Goal: Task Accomplishment & Management: Complete application form

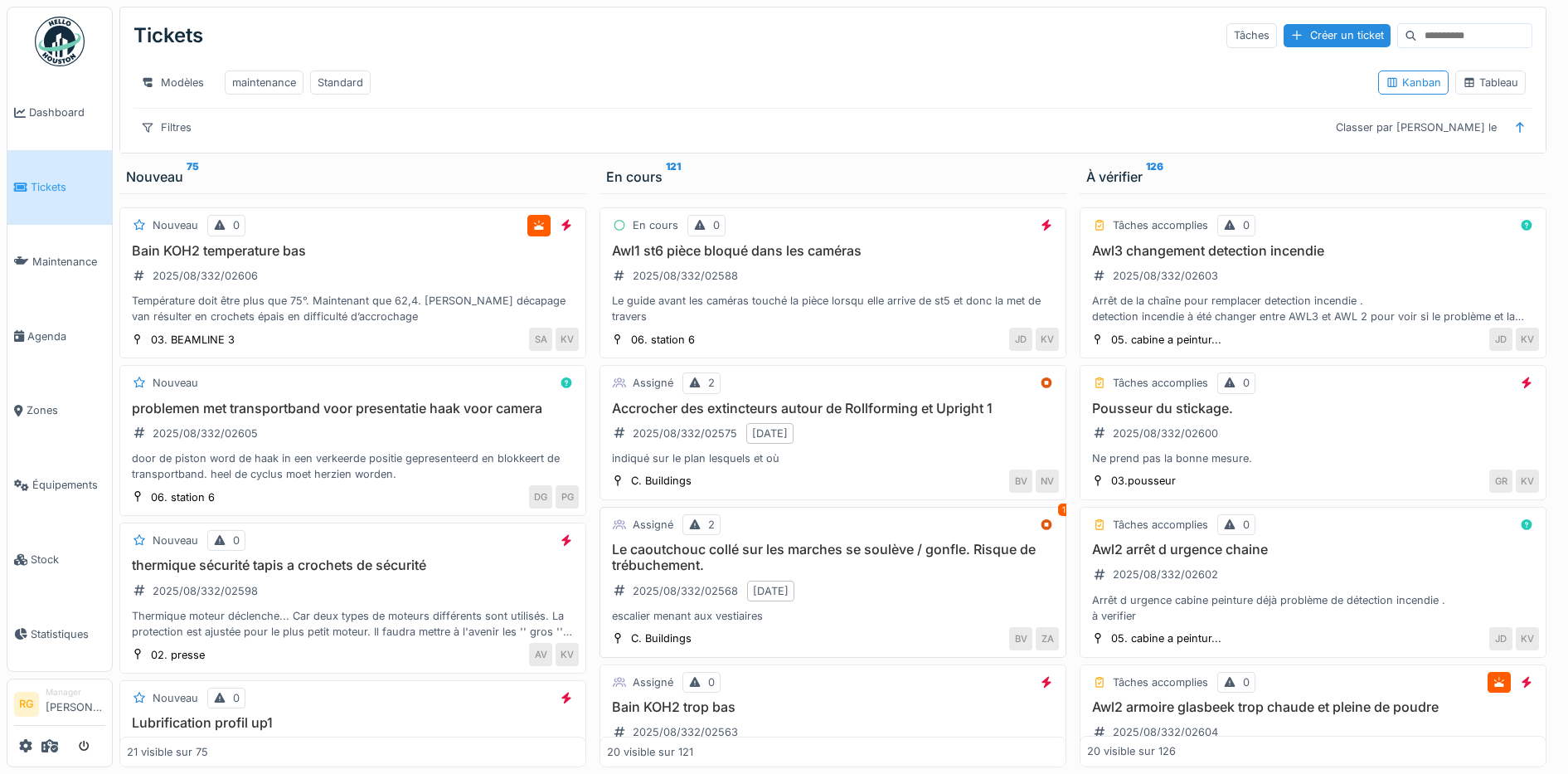
scroll to position [16, 0]
click at [315, 277] on div "Bain KOH2 temperature bas 2025/08/332/02606 Température doit être plus que 75°.…" at bounding box center [352, 284] width 452 height 82
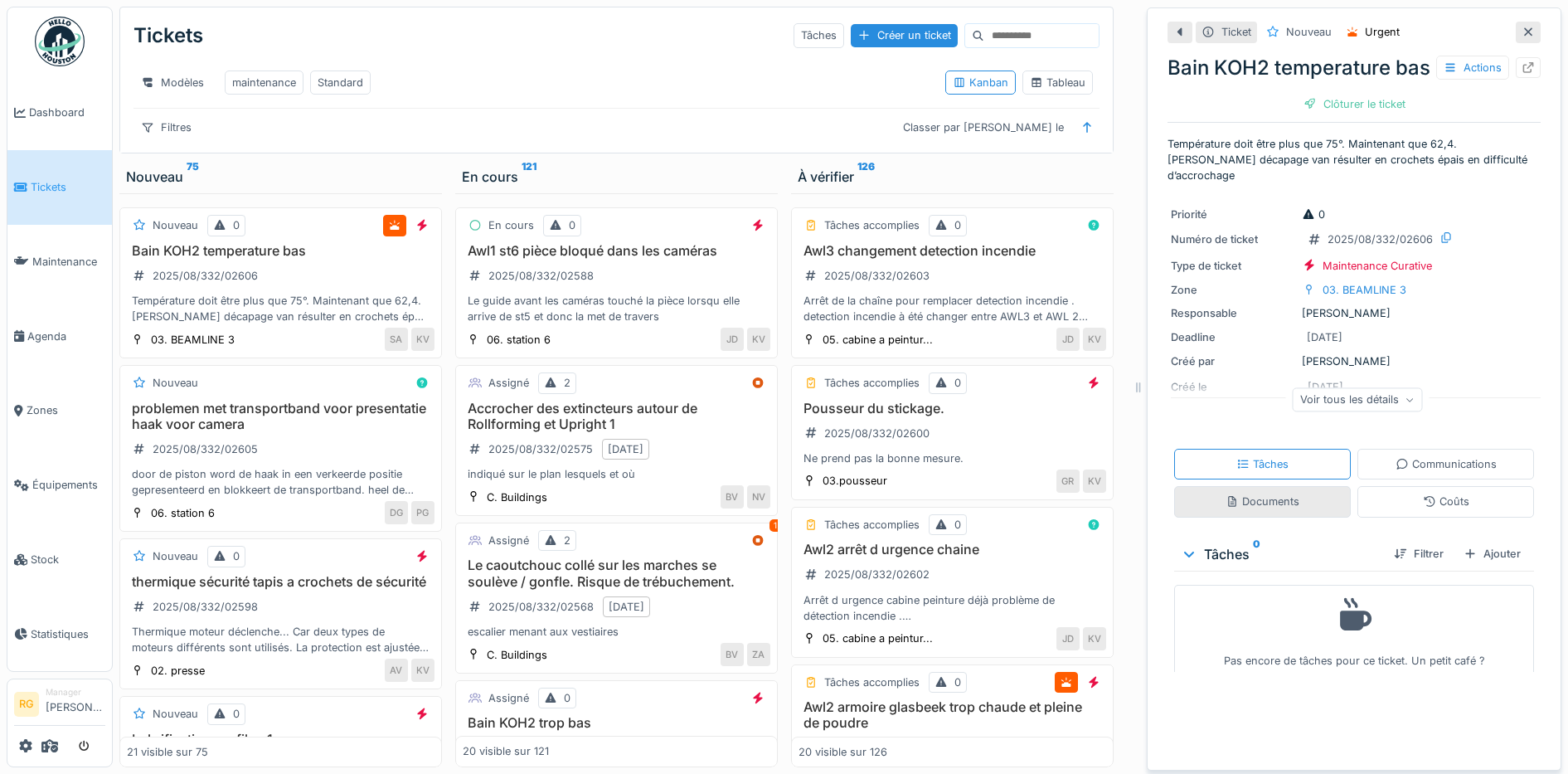
click at [1269, 503] on div "Documents" at bounding box center [1262, 501] width 74 height 16
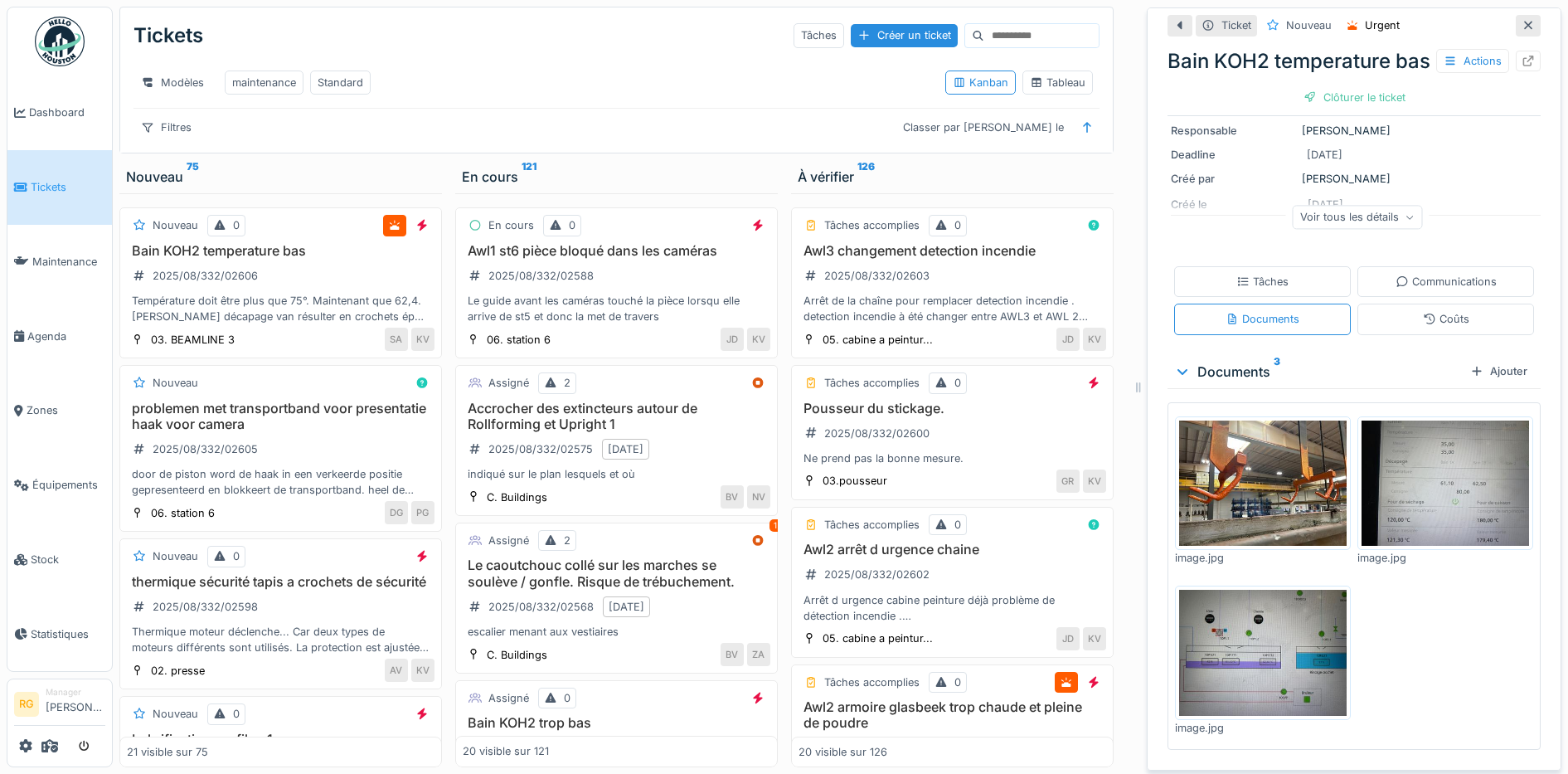
scroll to position [187, 0]
click at [1254, 491] on img at bounding box center [1263, 484] width 167 height 127
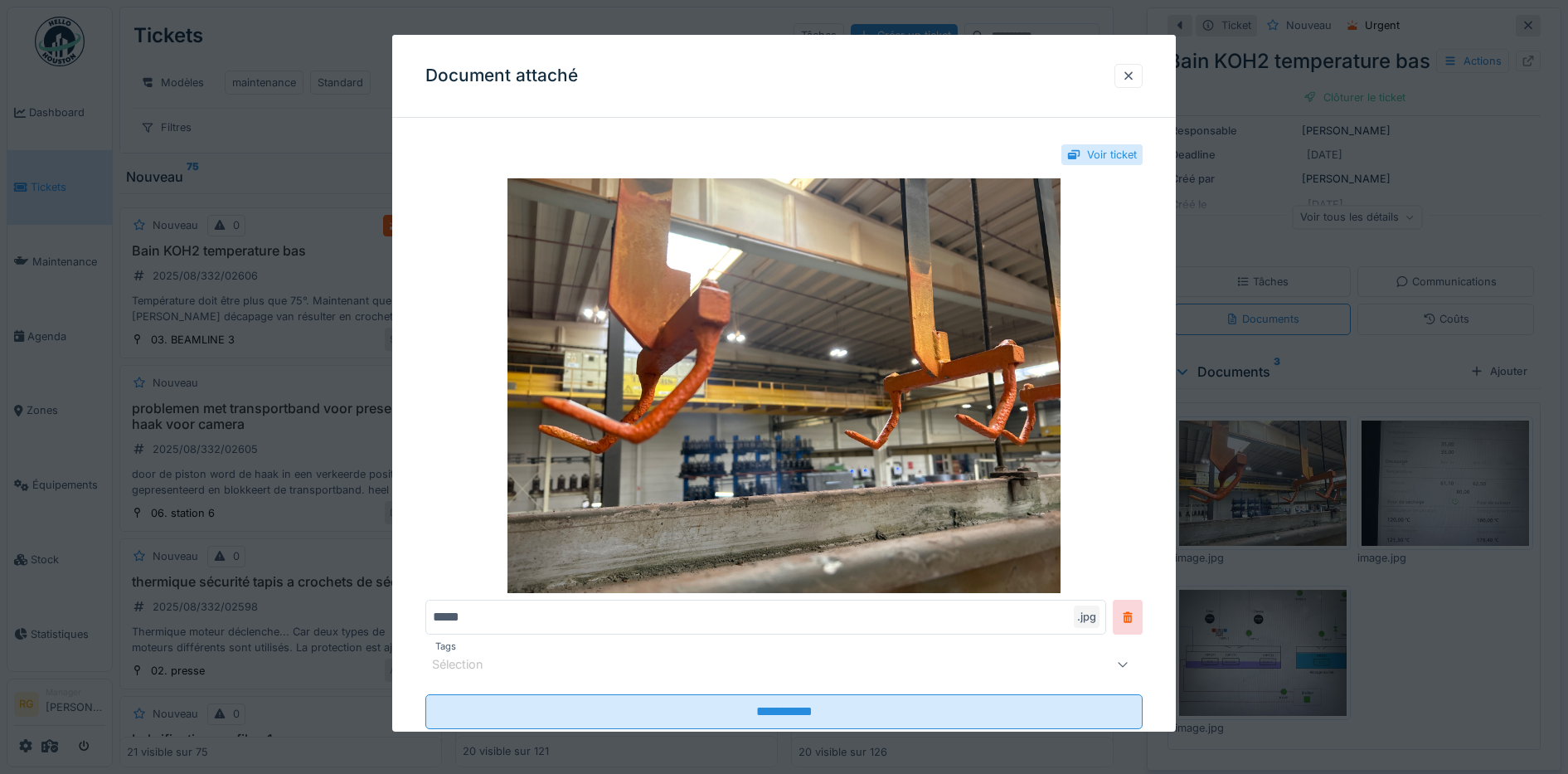
drag, startPoint x: 1136, startPoint y: 78, endPoint x: 1168, endPoint y: 177, distance: 104.0
click at [1136, 77] on div at bounding box center [1129, 76] width 14 height 16
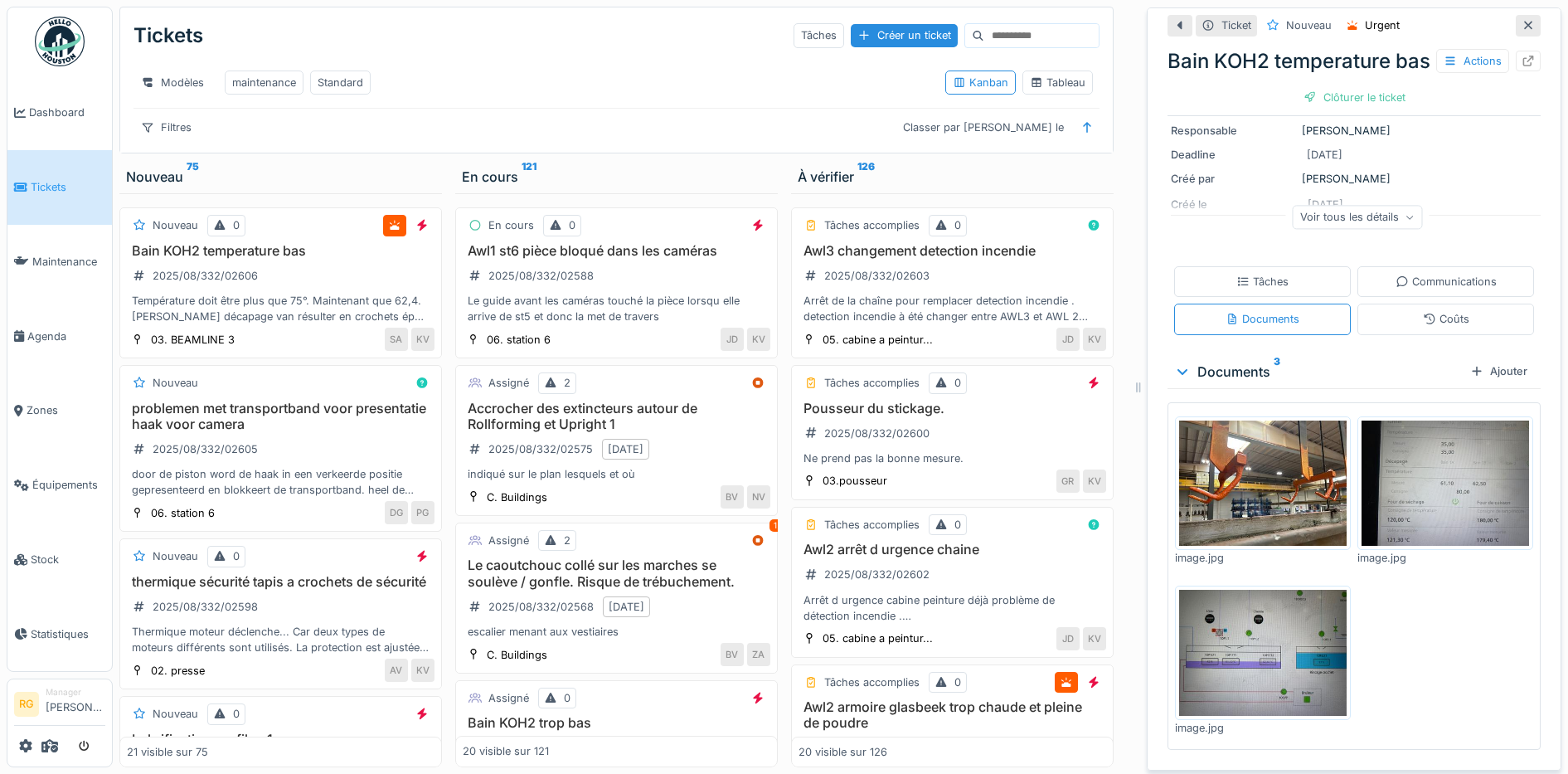
click at [1461, 478] on img at bounding box center [1445, 484] width 167 height 127
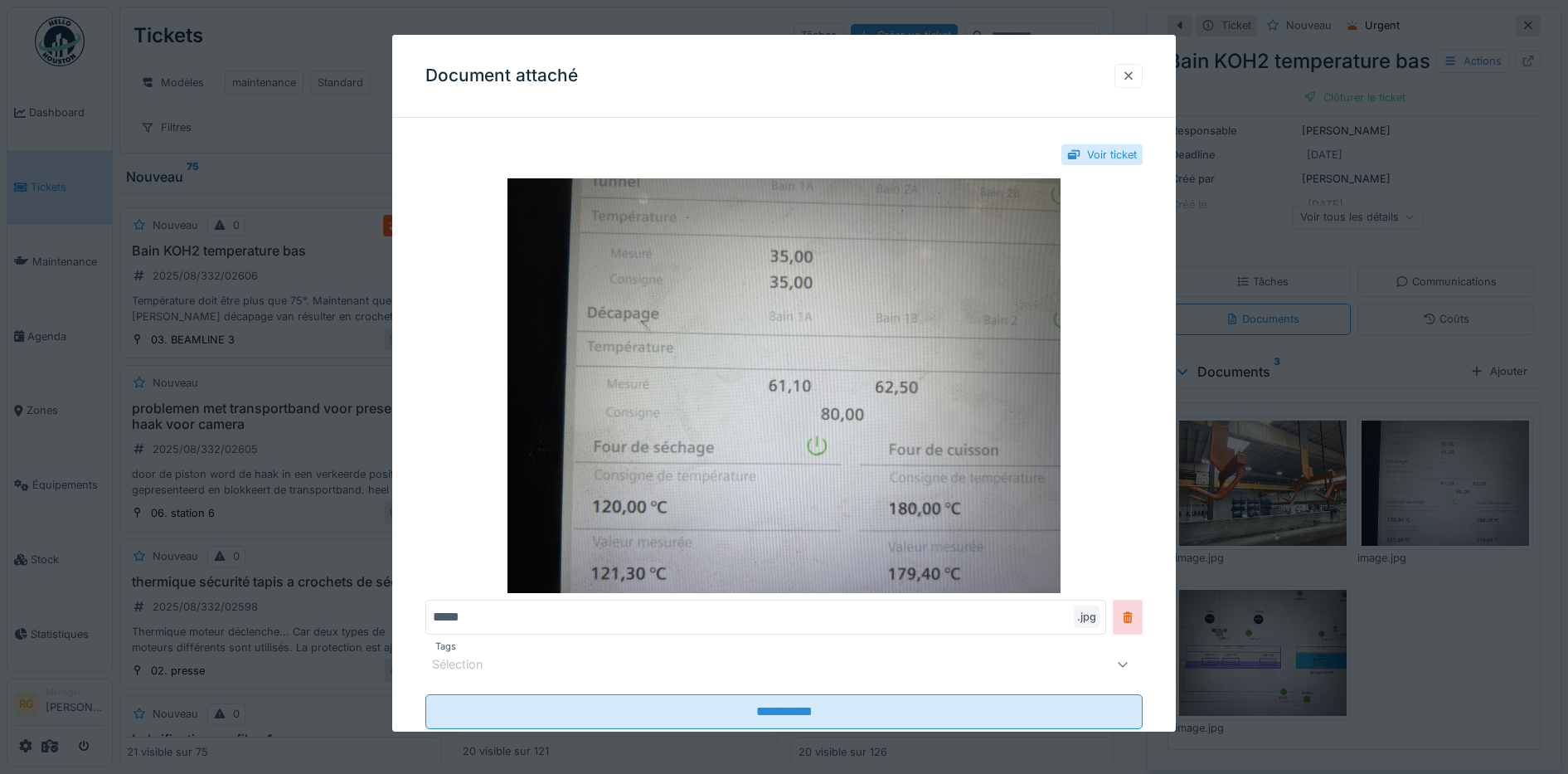
click at [1136, 77] on div at bounding box center [1129, 76] width 14 height 16
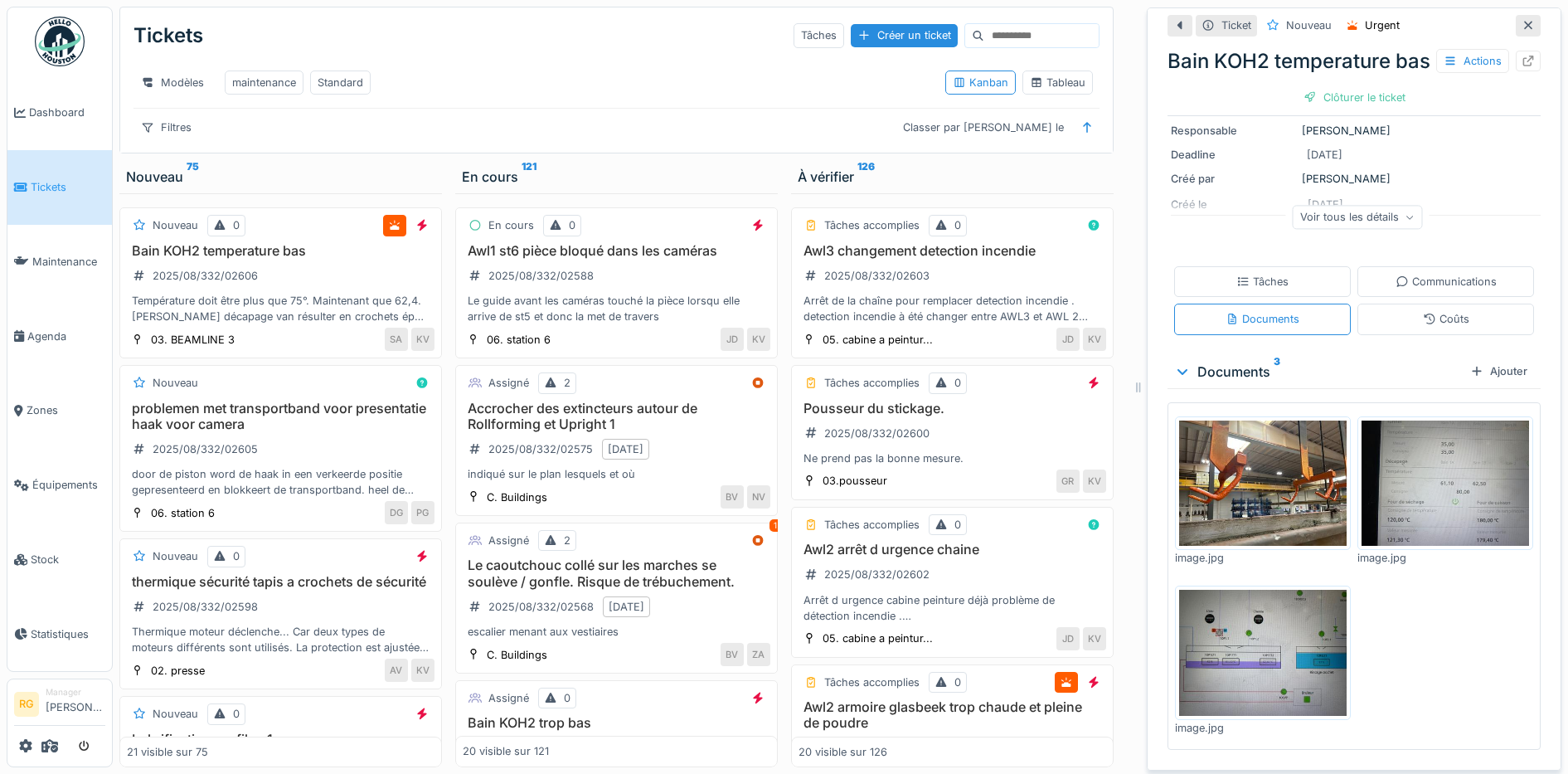
click at [1239, 623] on img at bounding box center [1263, 653] width 167 height 127
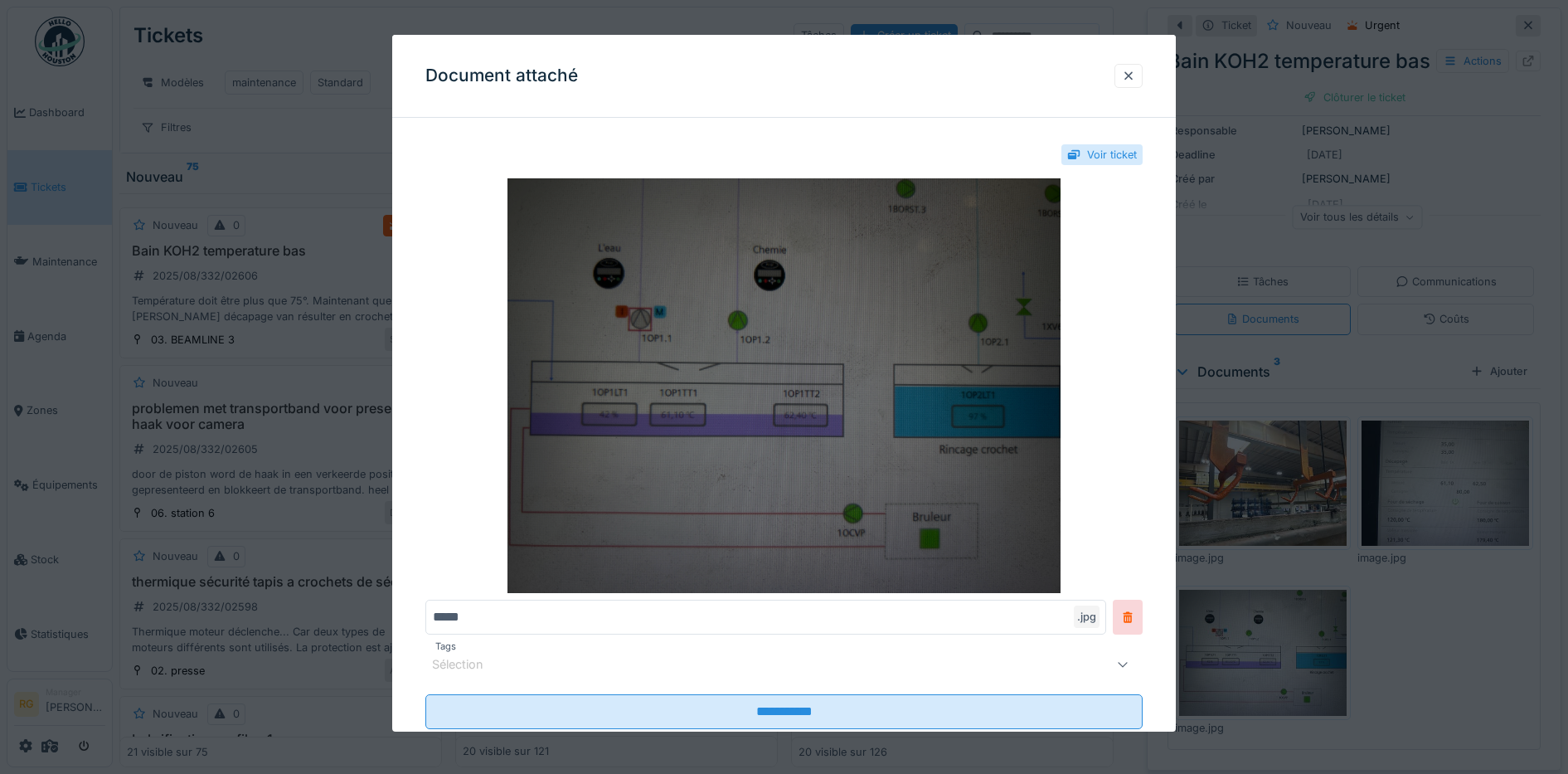
scroll to position [0, 0]
click at [801, 413] on img at bounding box center [784, 386] width 718 height 415
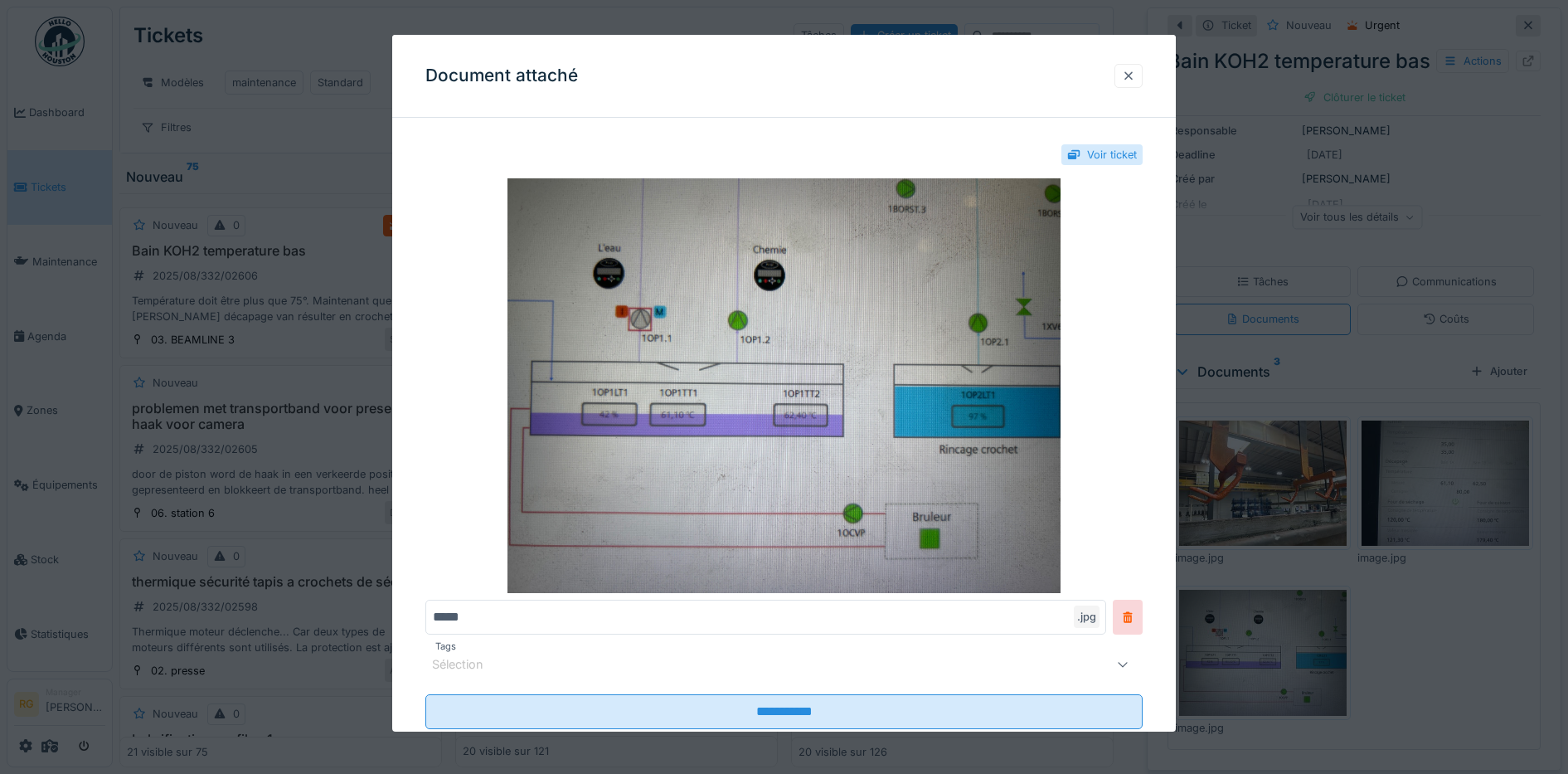
click at [1136, 79] on div at bounding box center [1129, 76] width 14 height 16
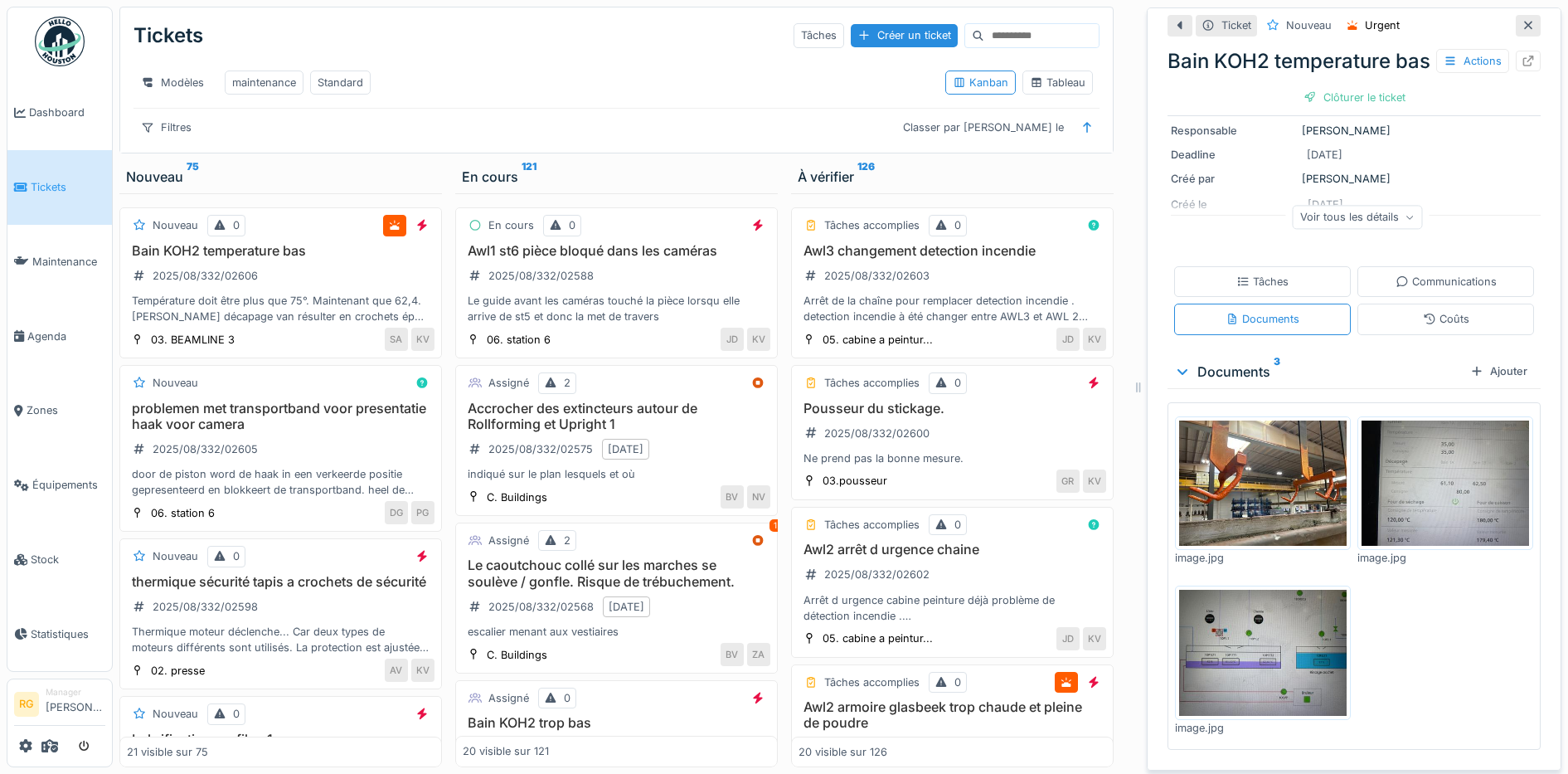
scroll to position [187, 0]
click at [1424, 485] on img at bounding box center [1445, 484] width 167 height 127
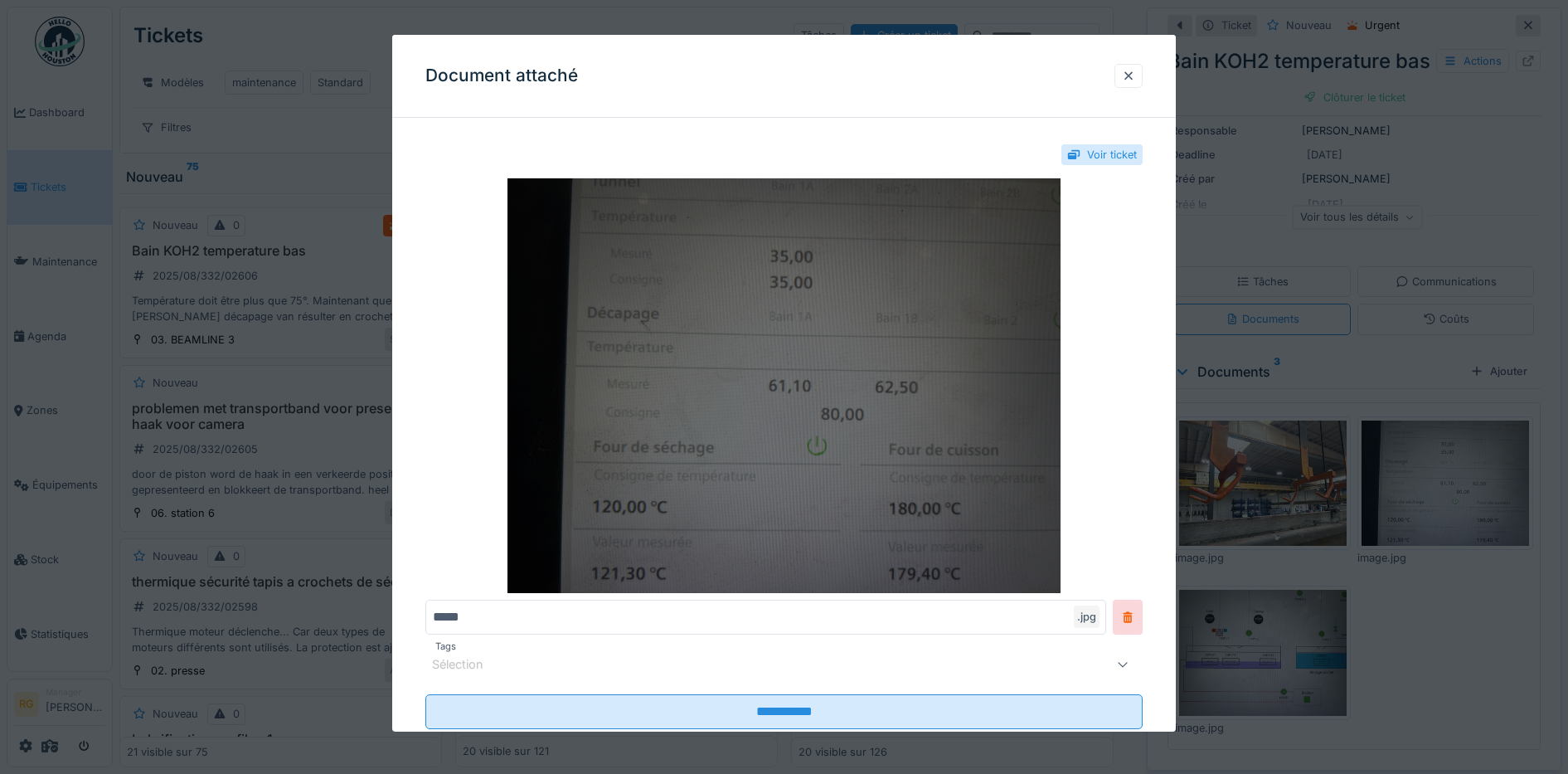
click at [832, 378] on img at bounding box center [784, 386] width 718 height 415
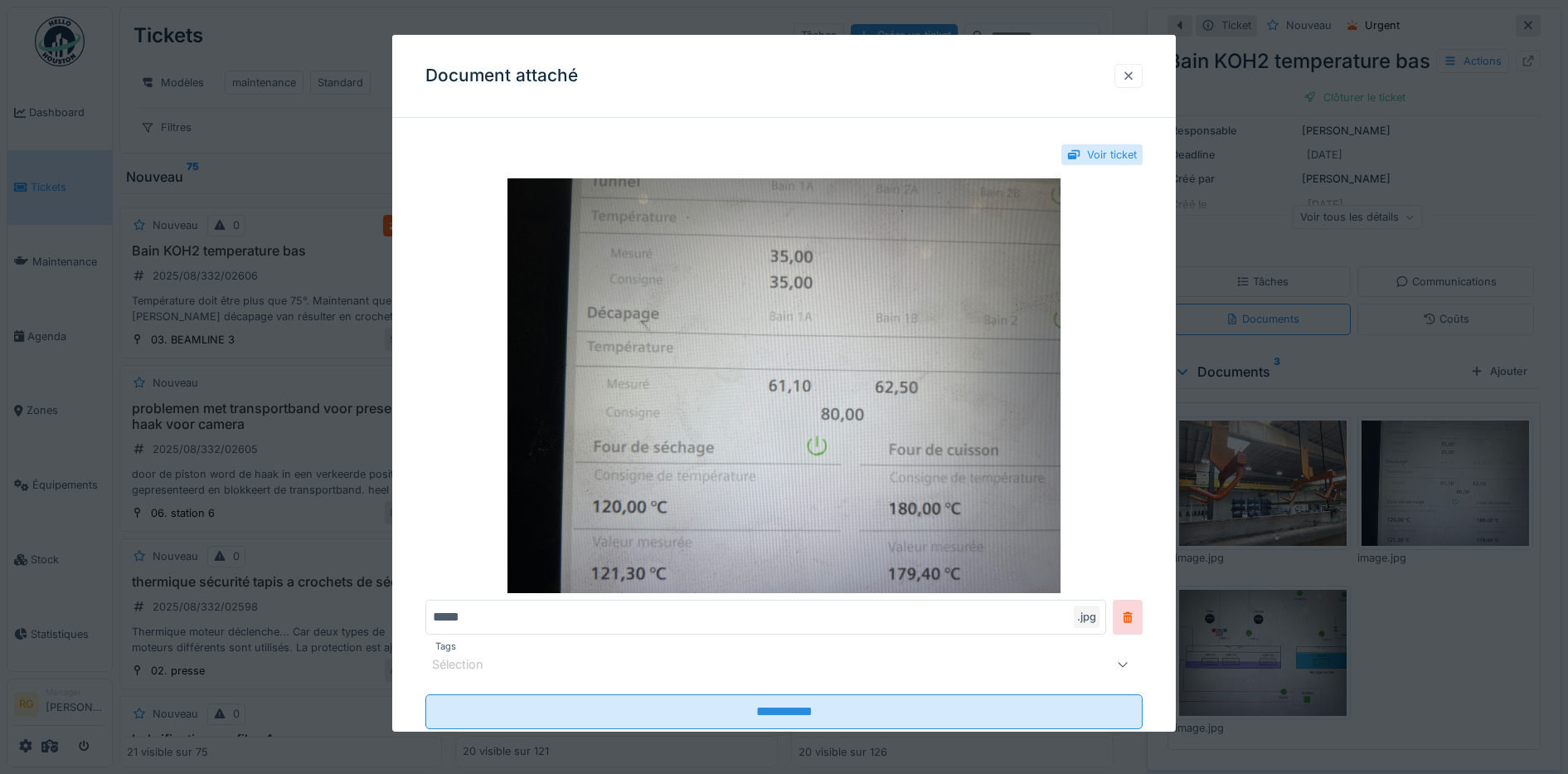
click at [1127, 77] on div at bounding box center [1128, 76] width 28 height 24
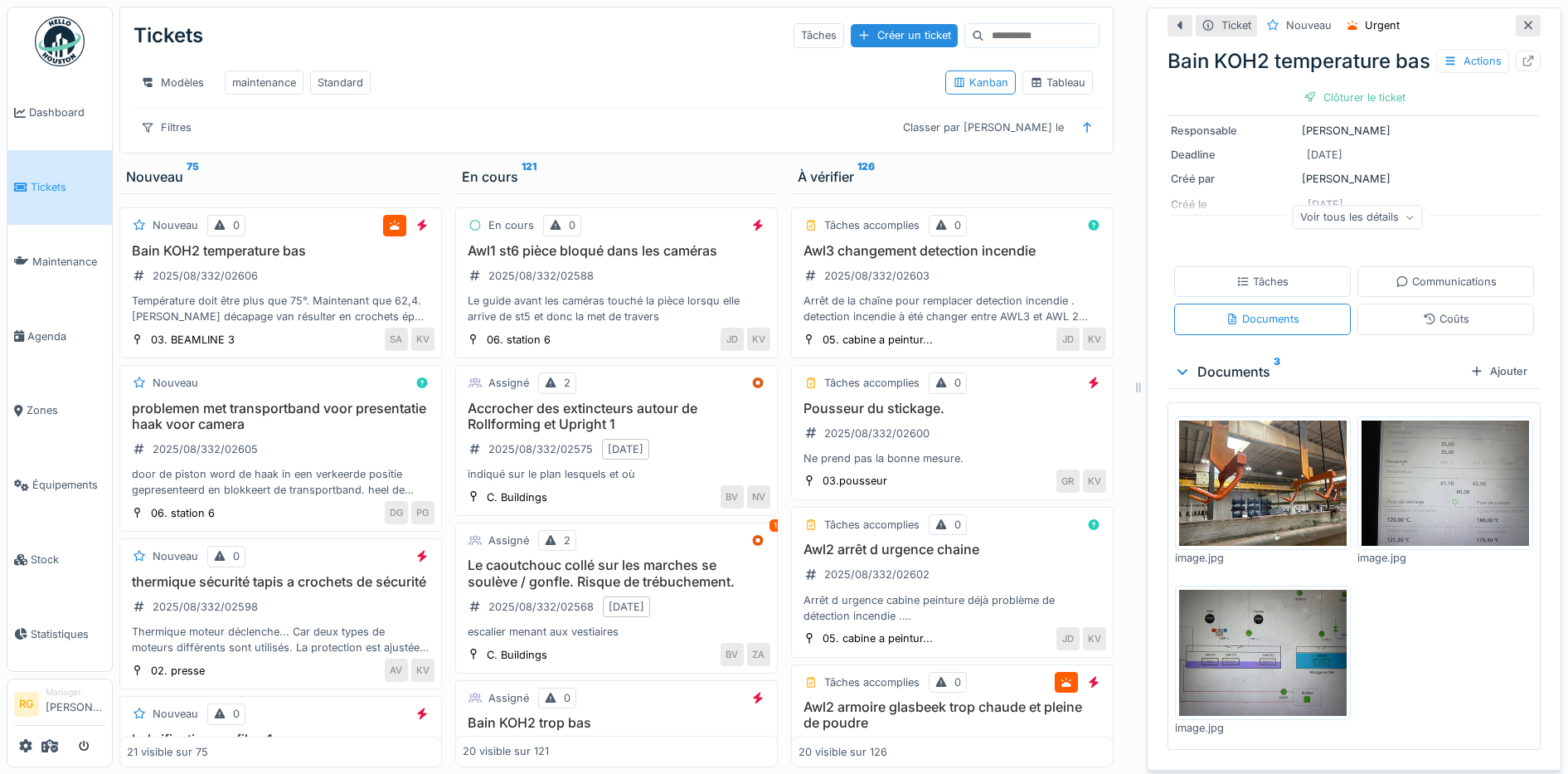
click at [1435, 493] on img at bounding box center [1445, 484] width 167 height 127
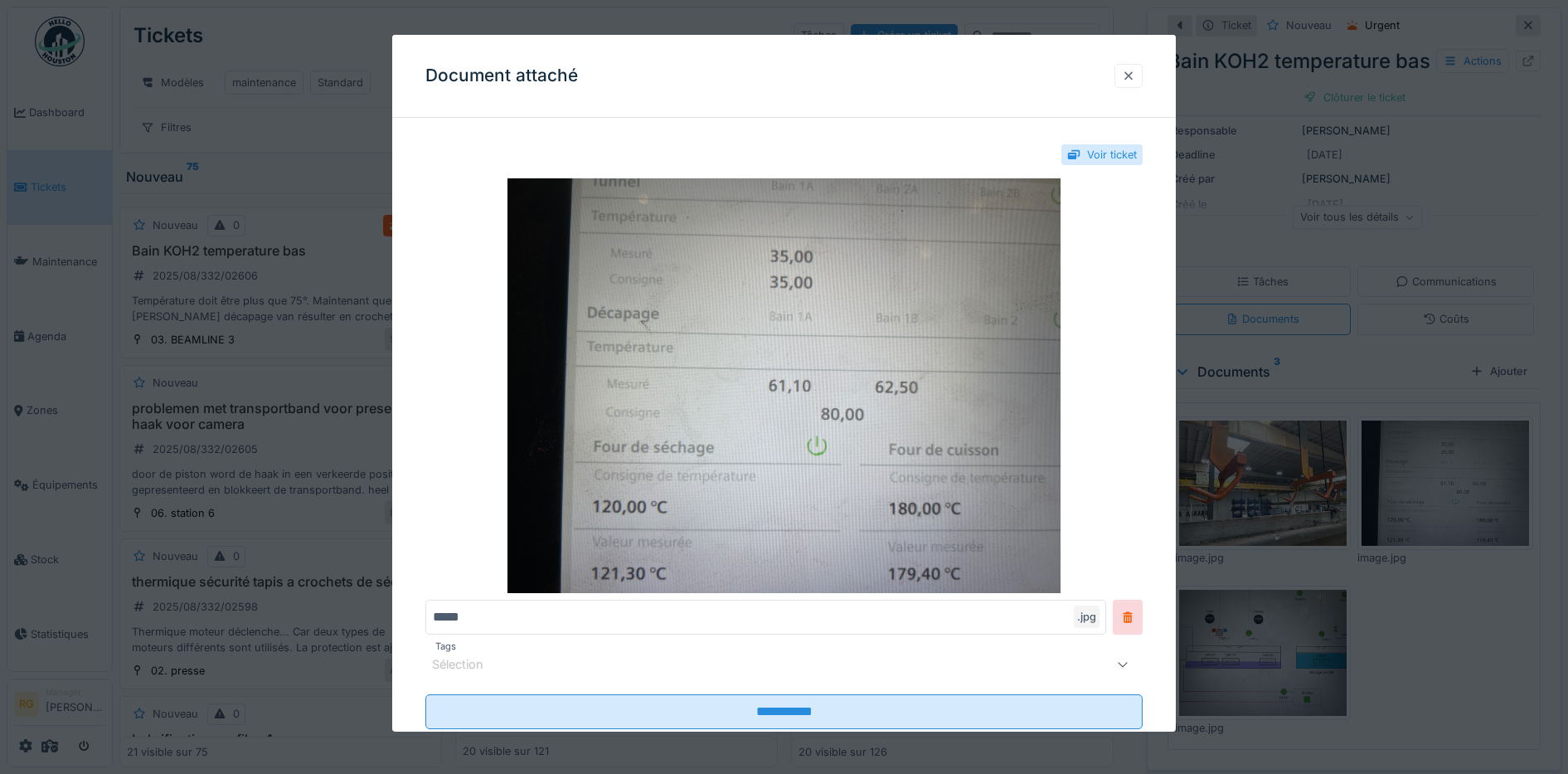
click at [1136, 81] on div at bounding box center [1129, 76] width 14 height 16
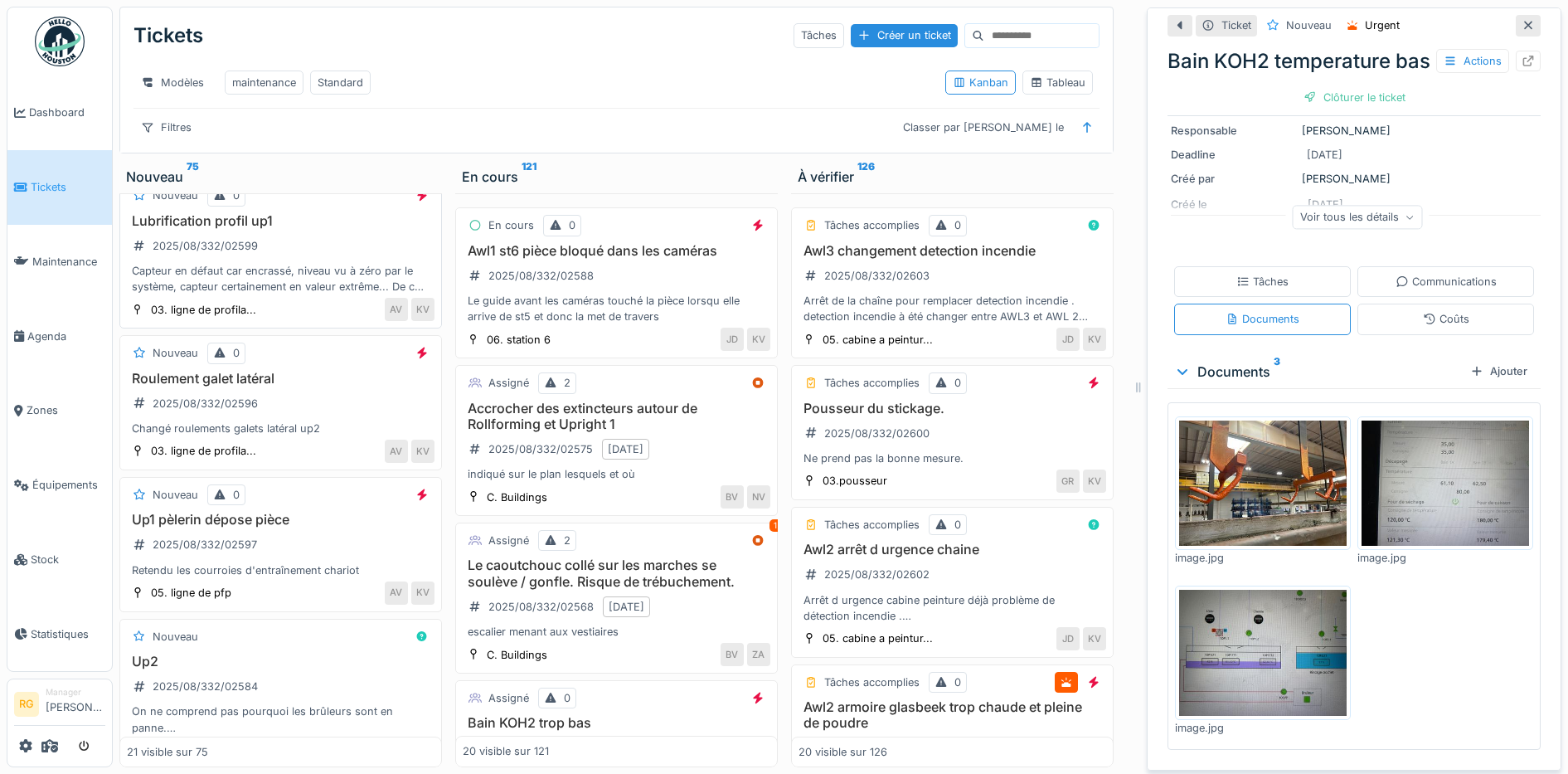
scroll to position [622, 0]
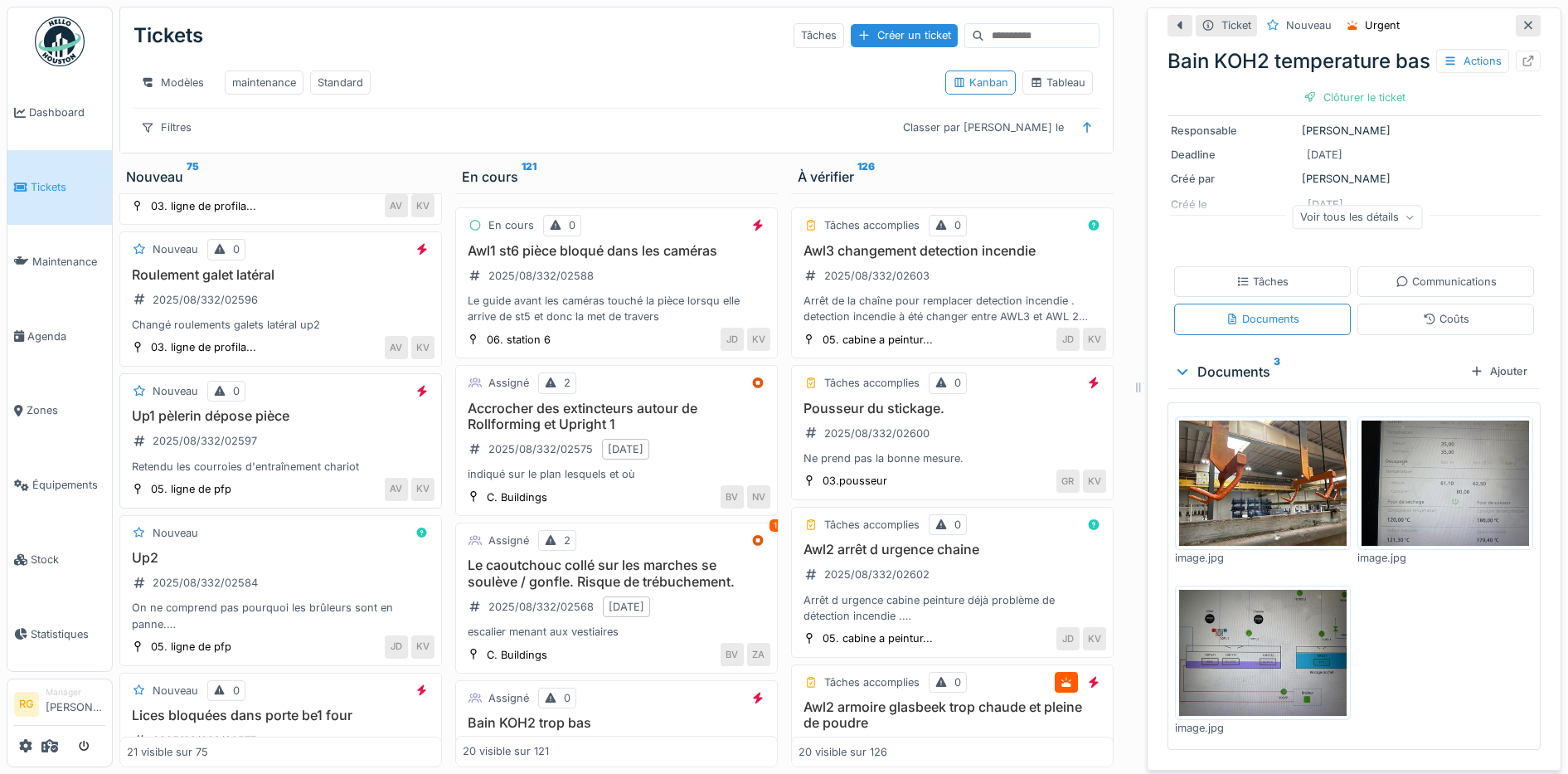
click at [275, 457] on div "Up1 pèlerin dépose pièce 2025/08/332/02597 Retendu les courroies d'entraînement…" at bounding box center [280, 441] width 308 height 66
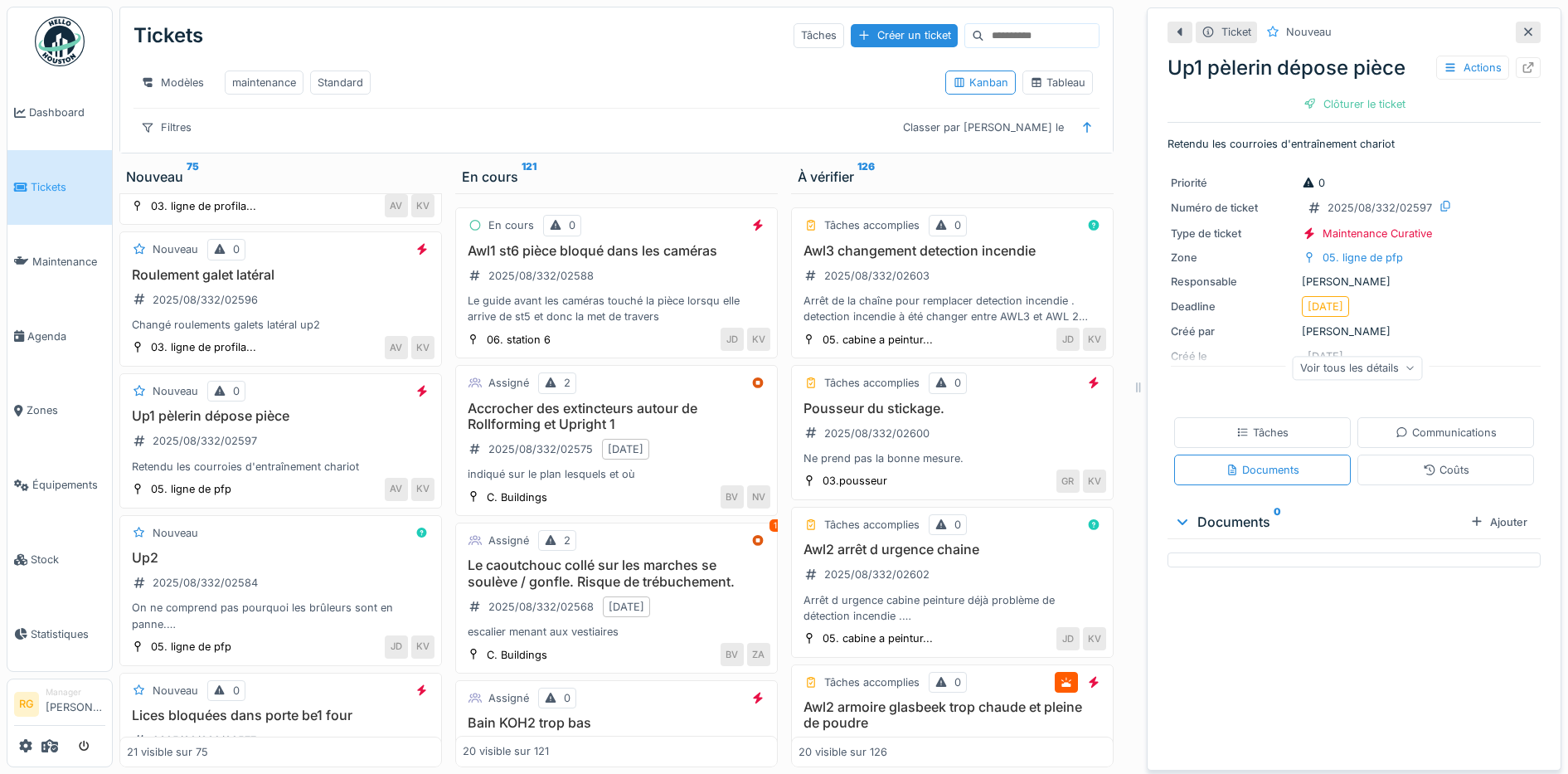
click at [1386, 365] on div "Voir tous les détails" at bounding box center [1358, 368] width 130 height 24
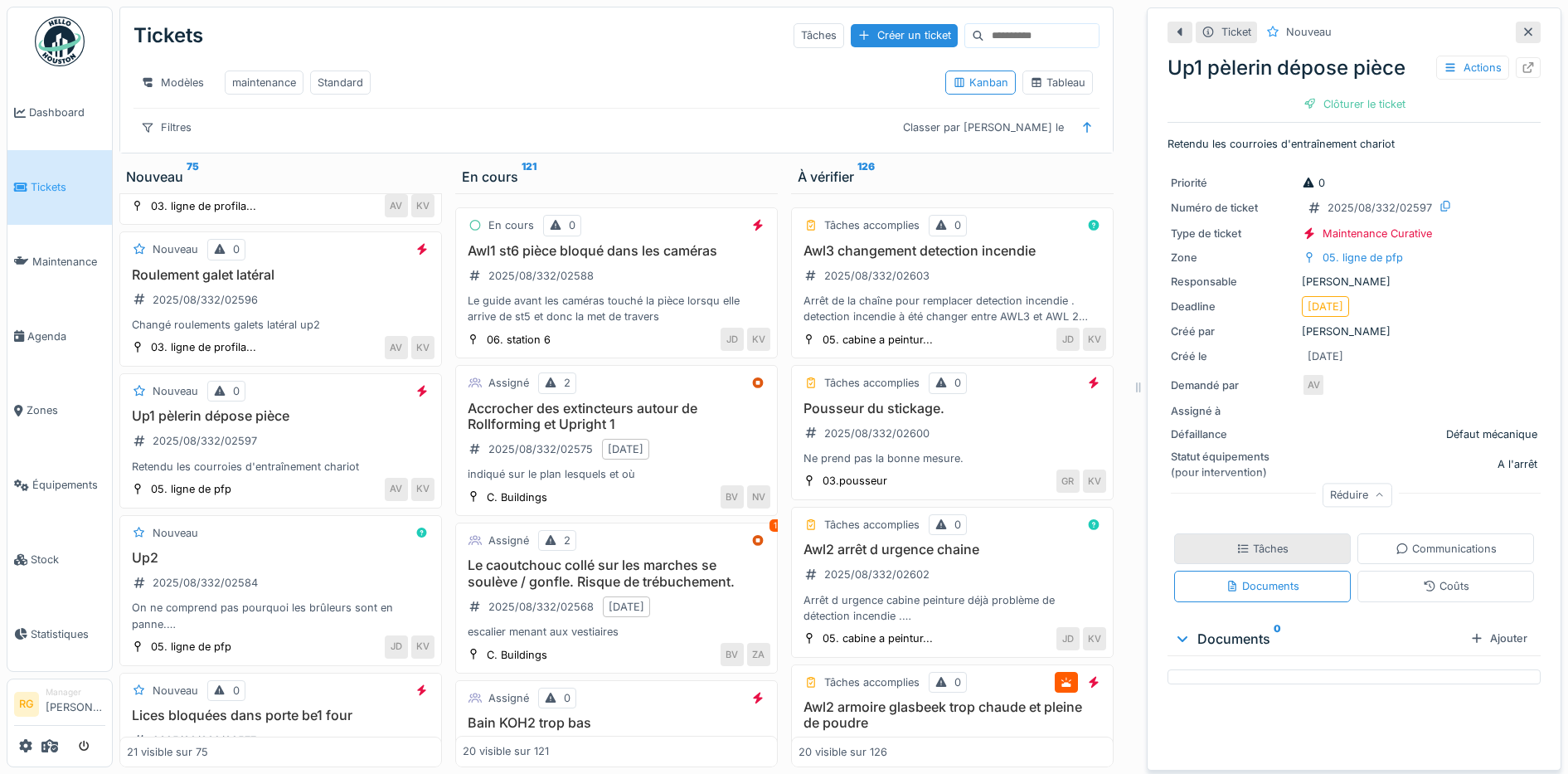
click at [1254, 545] on div "Tâches" at bounding box center [1263, 549] width 53 height 16
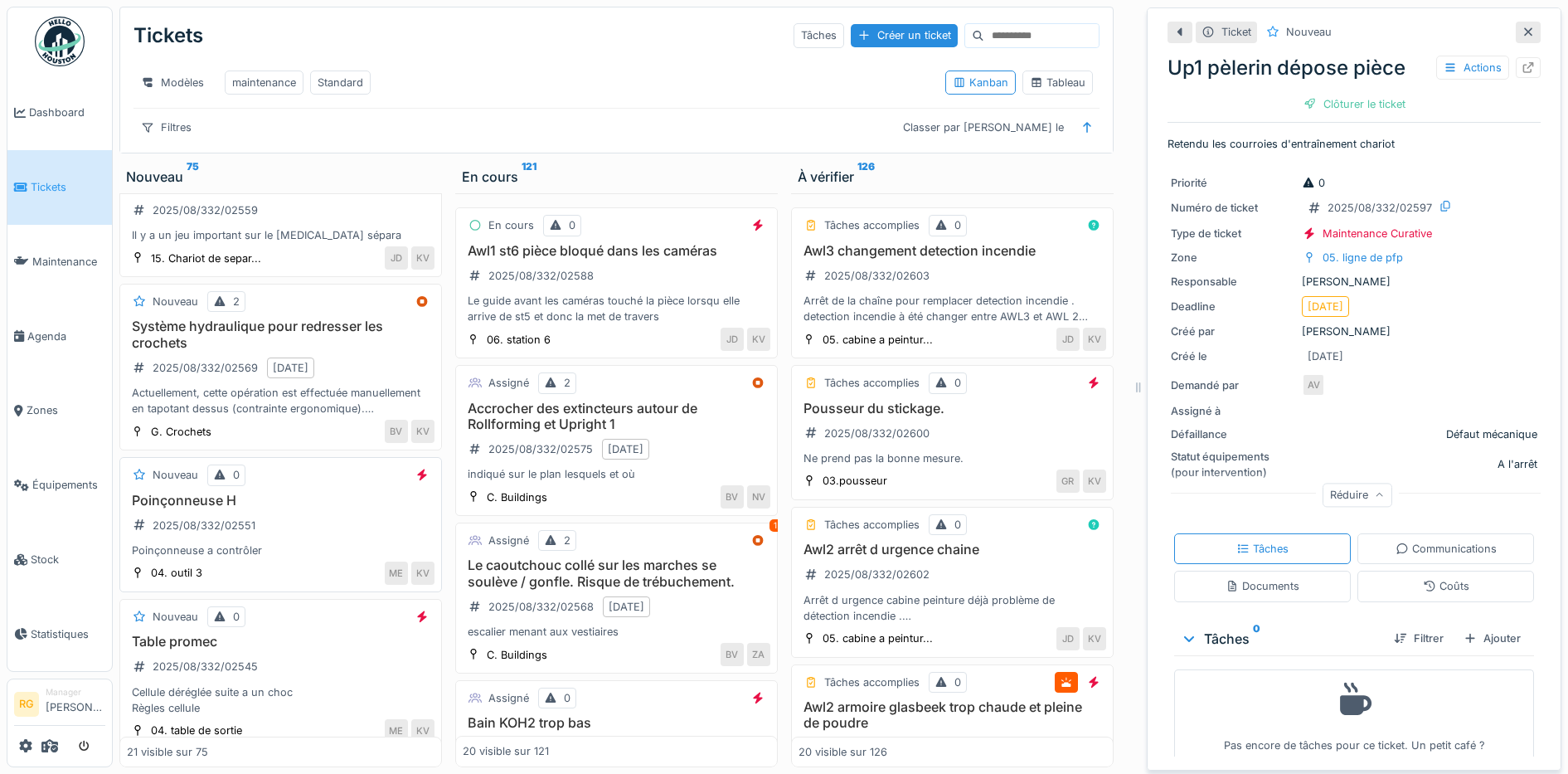
scroll to position [1556, 0]
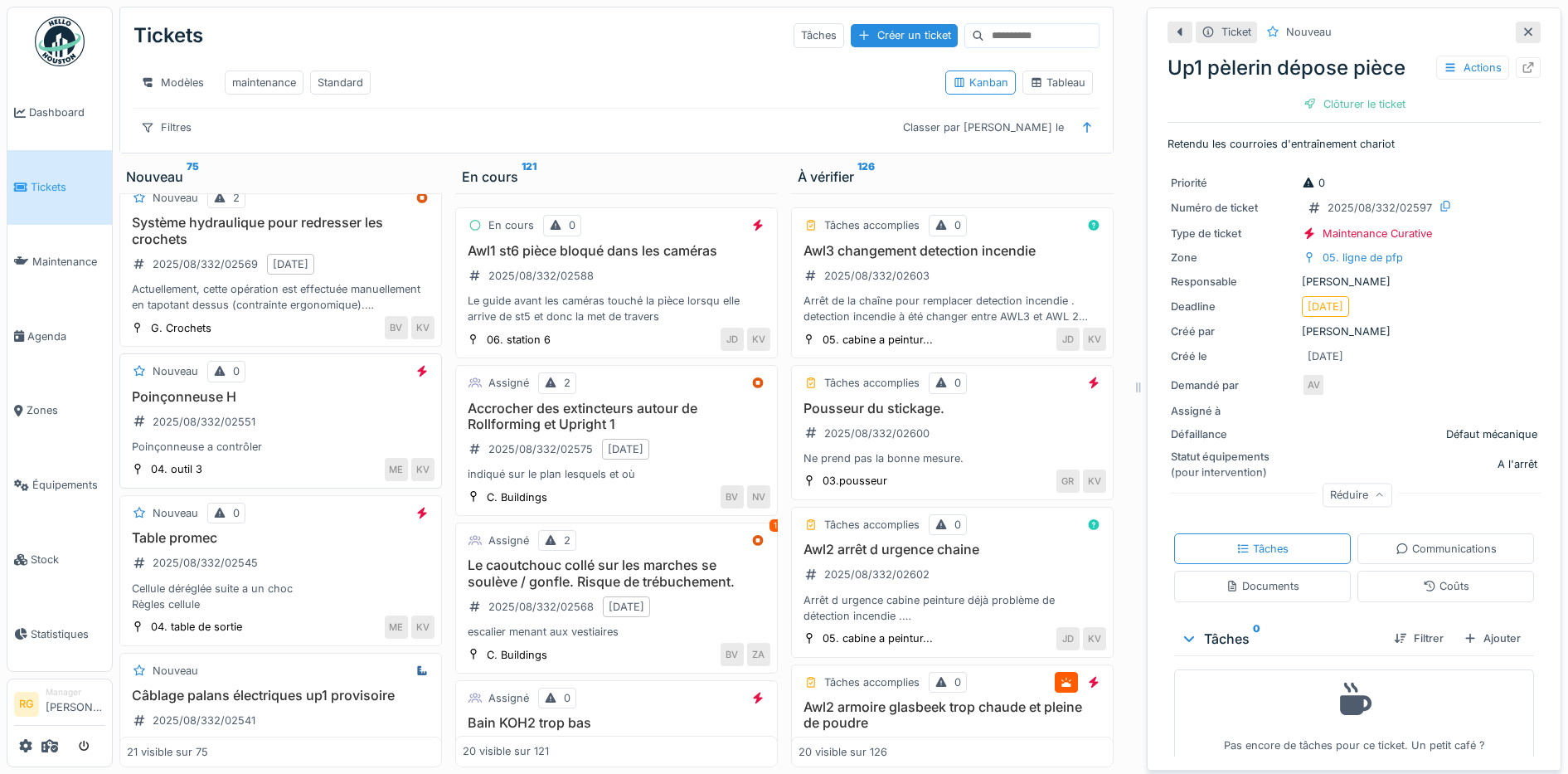
click at [295, 435] on div "Poinçonneuse H 2025/08/332/02551 Poinçonneuse a contrôler" at bounding box center [280, 423] width 308 height 66
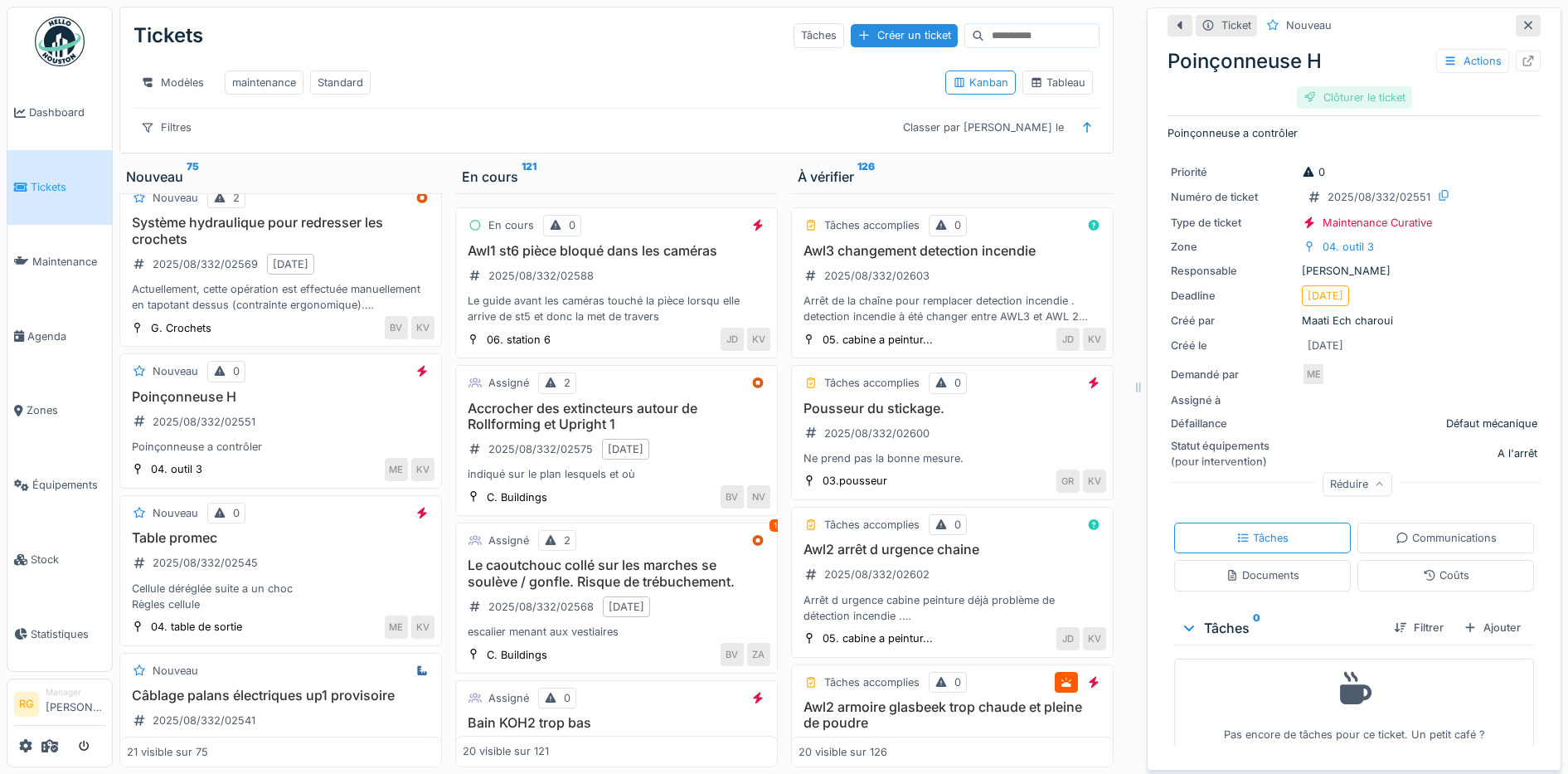
click at [1327, 87] on div "Clôturer le ticket" at bounding box center [1355, 97] width 115 height 22
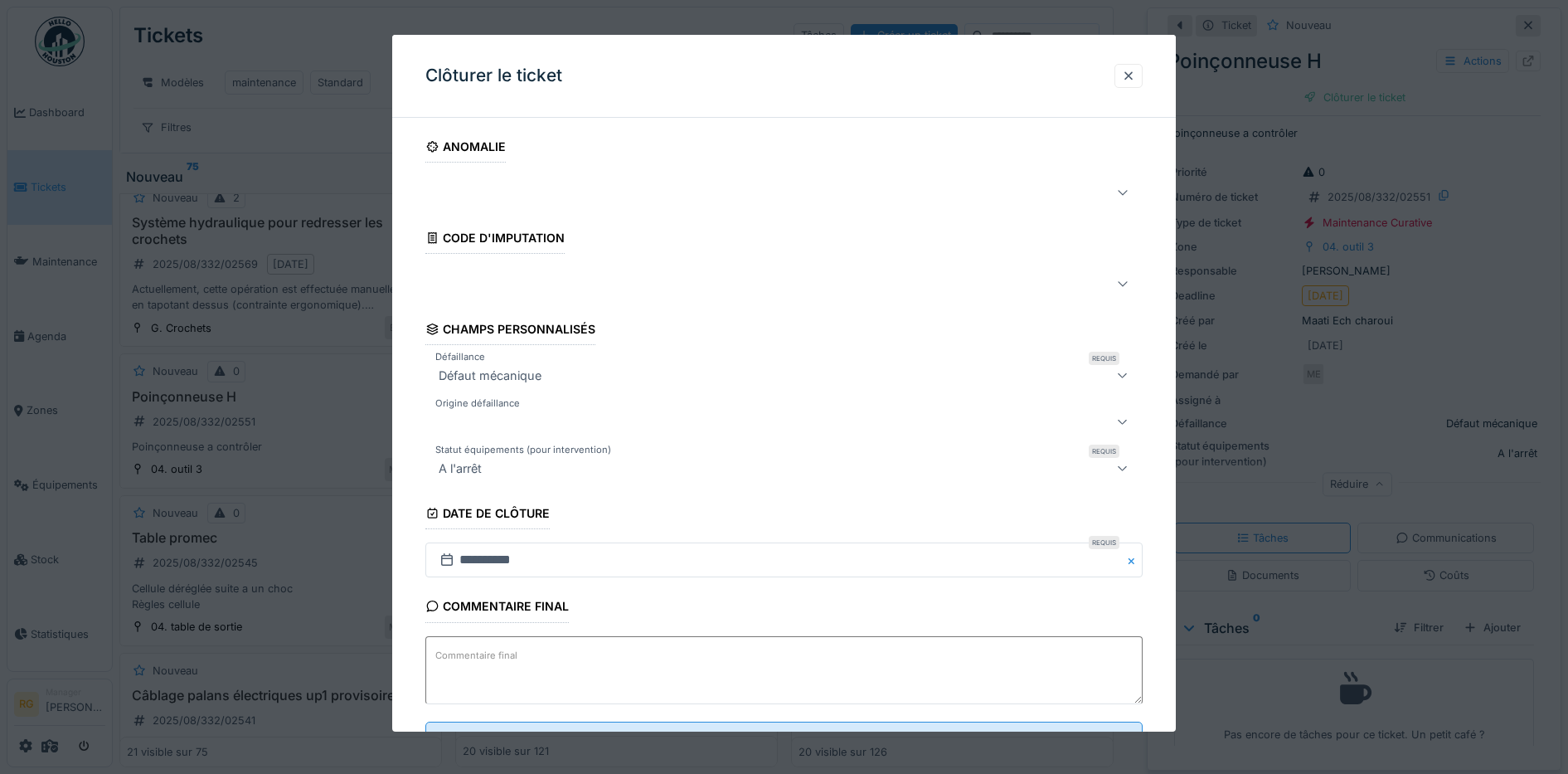
click at [555, 659] on textarea "Commentaire final" at bounding box center [784, 671] width 718 height 68
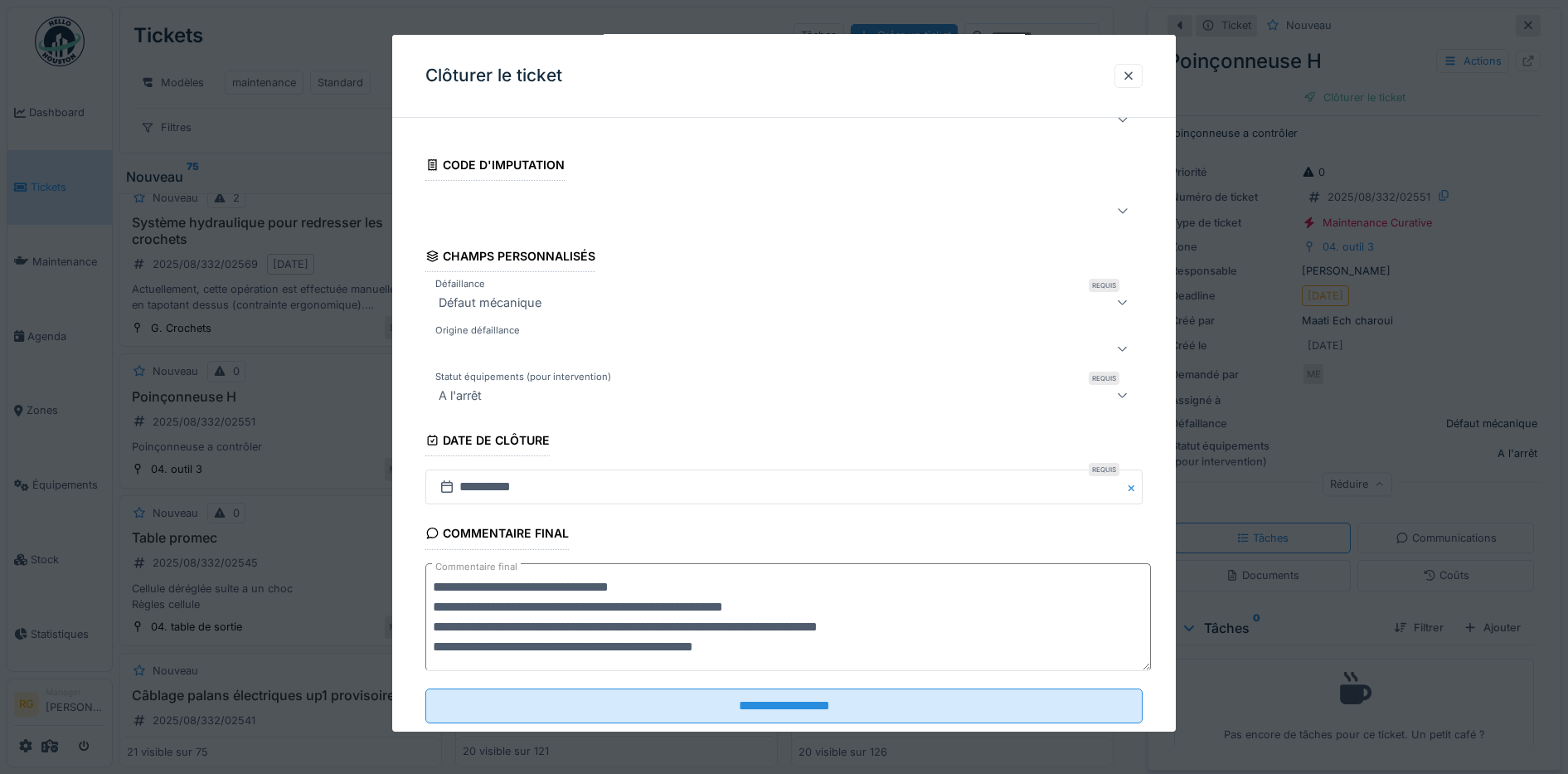
scroll to position [111, 0]
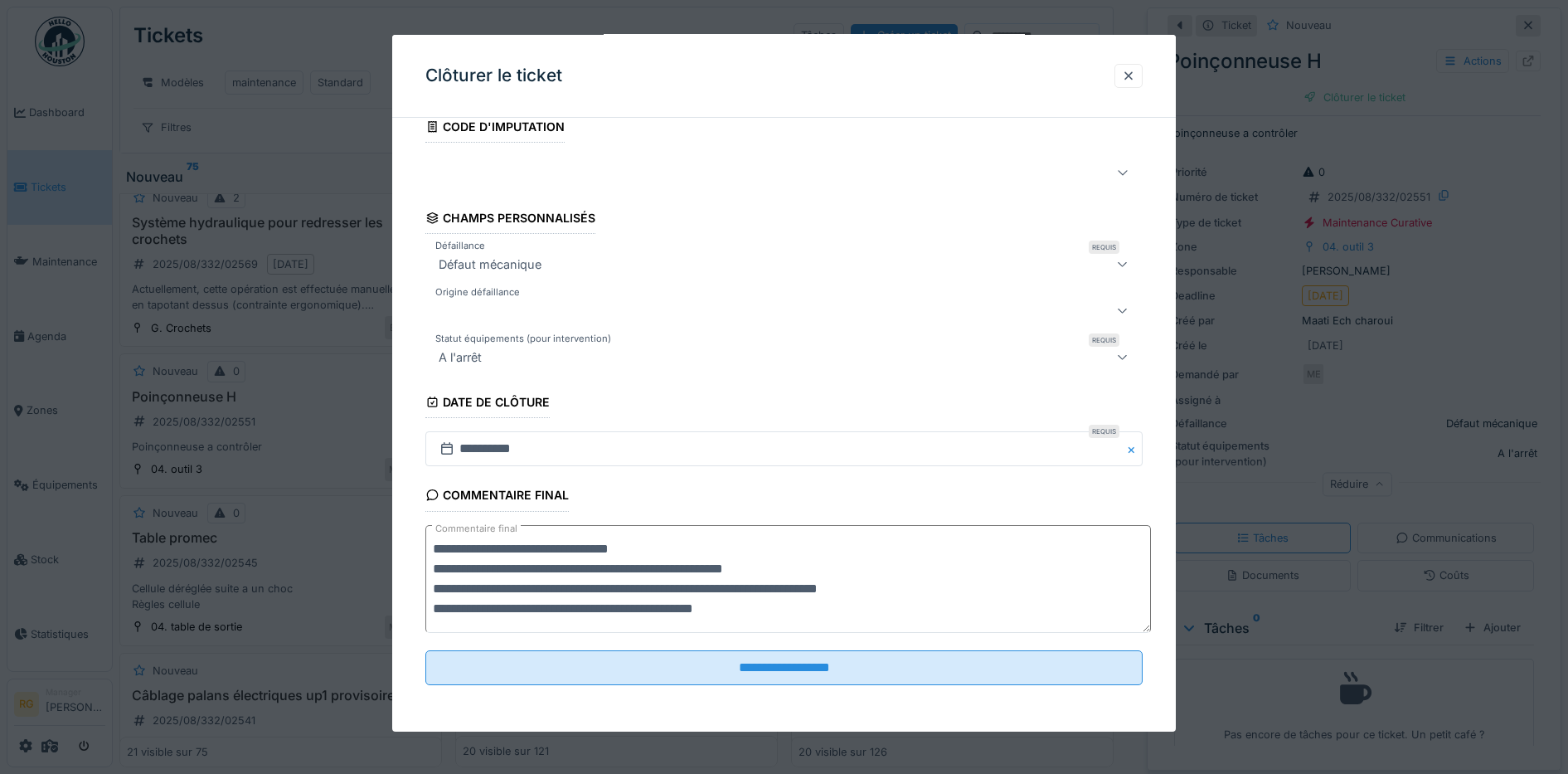
click at [812, 568] on textarea "**********" at bounding box center [788, 578] width 726 height 108
click at [808, 586] on textarea "**********" at bounding box center [788, 578] width 726 height 108
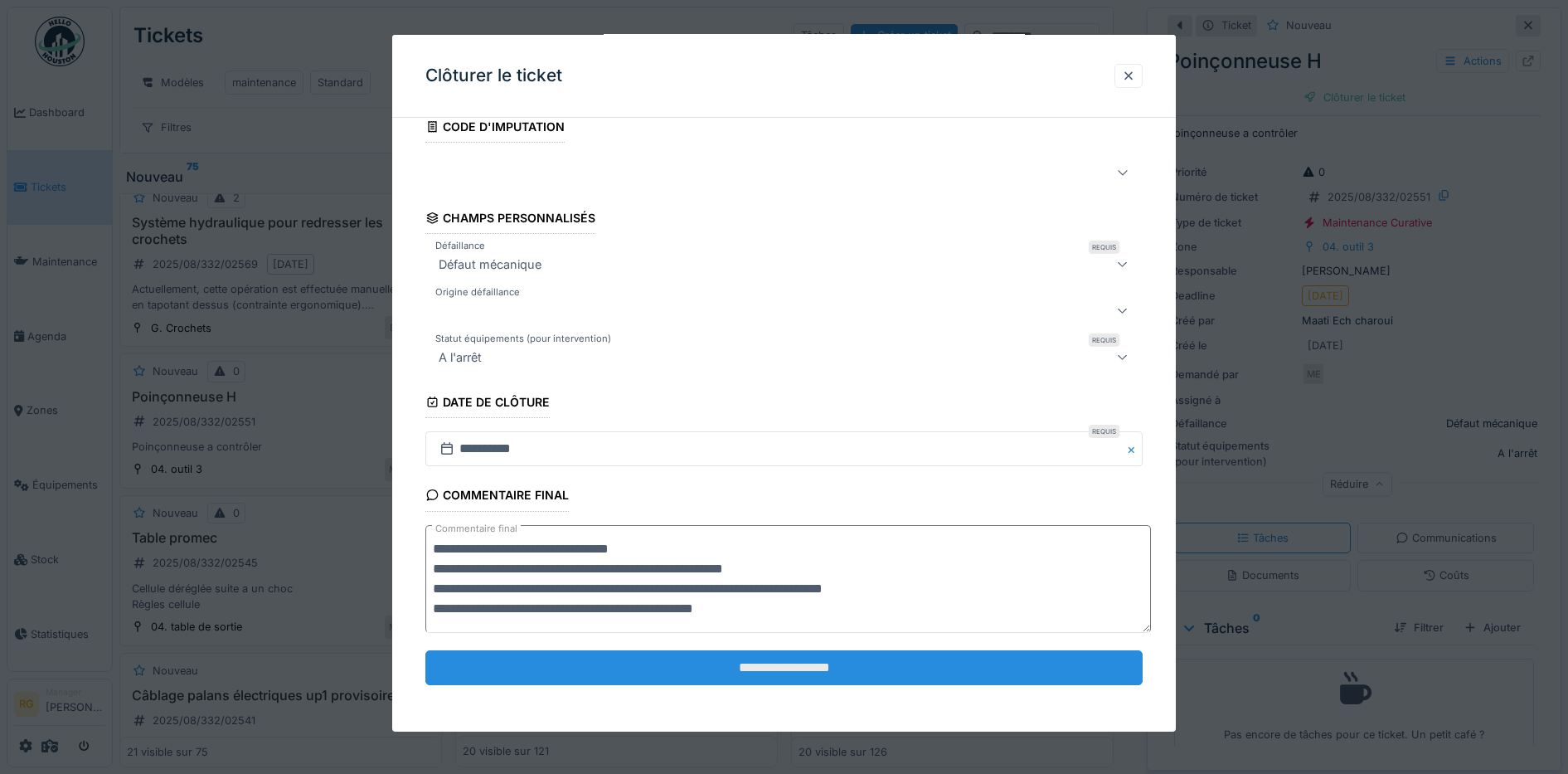
type textarea "**********"
click at [748, 664] on input "**********" at bounding box center [784, 668] width 718 height 35
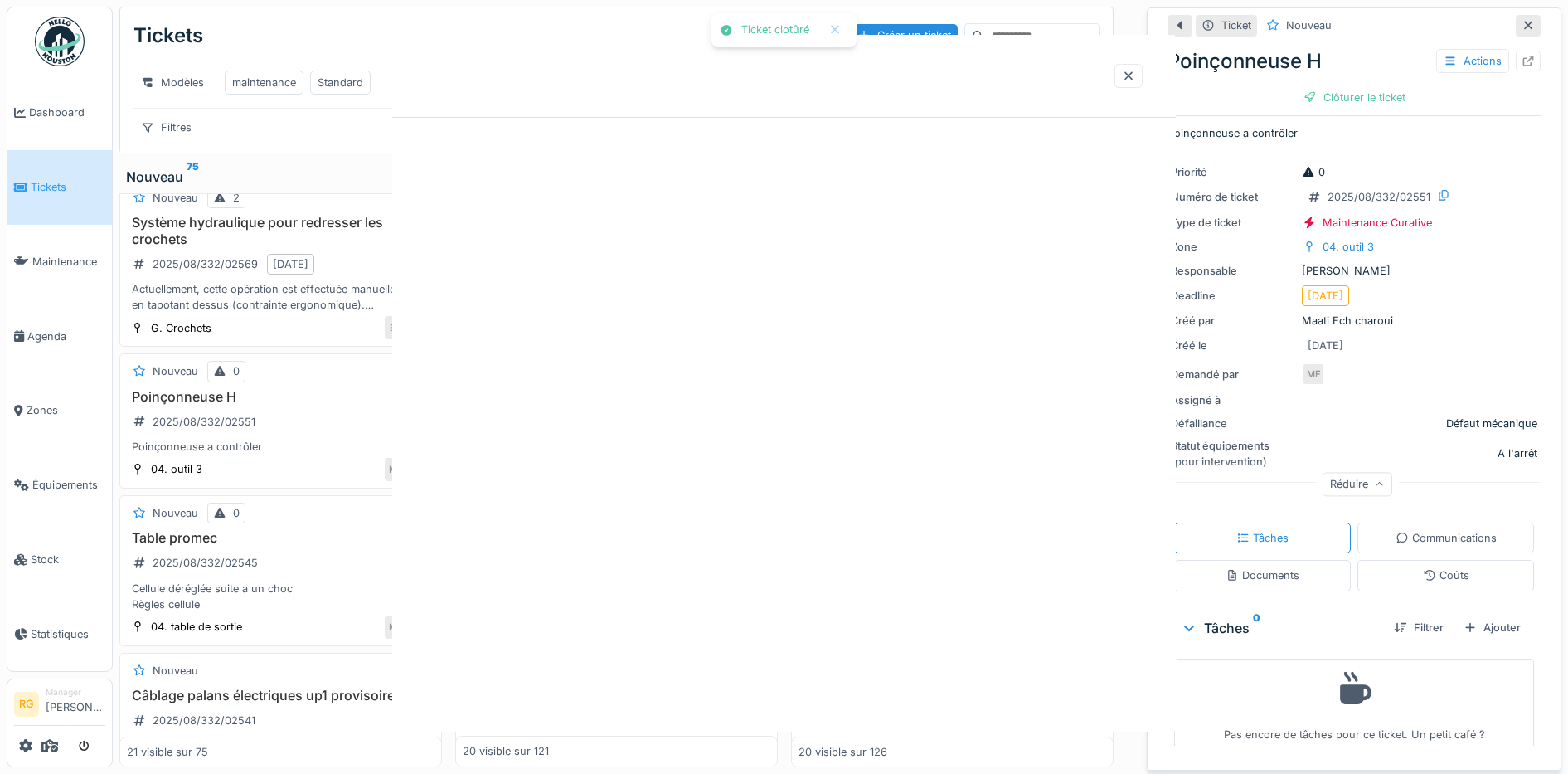
scroll to position [0, 0]
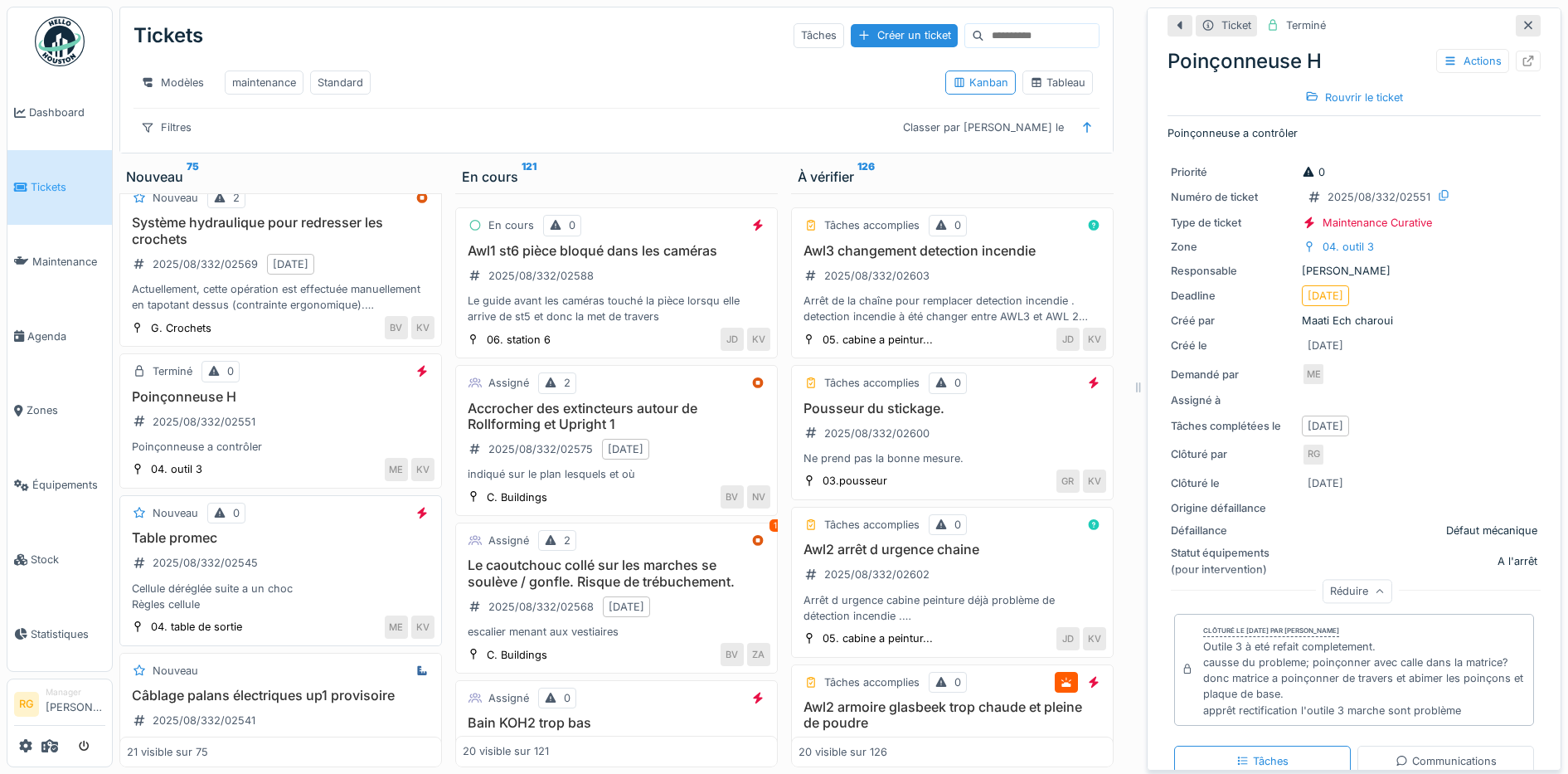
click at [304, 574] on div "Table promec 2025/08/332/02545 Cellule déréglée suite a un choc Règles cellule" at bounding box center [280, 571] width 308 height 82
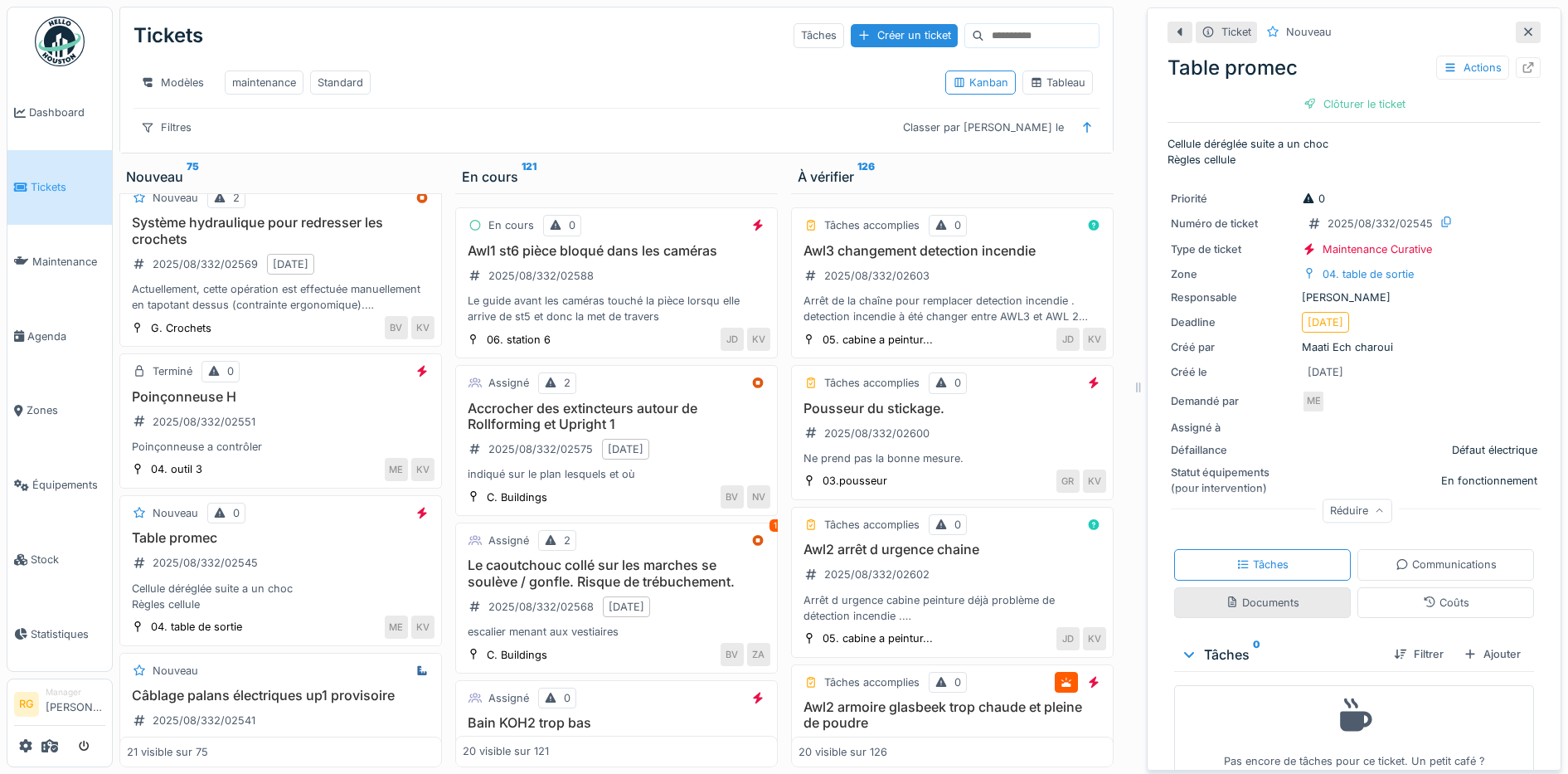
click at [1277, 595] on div "Documents" at bounding box center [1262, 603] width 74 height 16
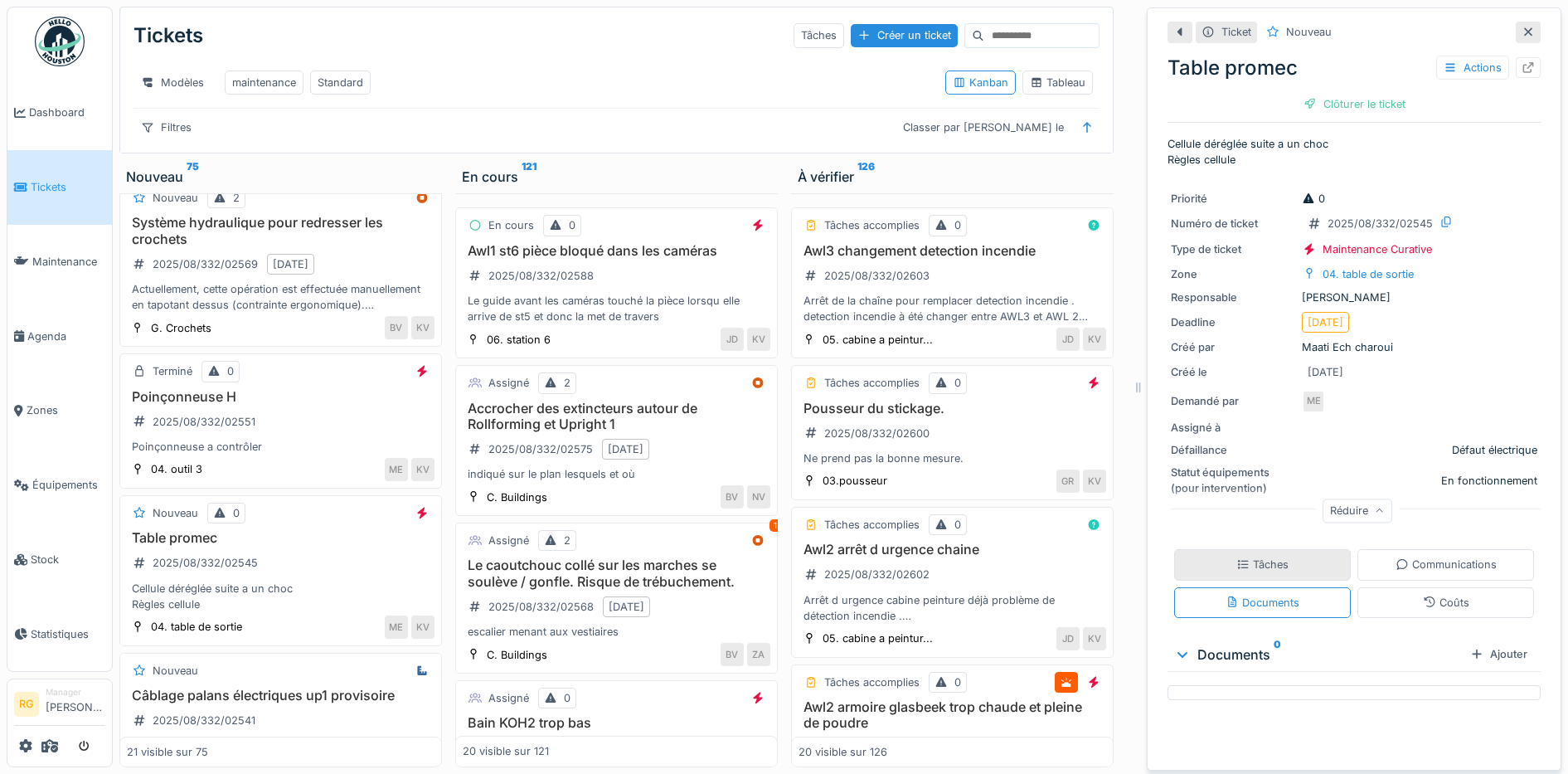
click at [1270, 549] on div "Tâches" at bounding box center [1263, 565] width 177 height 31
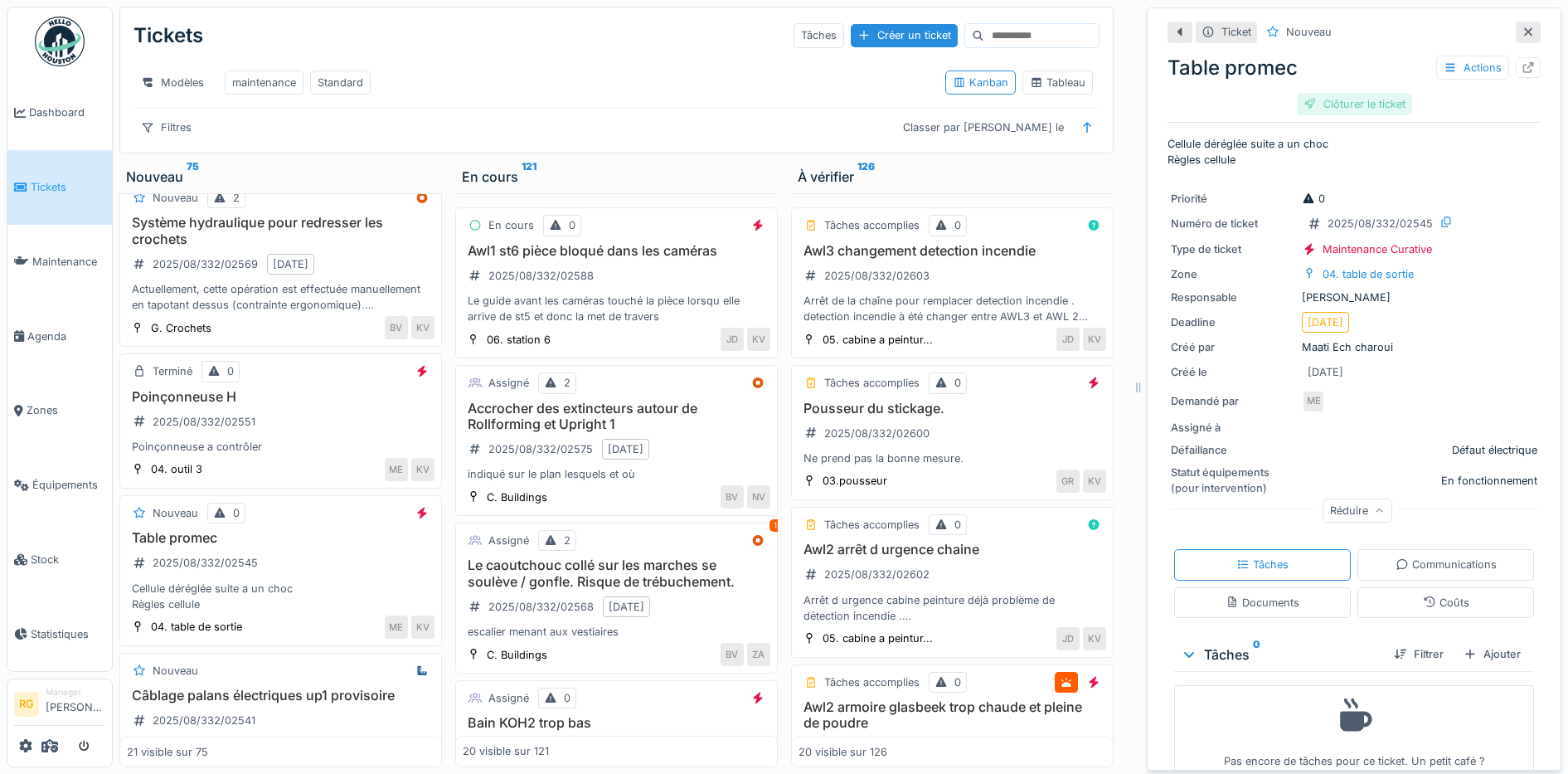
click at [1331, 92] on div "Clôturer le ticket" at bounding box center [1355, 103] width 115 height 22
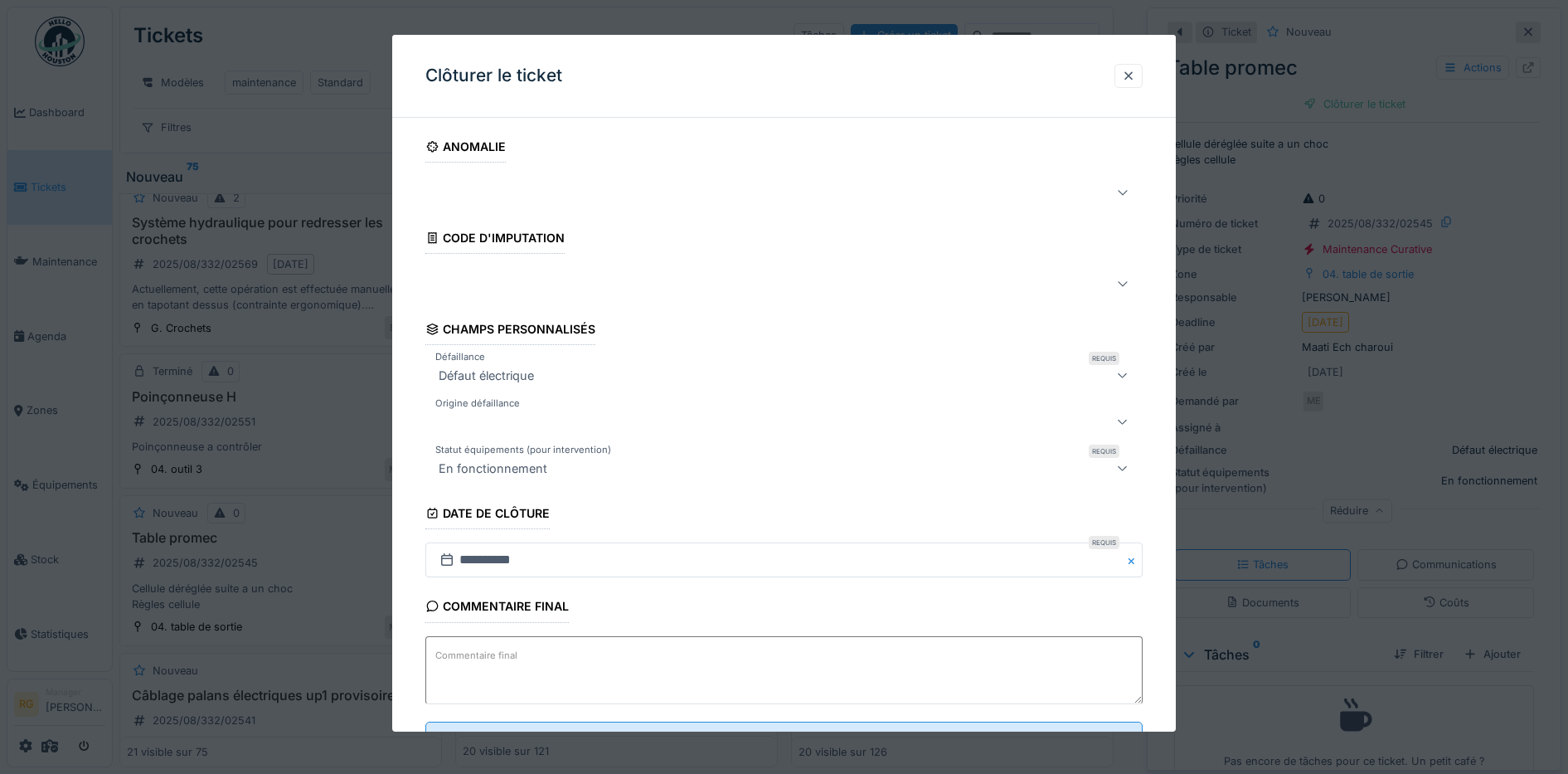
click at [462, 659] on label "Commentaire final" at bounding box center [476, 655] width 89 height 20
click at [462, 659] on textarea "Commentaire final" at bounding box center [784, 671] width 718 height 68
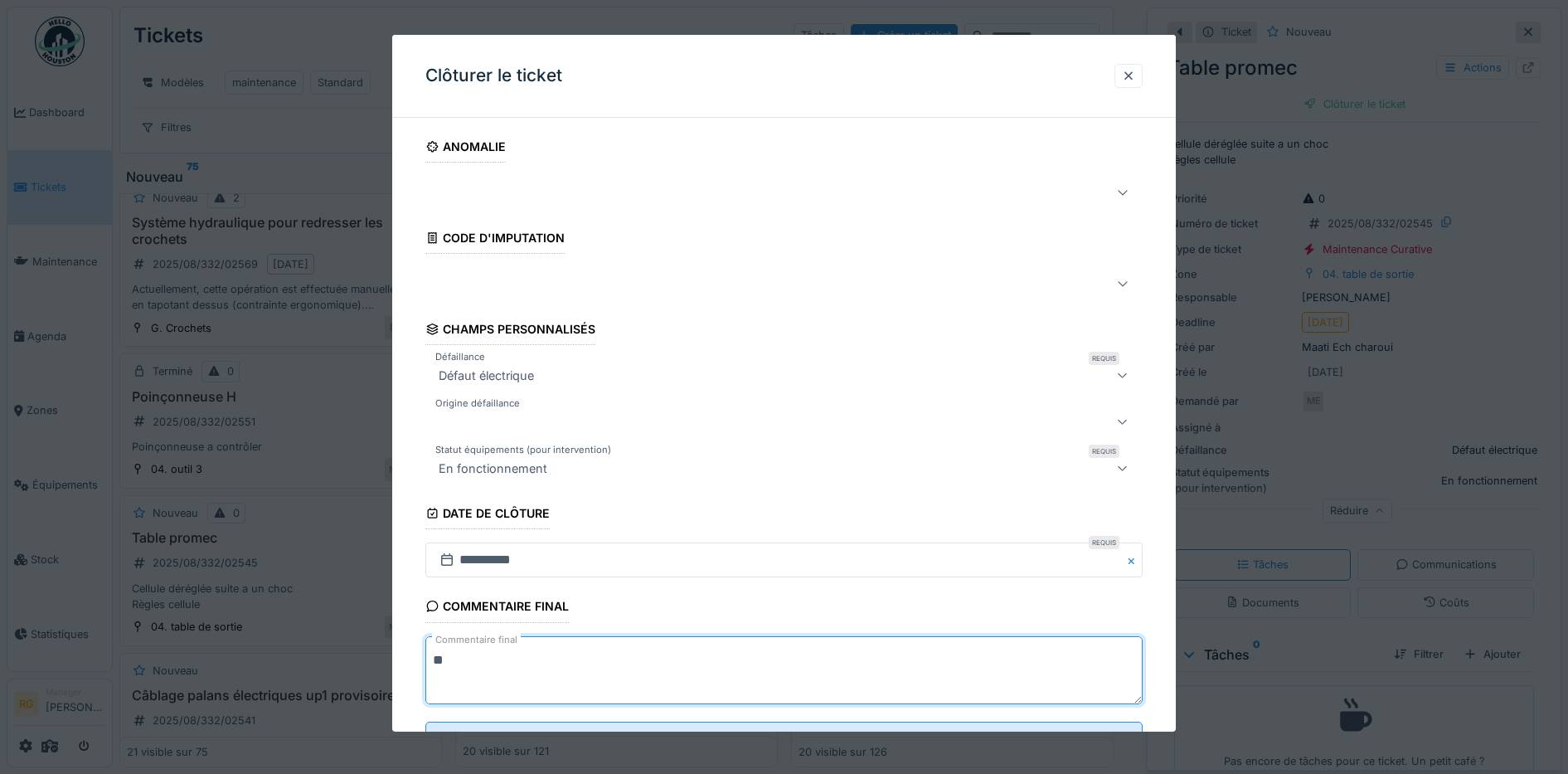
scroll to position [71, 0]
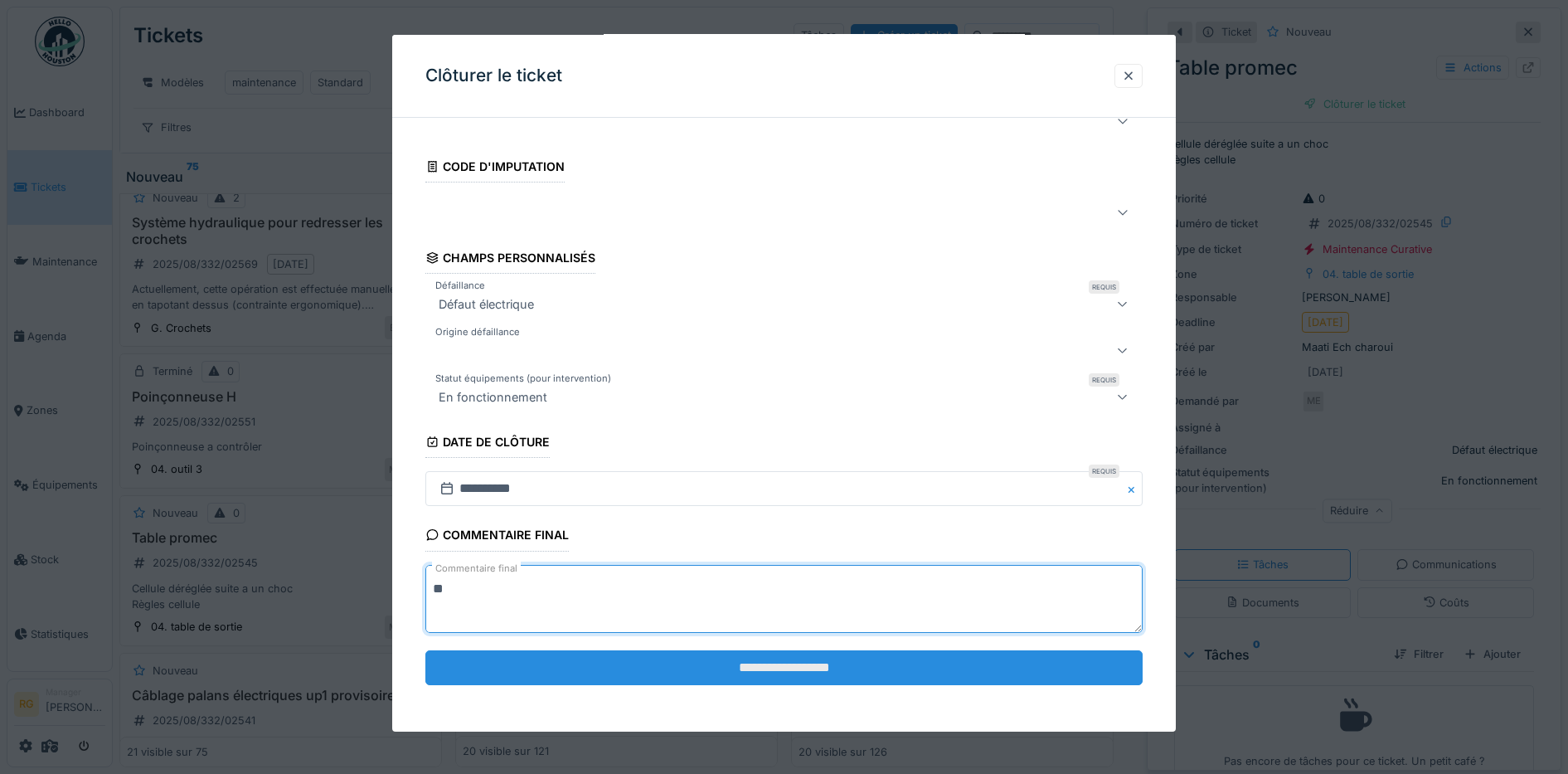
type textarea "**"
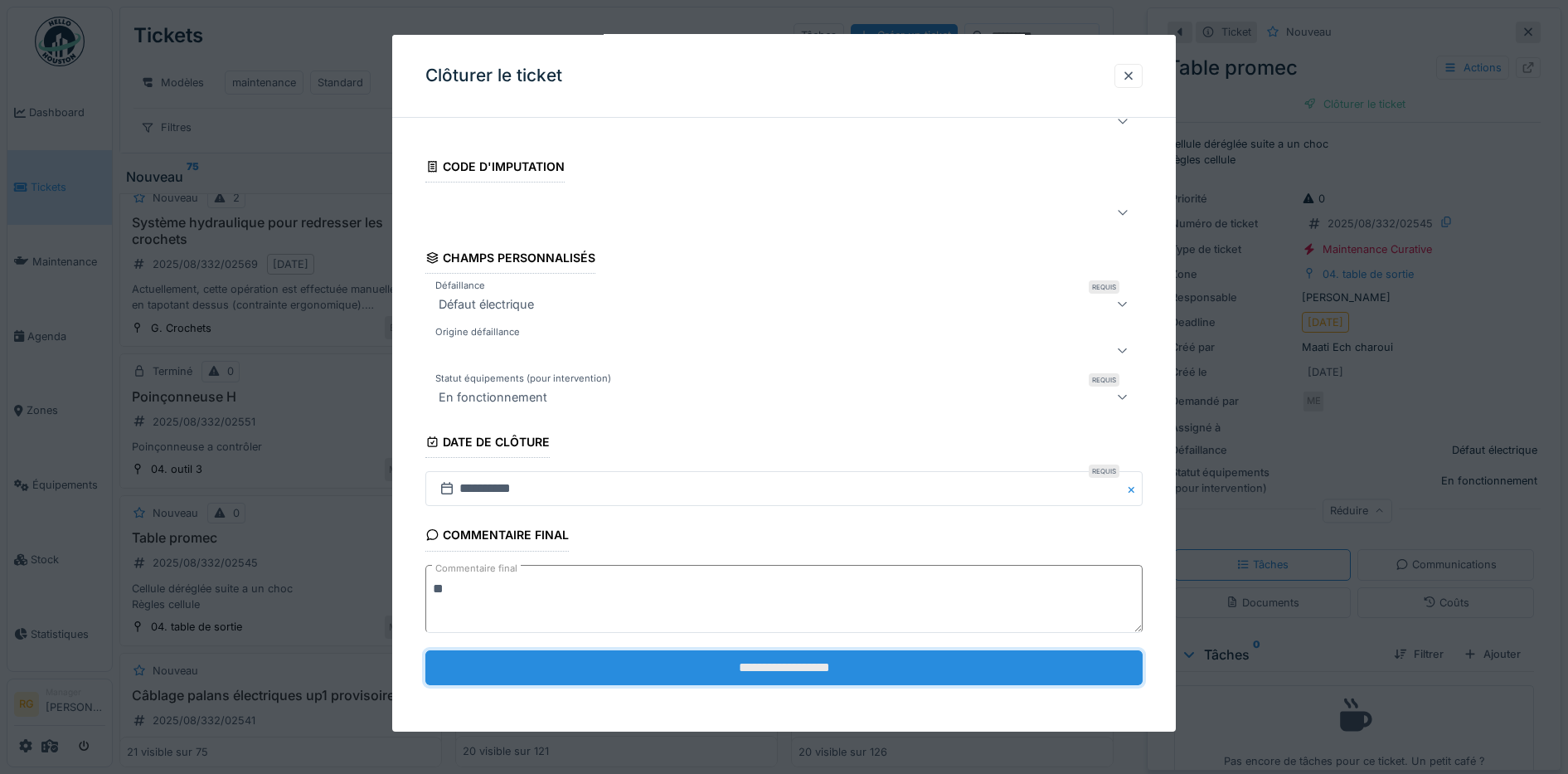
click at [785, 667] on input "**********" at bounding box center [784, 668] width 718 height 35
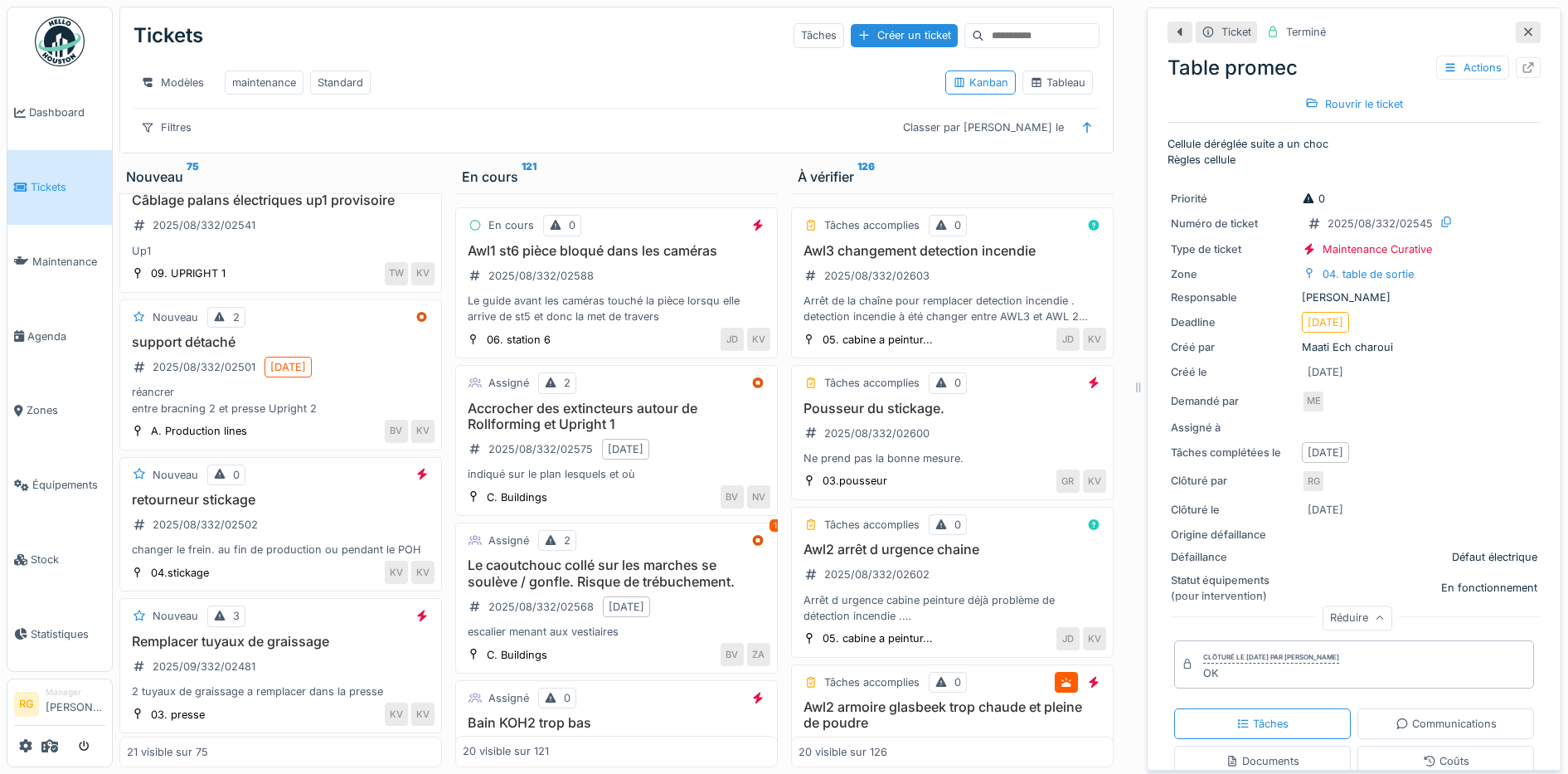
scroll to position [2074, 0]
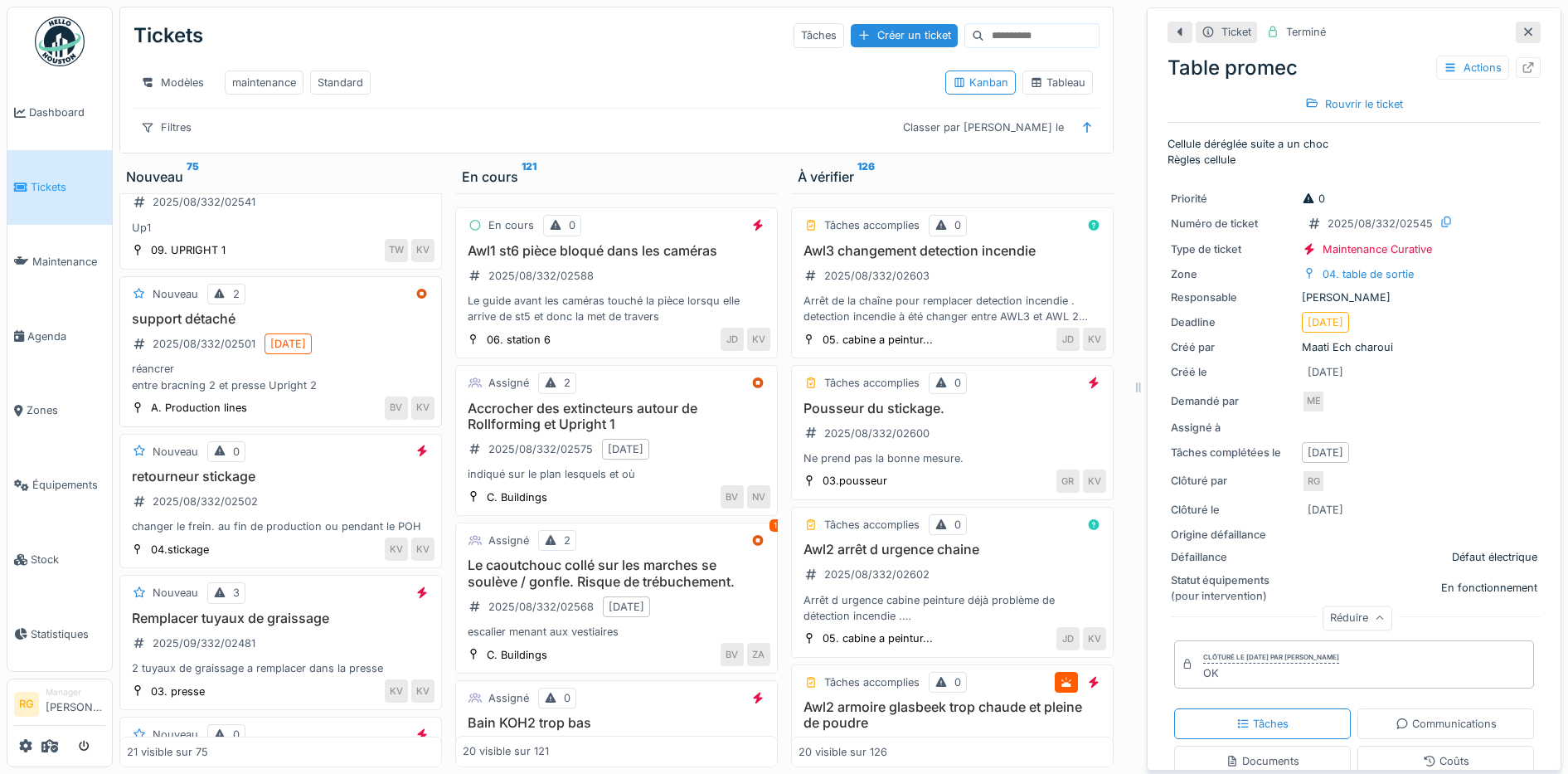
click at [324, 392] on div "réancrer entre bracning 2 et presse Upright 2" at bounding box center [280, 377] width 308 height 31
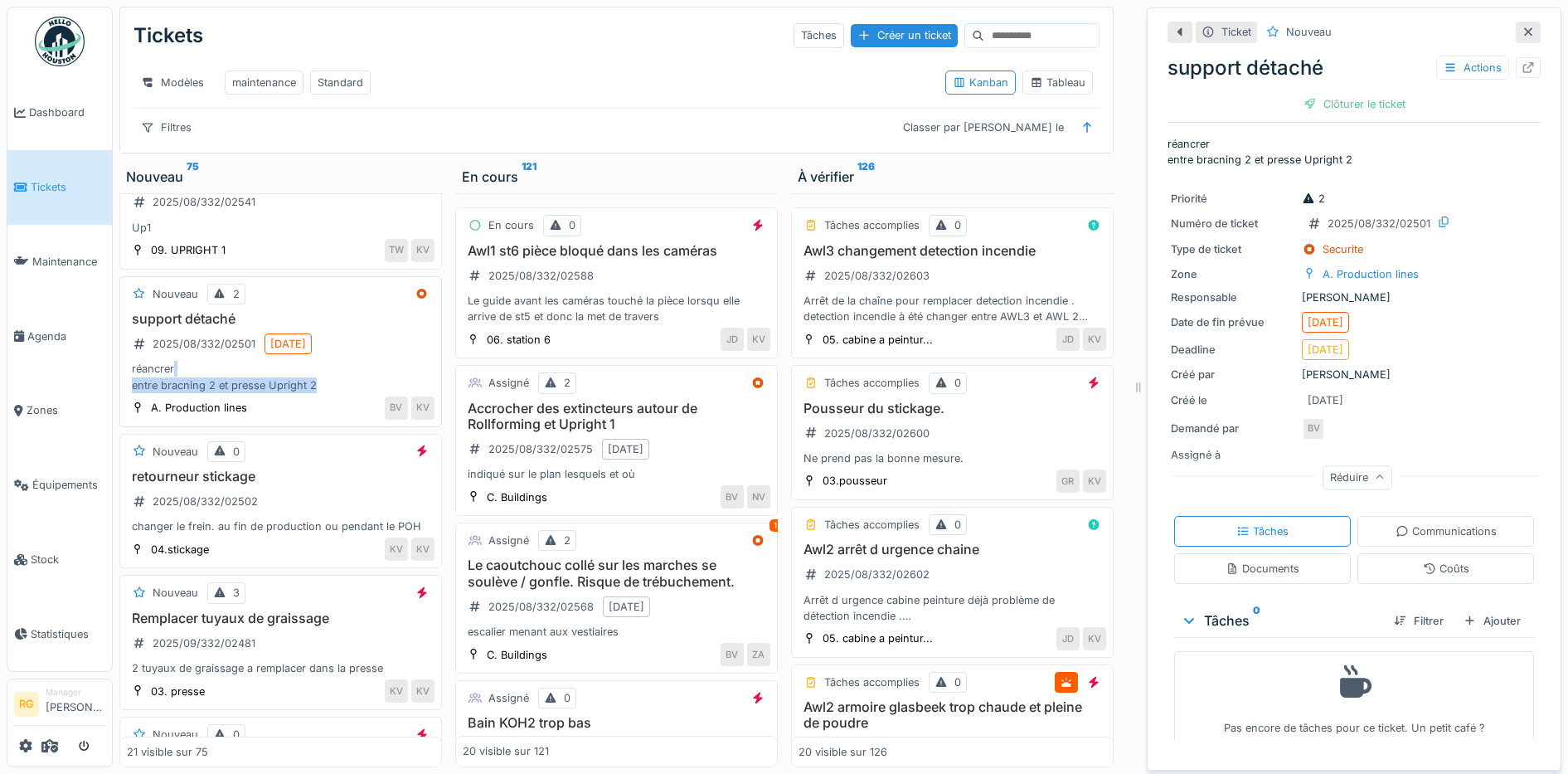
drag, startPoint x: 324, startPoint y: 392, endPoint x: 364, endPoint y: 389, distance: 40.1
click at [364, 389] on div "réancrer entre bracning 2 et presse Upright 2" at bounding box center [280, 377] width 308 height 31
click at [1259, 561] on div "Documents" at bounding box center [1262, 569] width 74 height 16
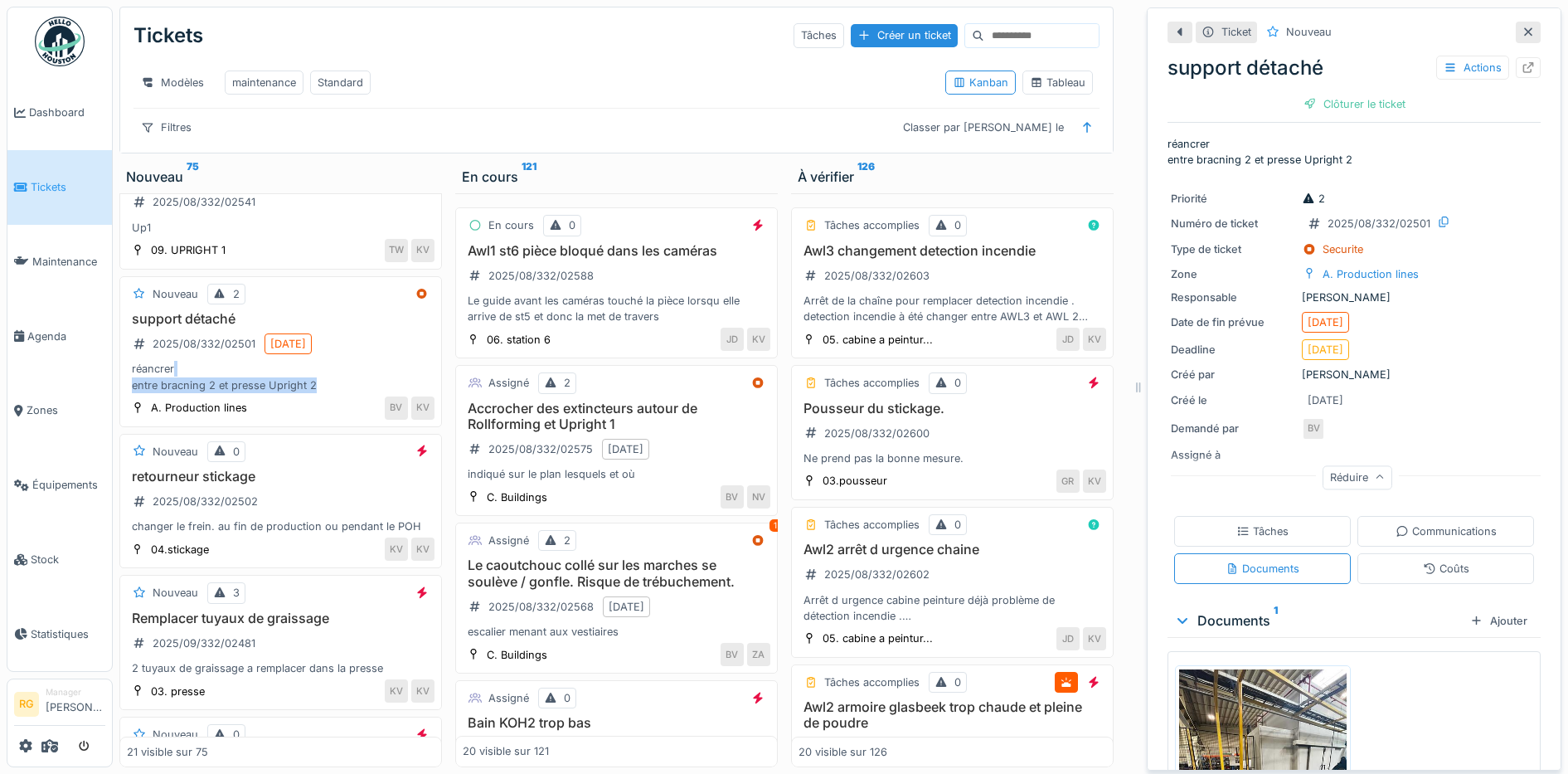
scroll to position [166, 0]
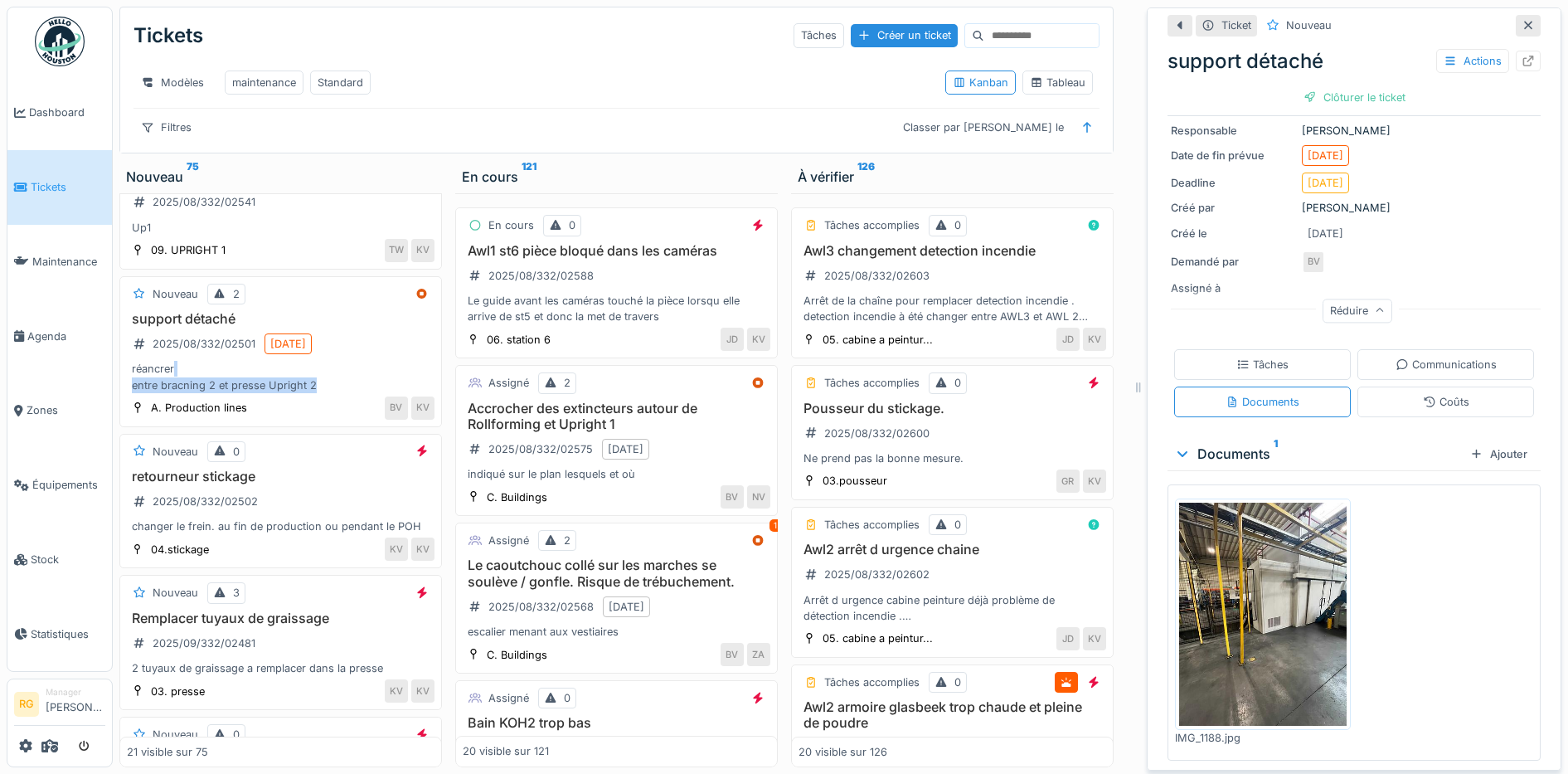
click at [1258, 620] on img at bounding box center [1263, 613] width 167 height 223
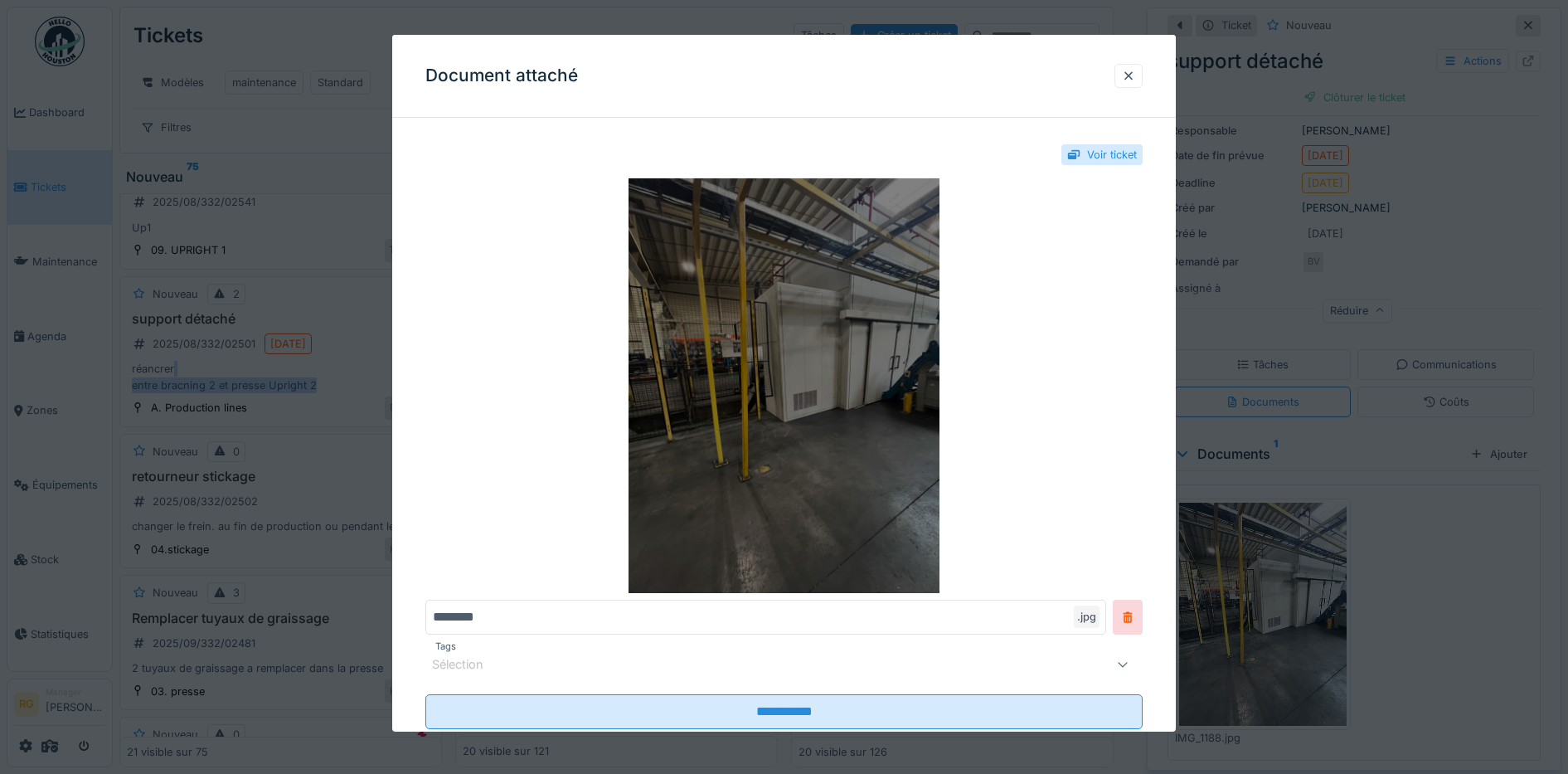
click at [786, 392] on img at bounding box center [784, 386] width 718 height 415
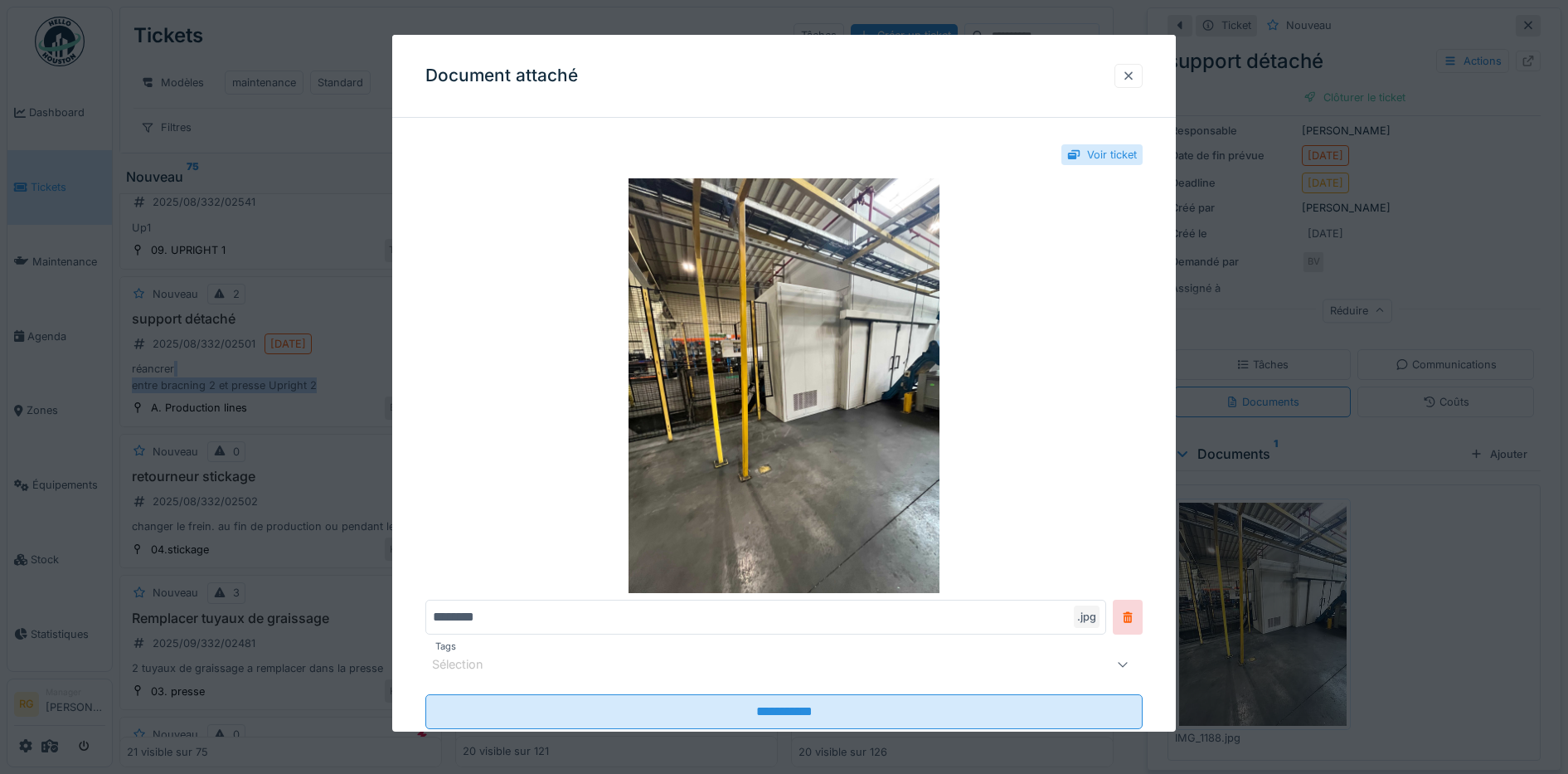
click at [1136, 77] on div at bounding box center [1129, 76] width 14 height 16
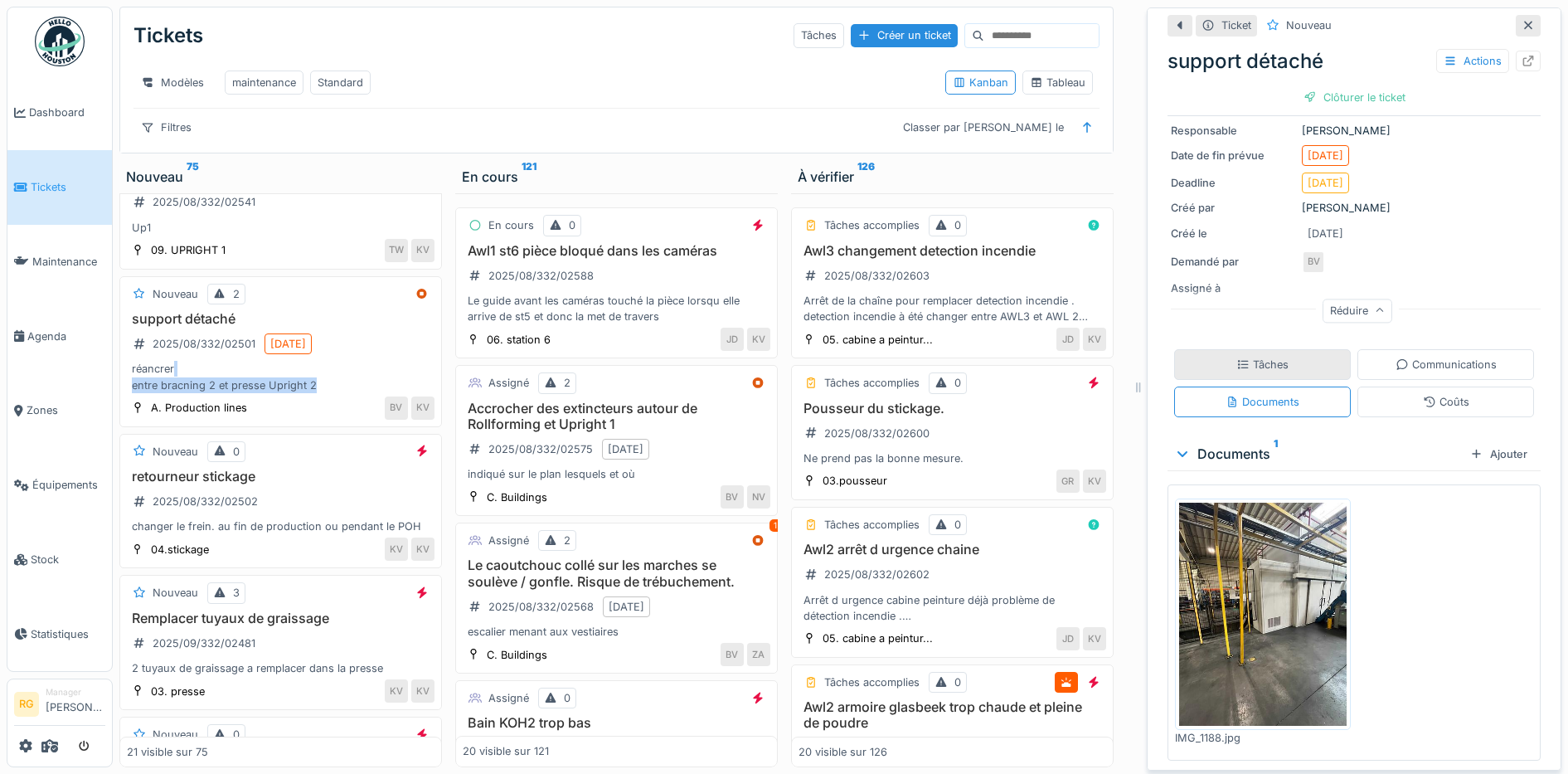
click at [1266, 361] on div "Tâches" at bounding box center [1263, 364] width 53 height 16
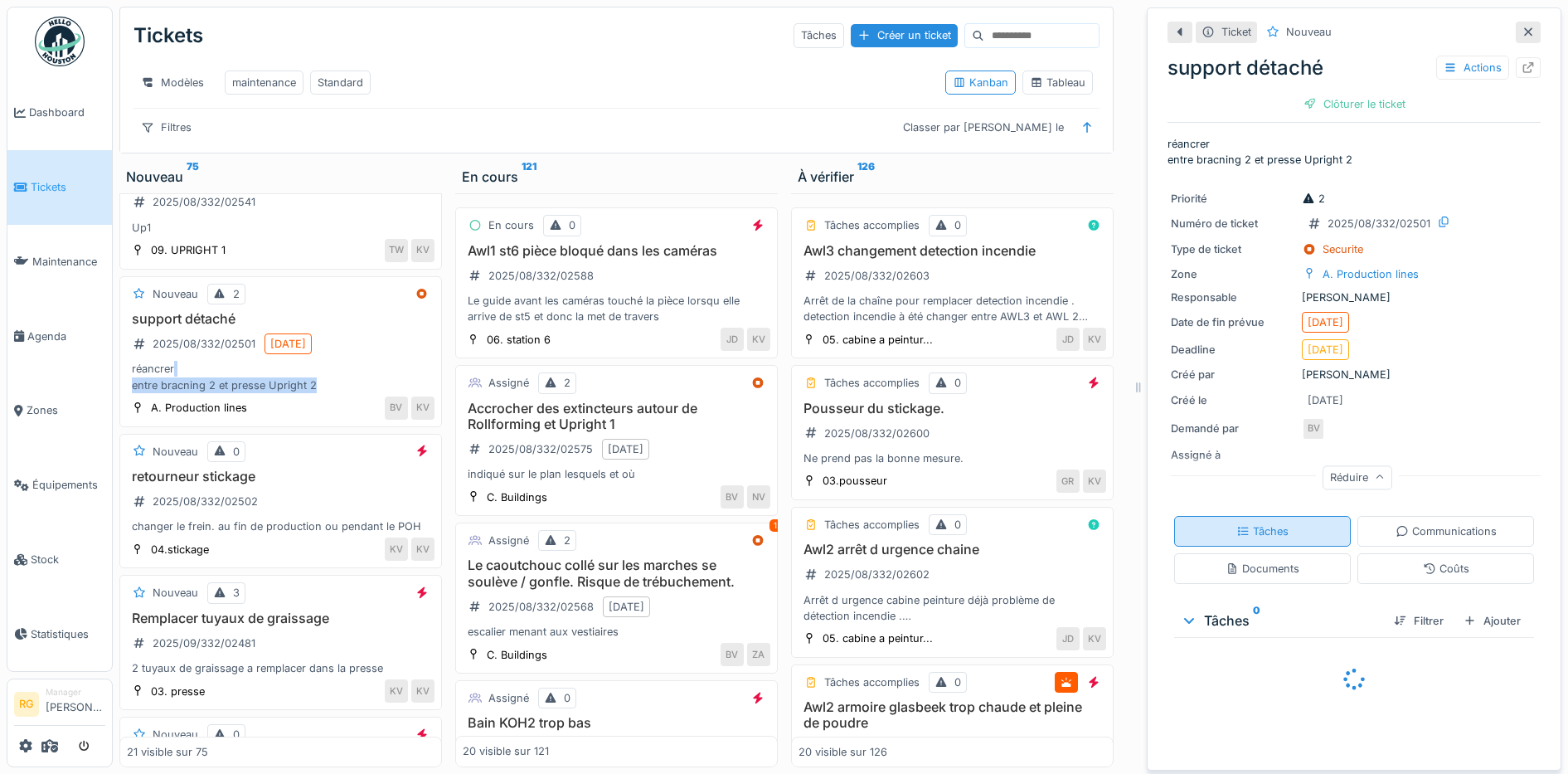
scroll to position [0, 0]
click at [1462, 609] on div "Ajouter" at bounding box center [1492, 620] width 70 height 22
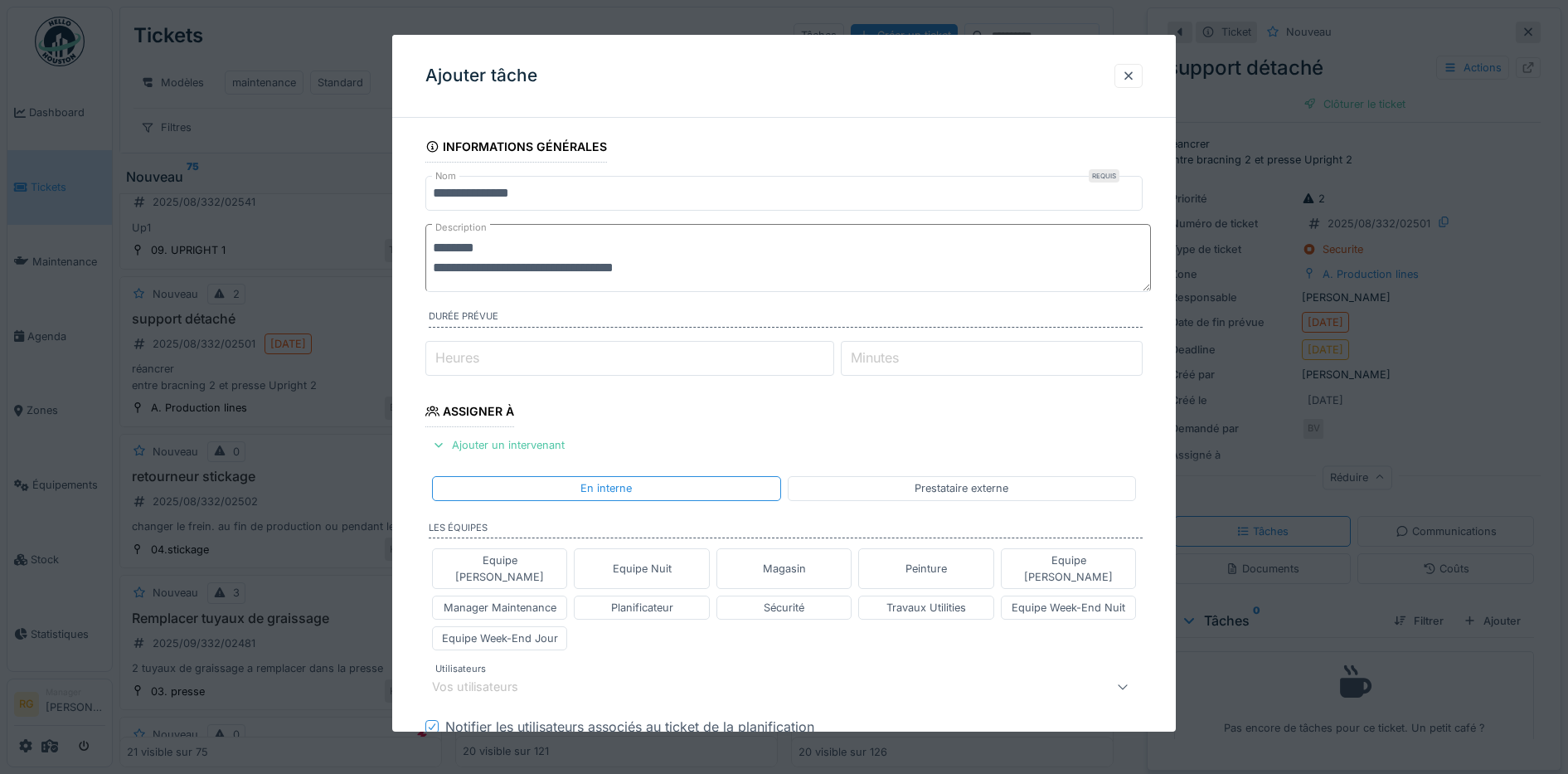
click at [468, 359] on label "Heures" at bounding box center [457, 357] width 51 height 19
click at [468, 359] on input "Heures" at bounding box center [630, 358] width 409 height 35
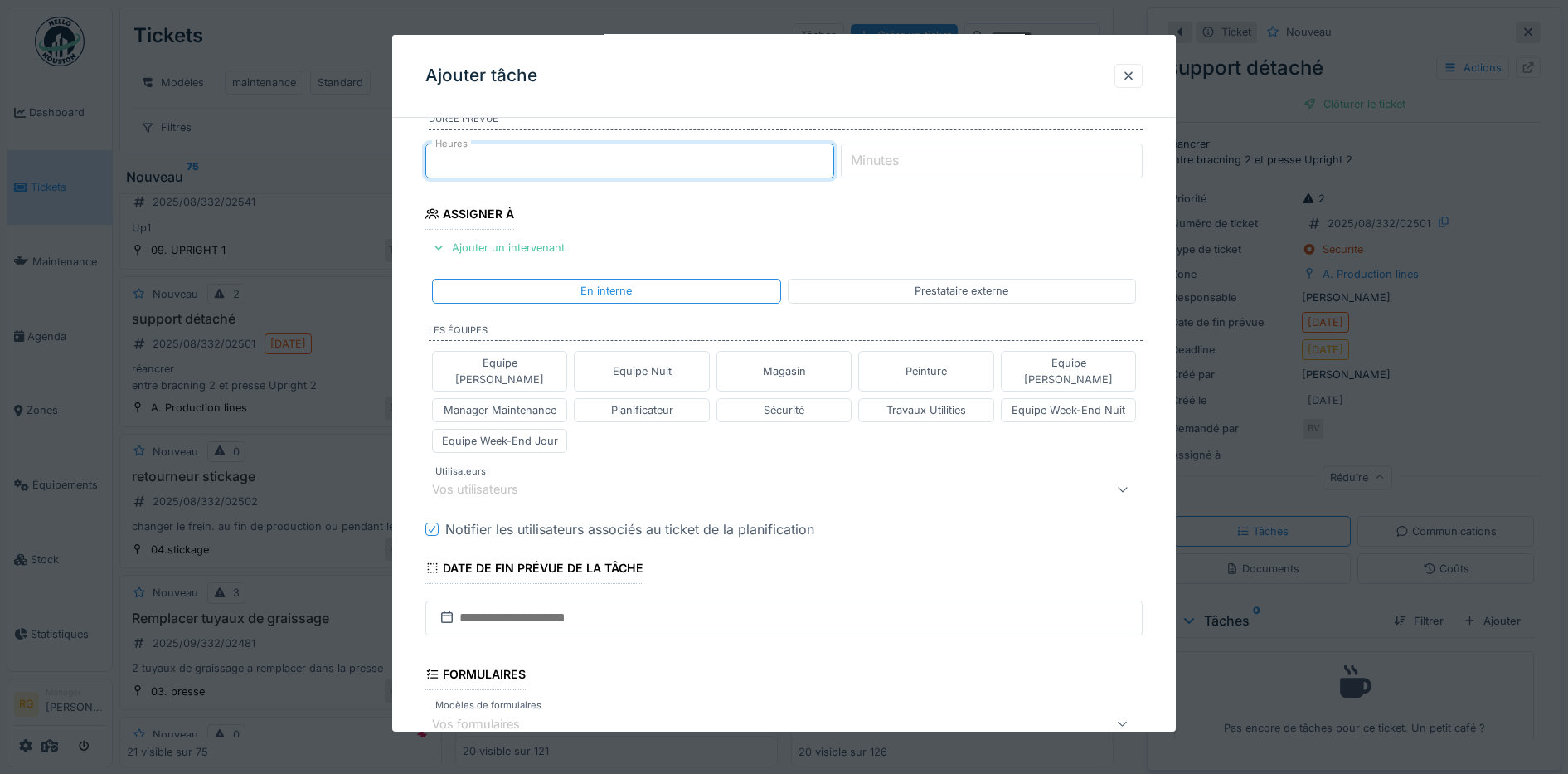
scroll to position [207, 0]
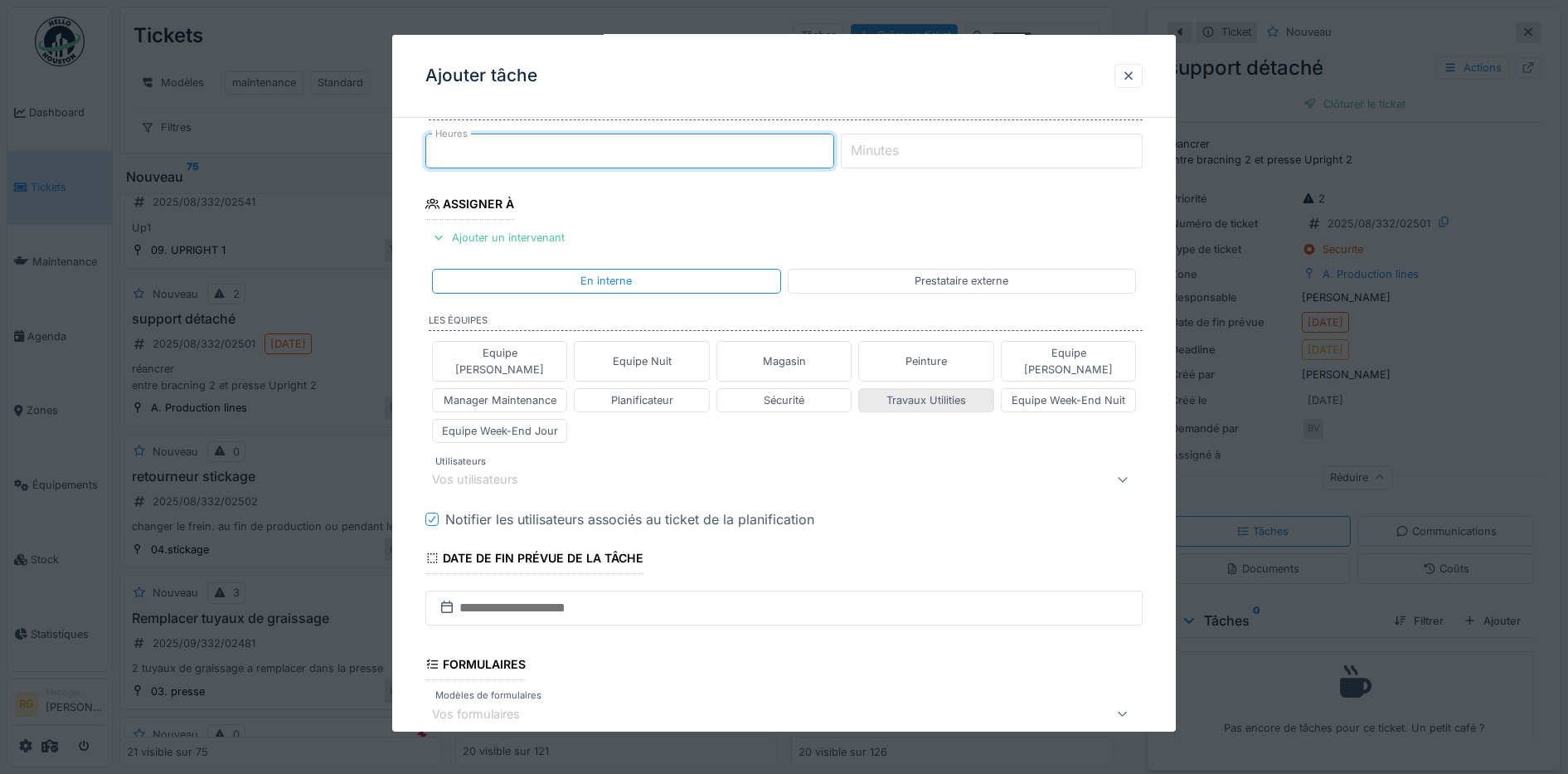
type input "*"
click at [931, 392] on div "Travaux Utilities" at bounding box center [927, 400] width 80 height 16
type input "****"
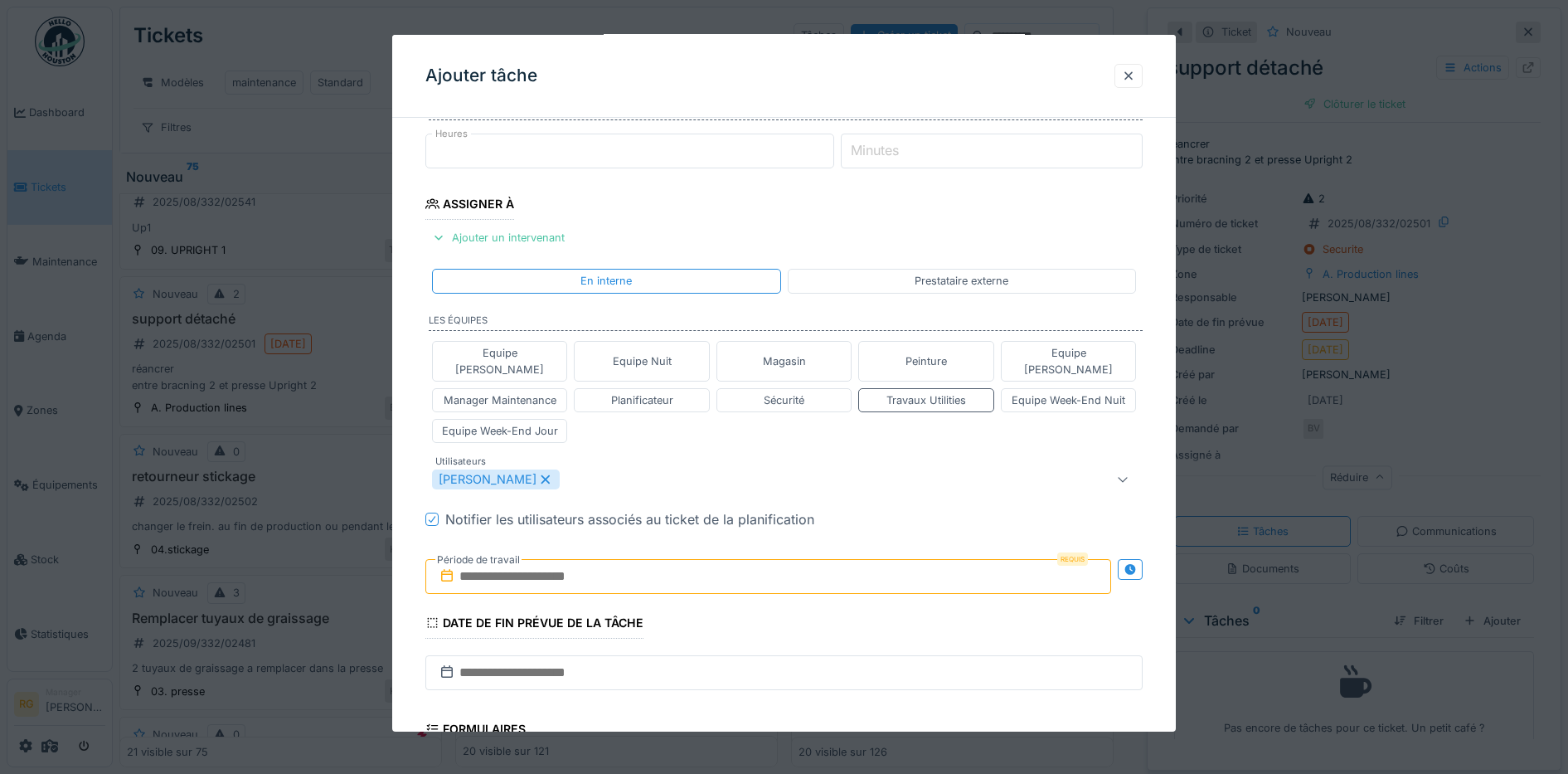
click at [572, 559] on input "text" at bounding box center [769, 576] width 687 height 35
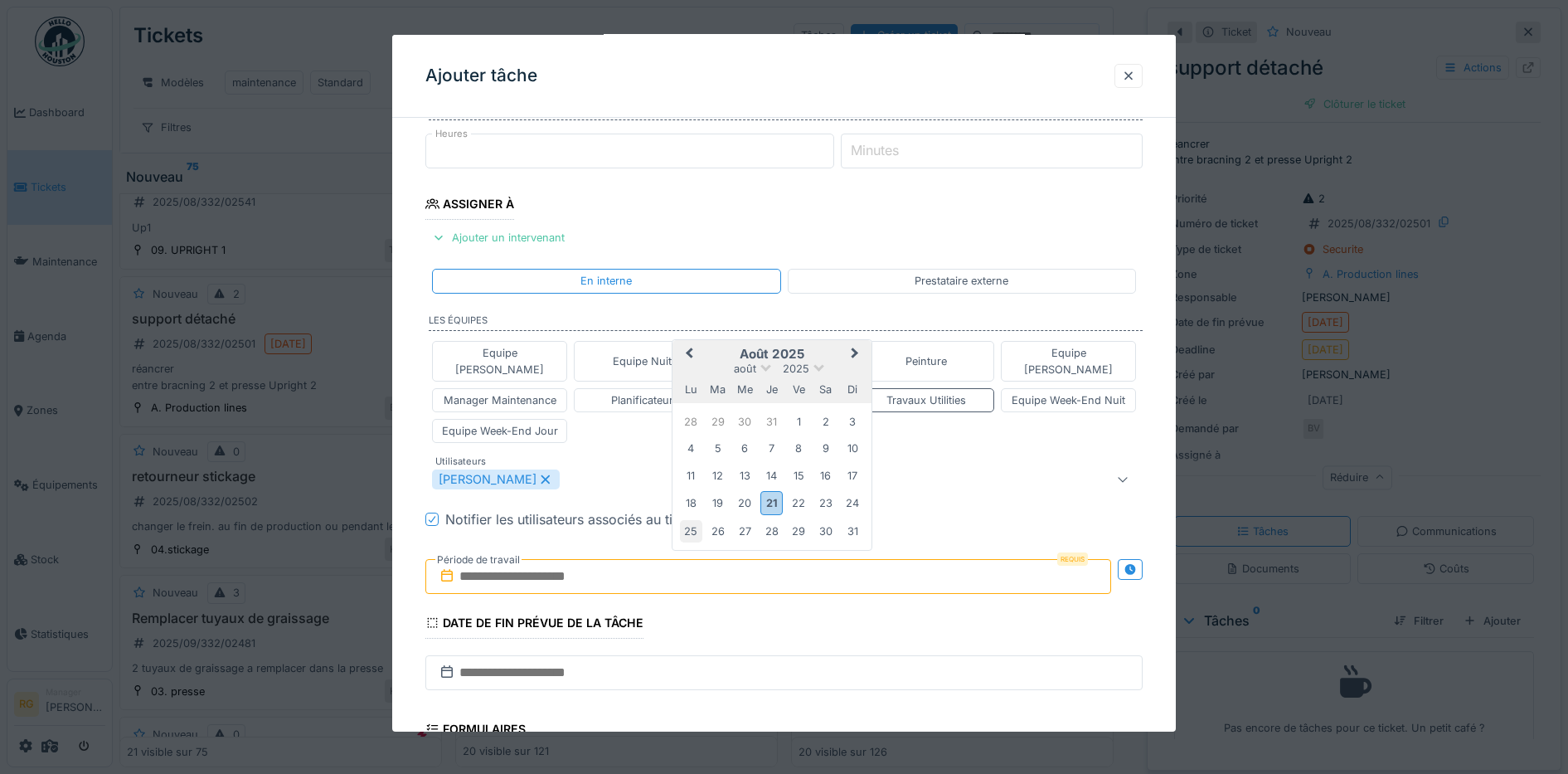
click at [687, 520] on div "25" at bounding box center [691, 531] width 22 height 22
click at [859, 342] on button "Next Month" at bounding box center [857, 354] width 26 height 26
click at [799, 413] on div "5" at bounding box center [799, 424] width 22 height 22
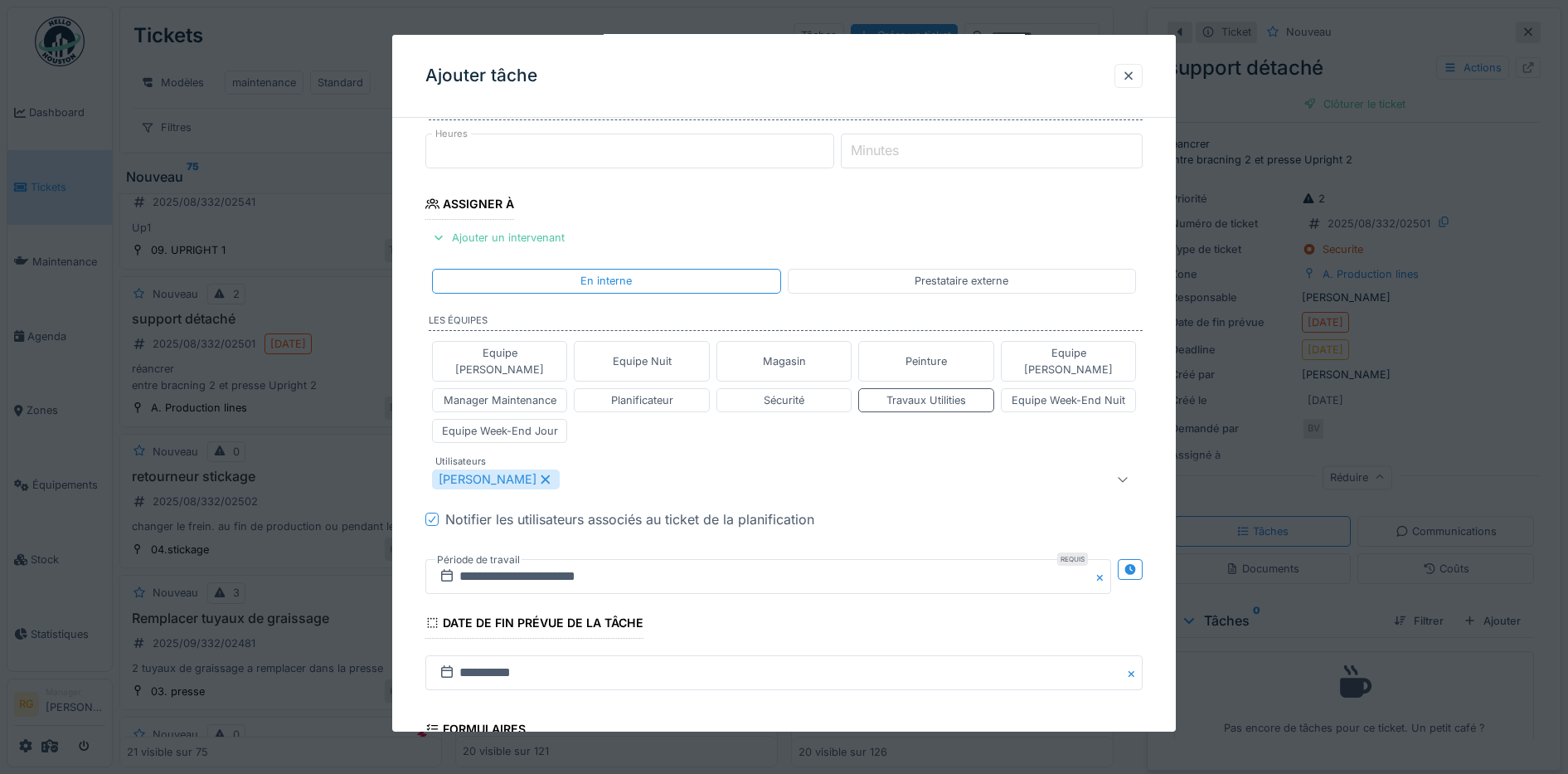
scroll to position [462, 0]
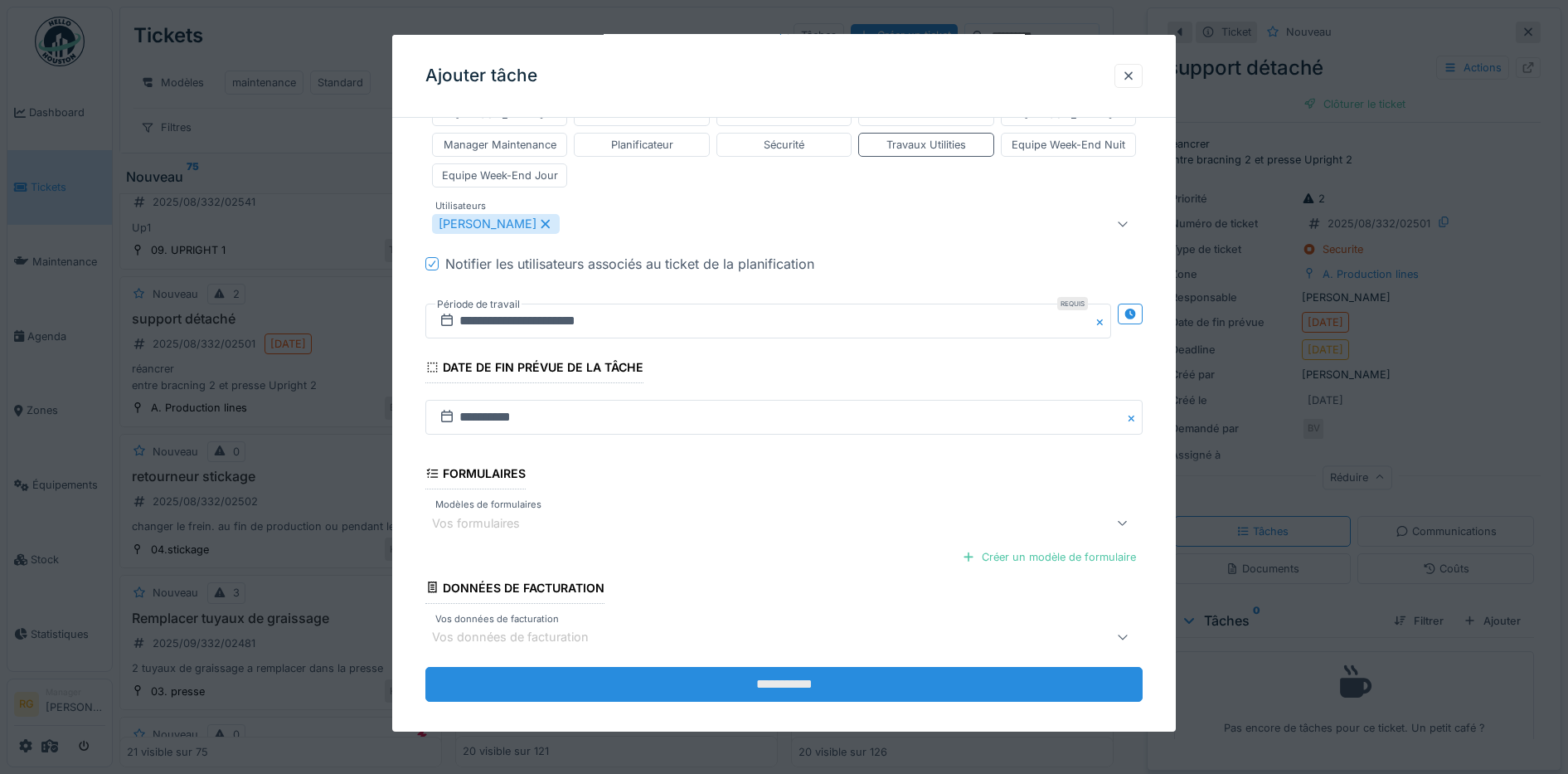
click at [710, 667] on input "**********" at bounding box center [784, 684] width 718 height 35
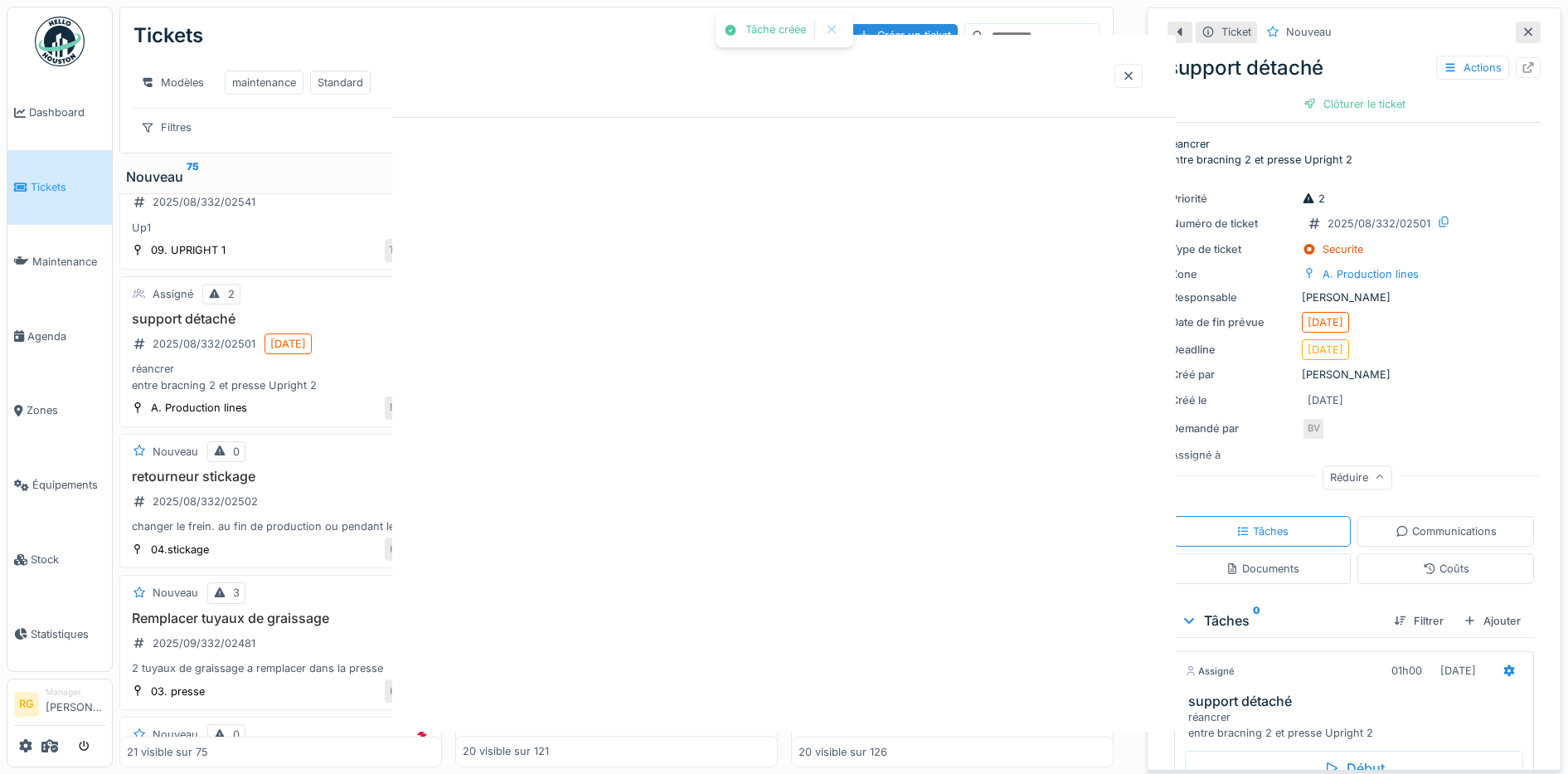
scroll to position [0, 0]
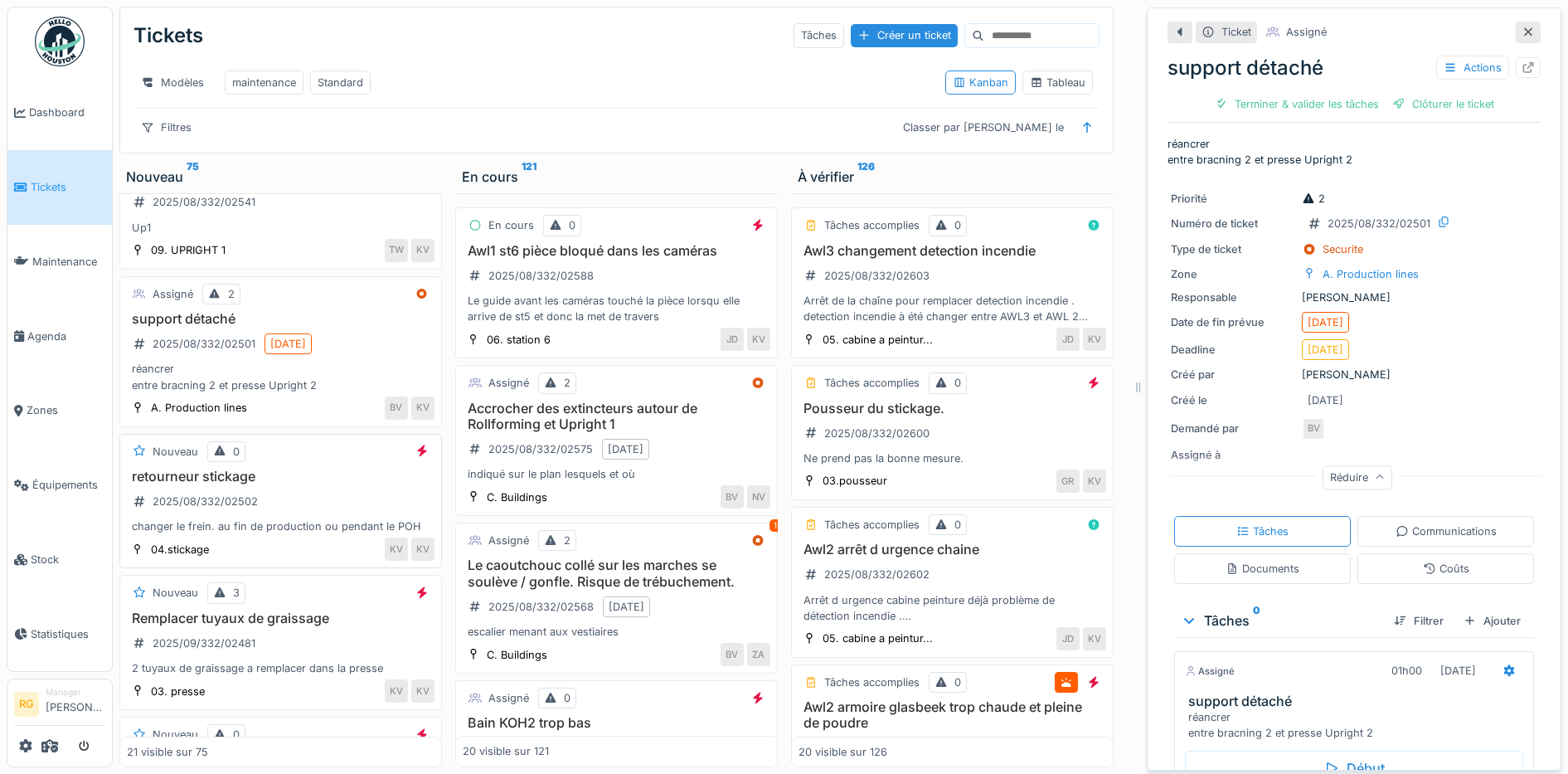
click at [315, 485] on h3 "retourneur stickage" at bounding box center [280, 476] width 308 height 16
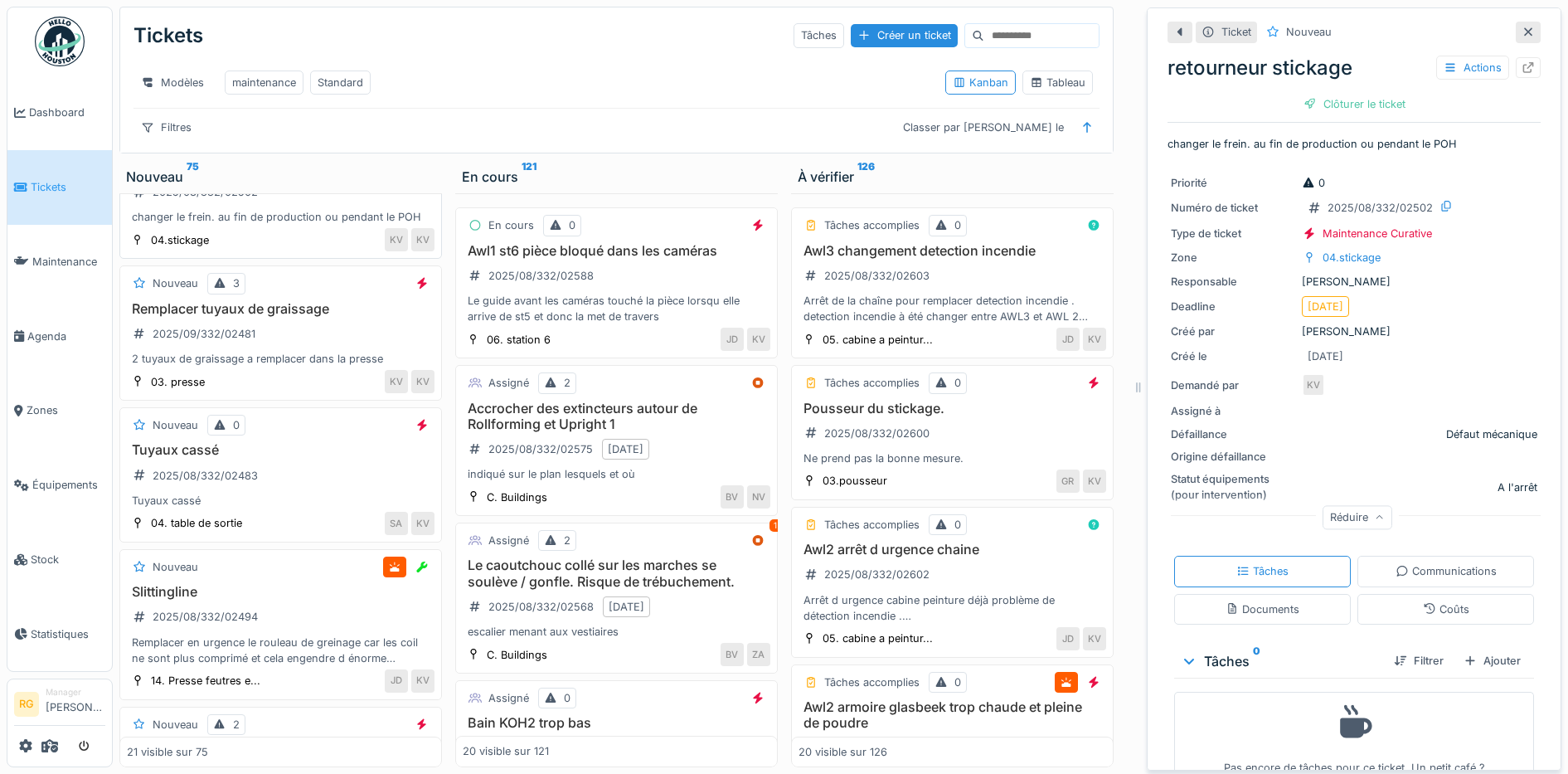
scroll to position [2385, 0]
click at [301, 366] on div "Remplacer tuyaux de graissage 2025/09/332/02481 2 tuyaux de graissage a remplac…" at bounding box center [280, 333] width 308 height 66
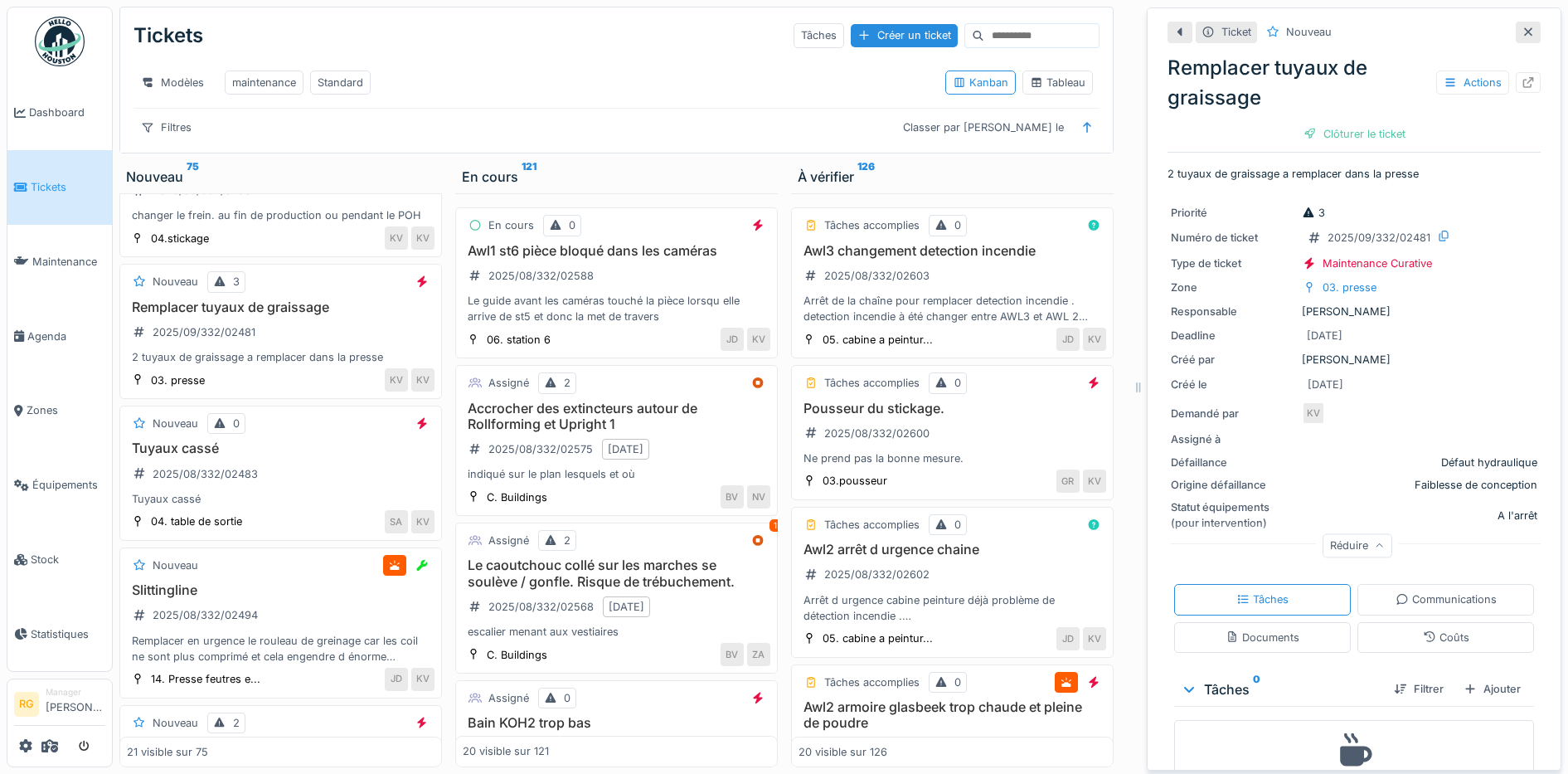
scroll to position [61, 0]
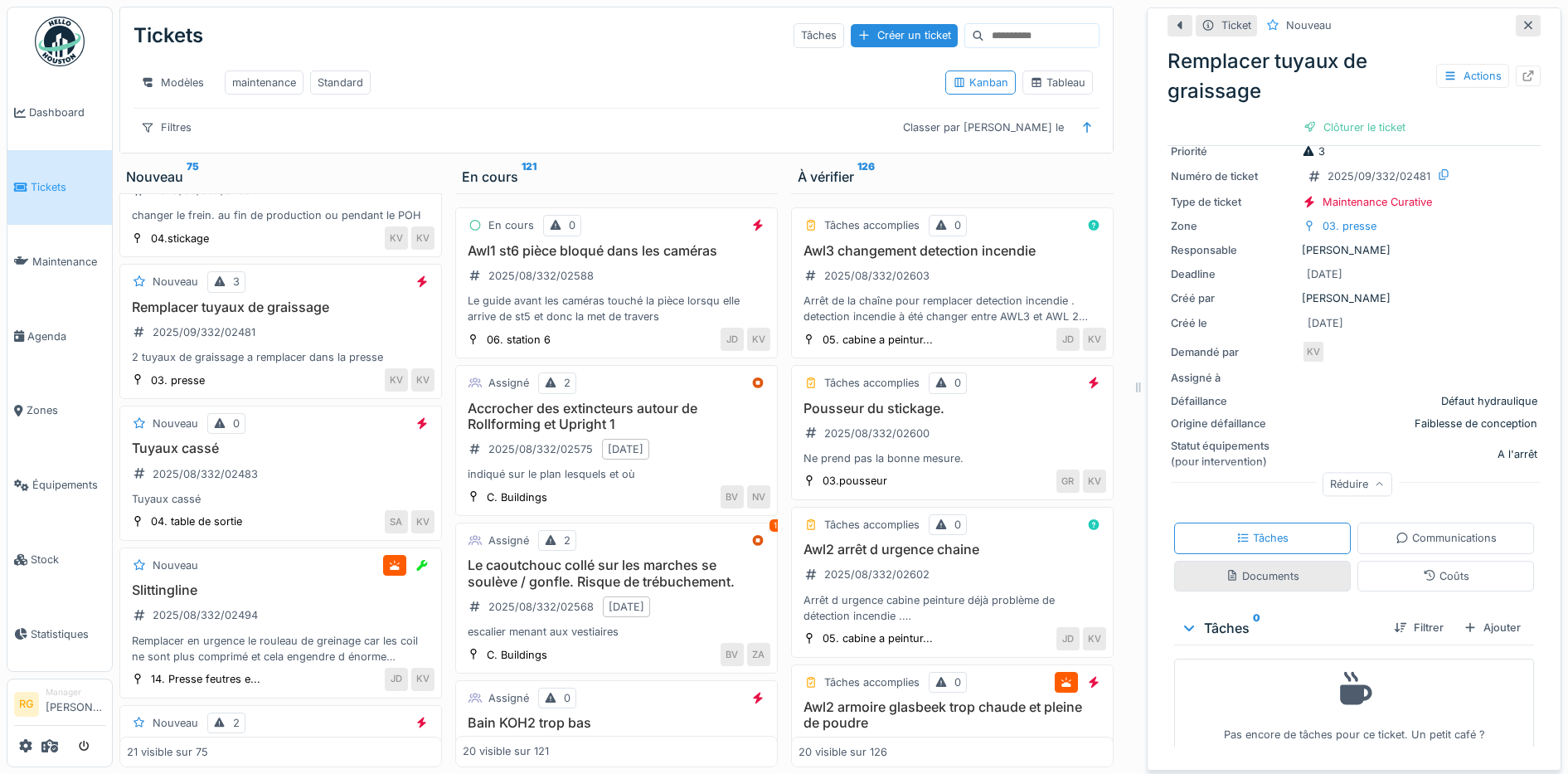
click at [1287, 563] on div "Documents" at bounding box center [1263, 576] width 177 height 31
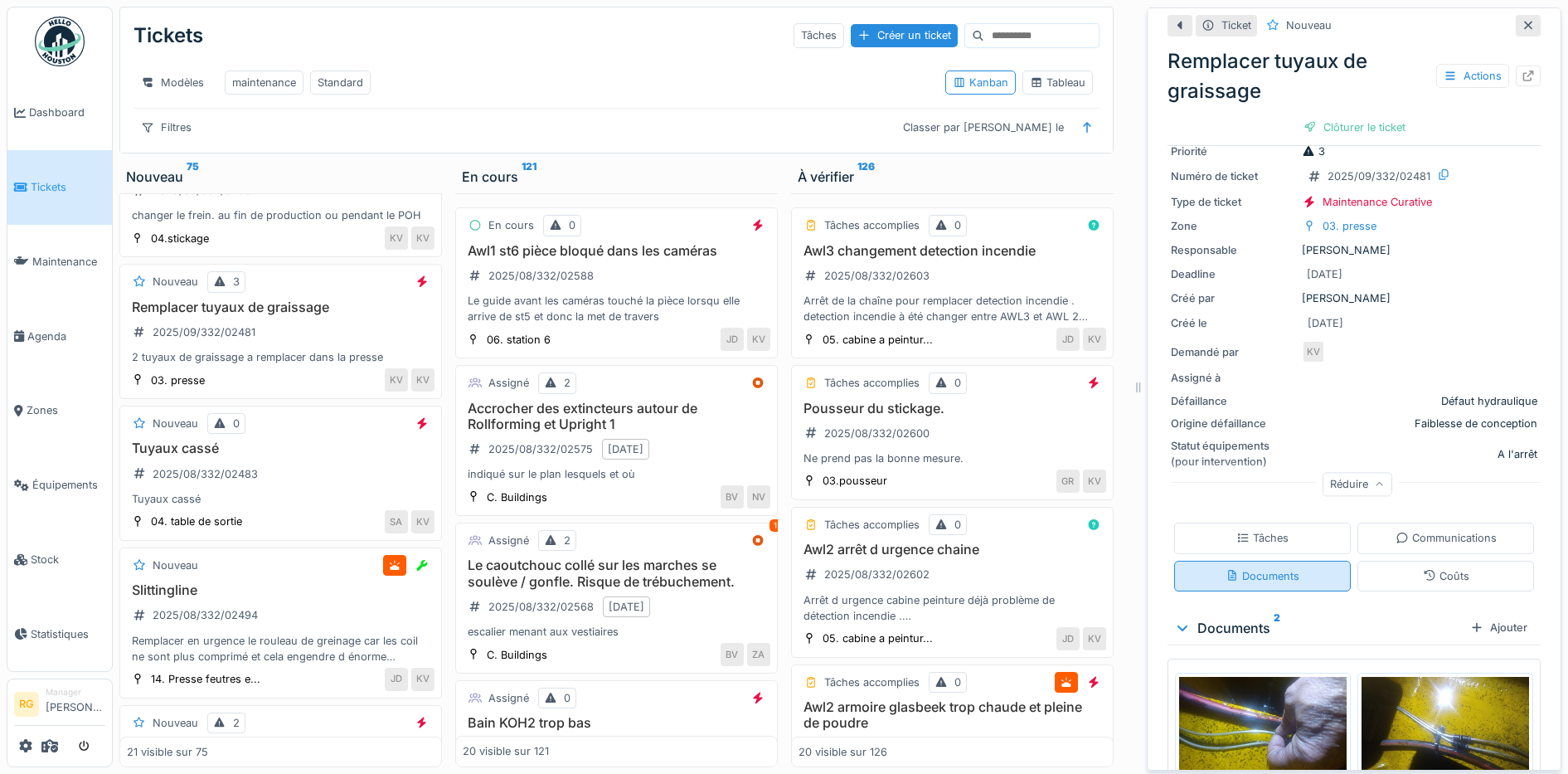
scroll to position [142, 0]
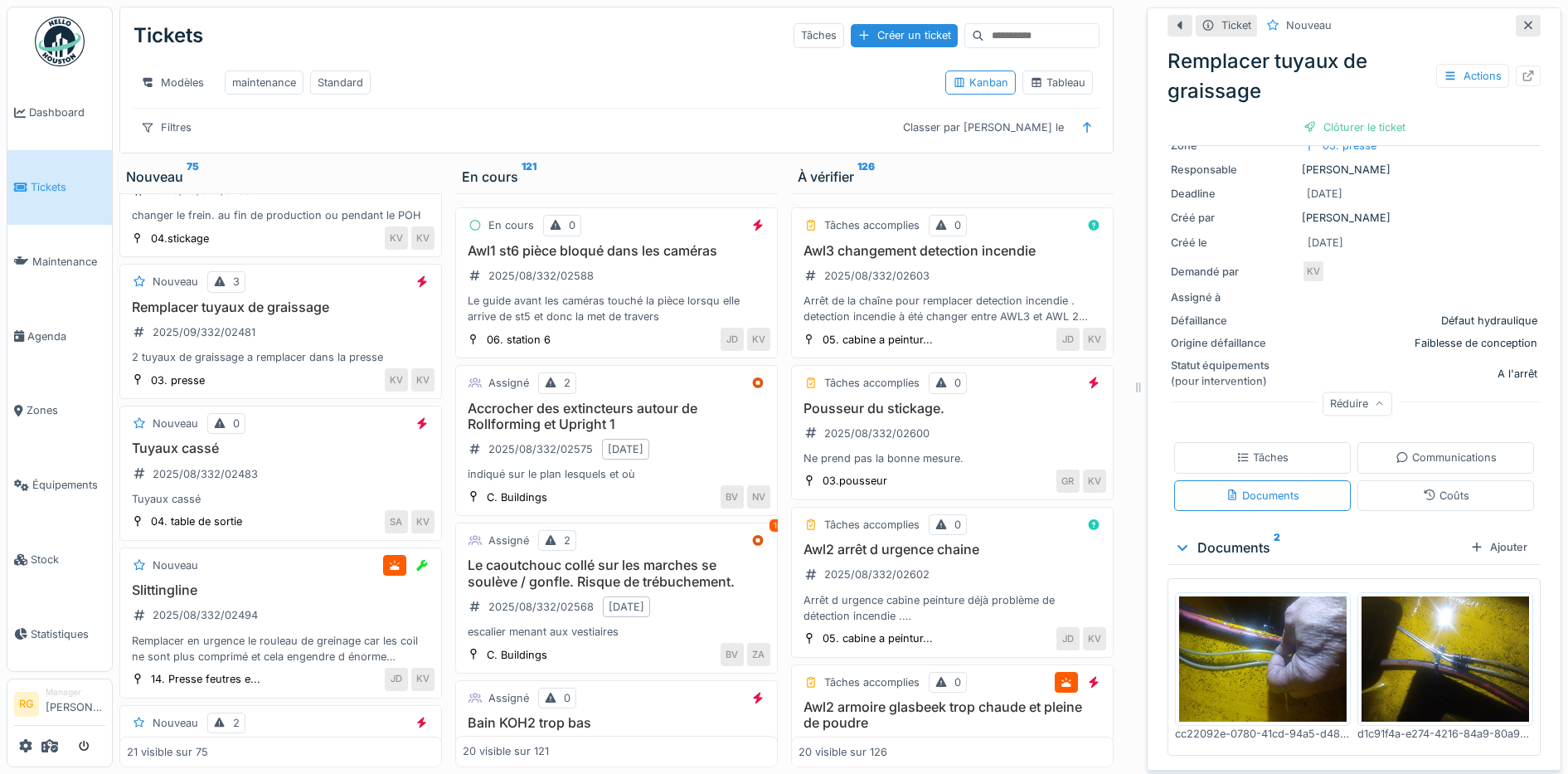
click at [1245, 651] on img at bounding box center [1263, 660] width 167 height 127
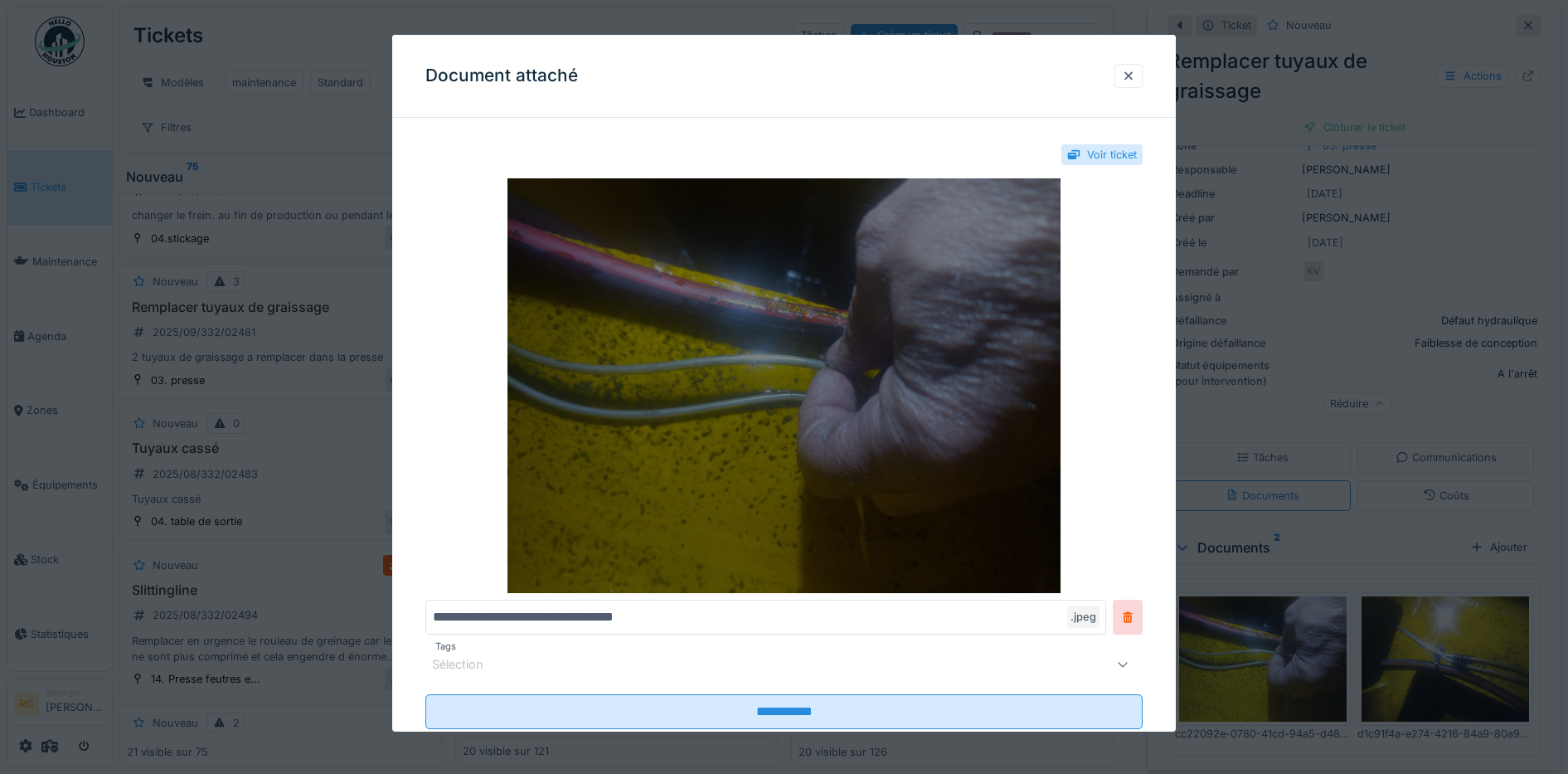
click at [726, 447] on img at bounding box center [784, 386] width 718 height 415
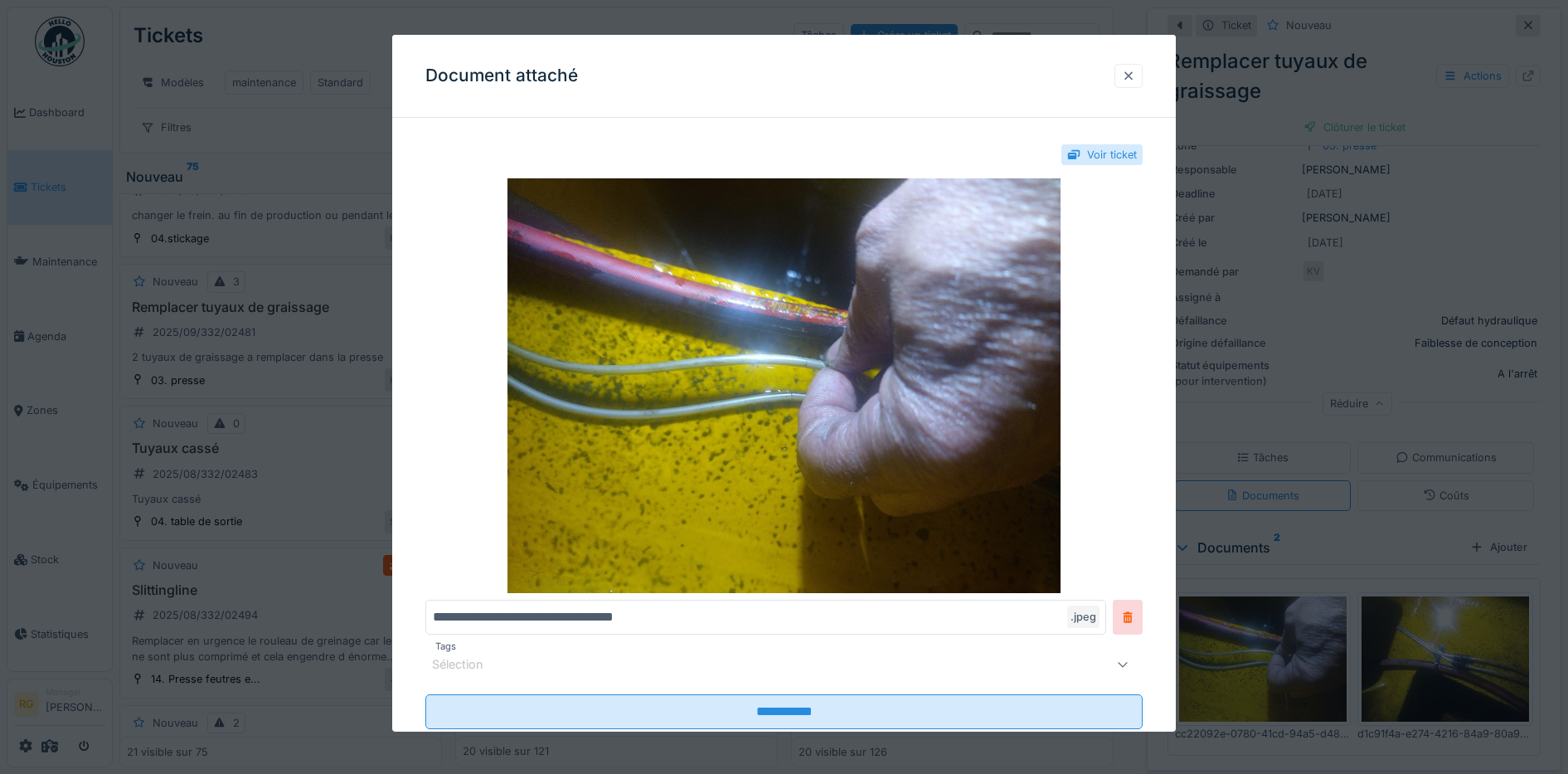
click at [1136, 76] on div at bounding box center [1129, 76] width 14 height 16
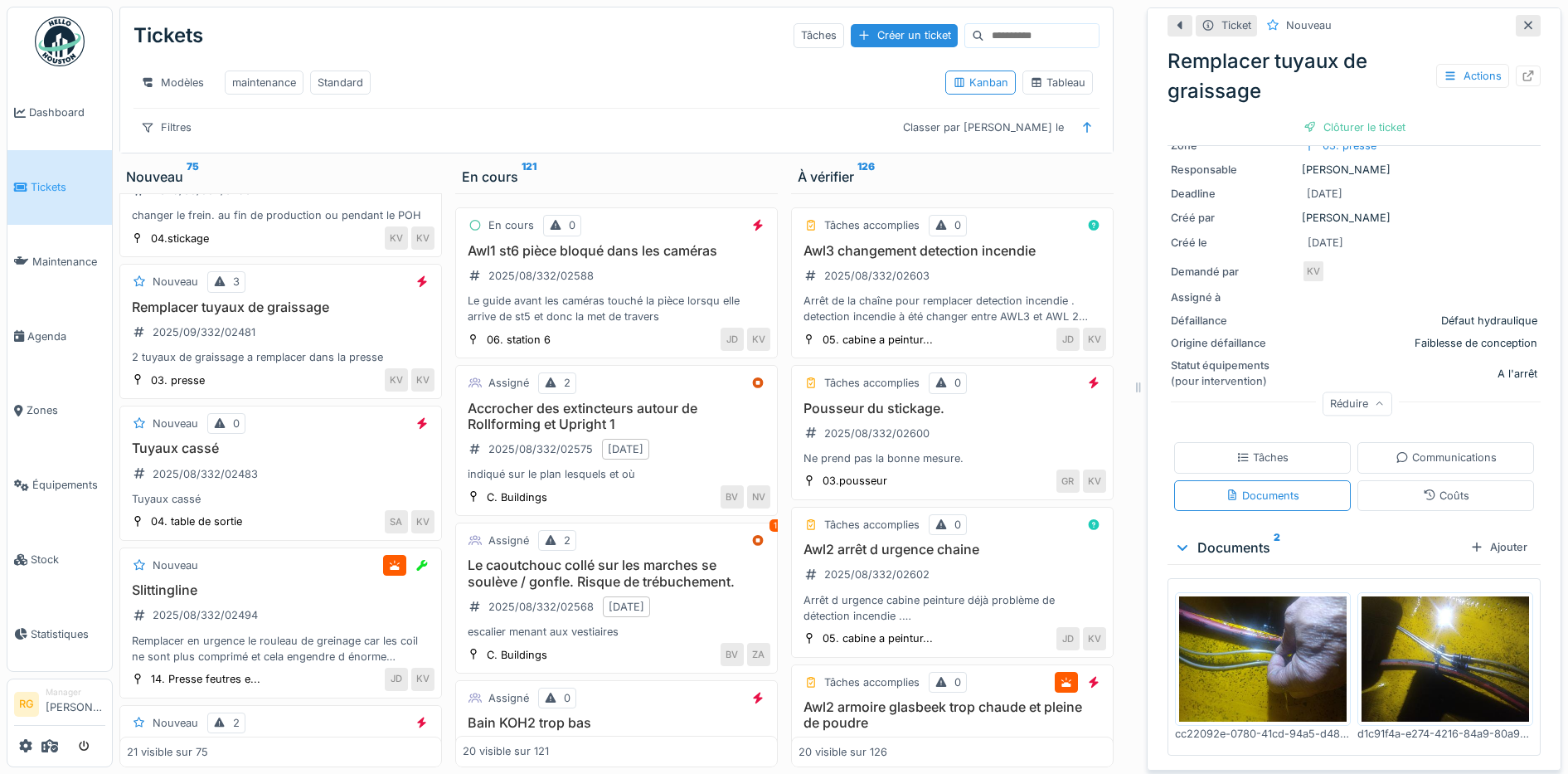
click at [1429, 614] on img at bounding box center [1445, 660] width 167 height 127
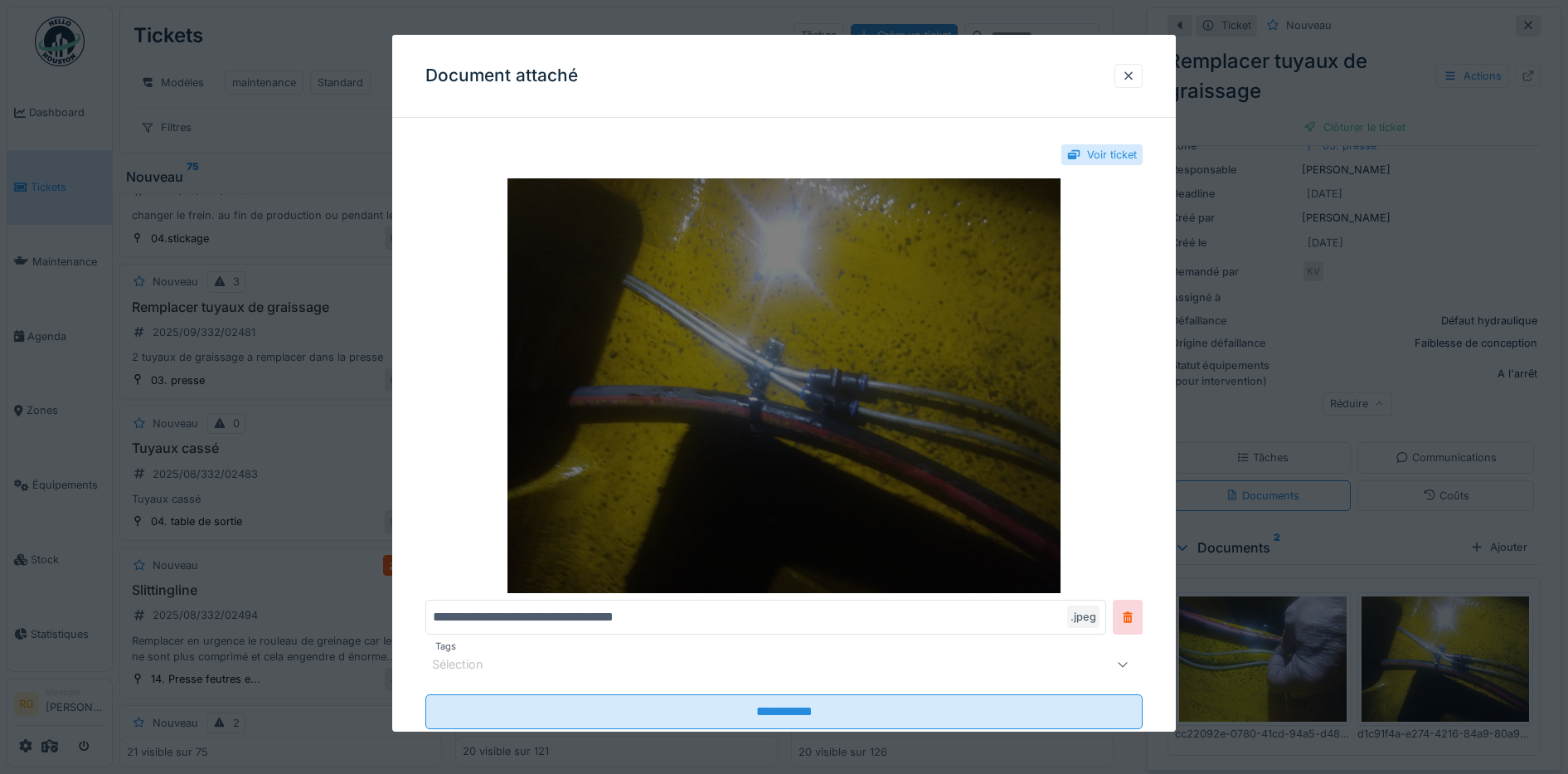
click at [794, 325] on img at bounding box center [784, 386] width 718 height 415
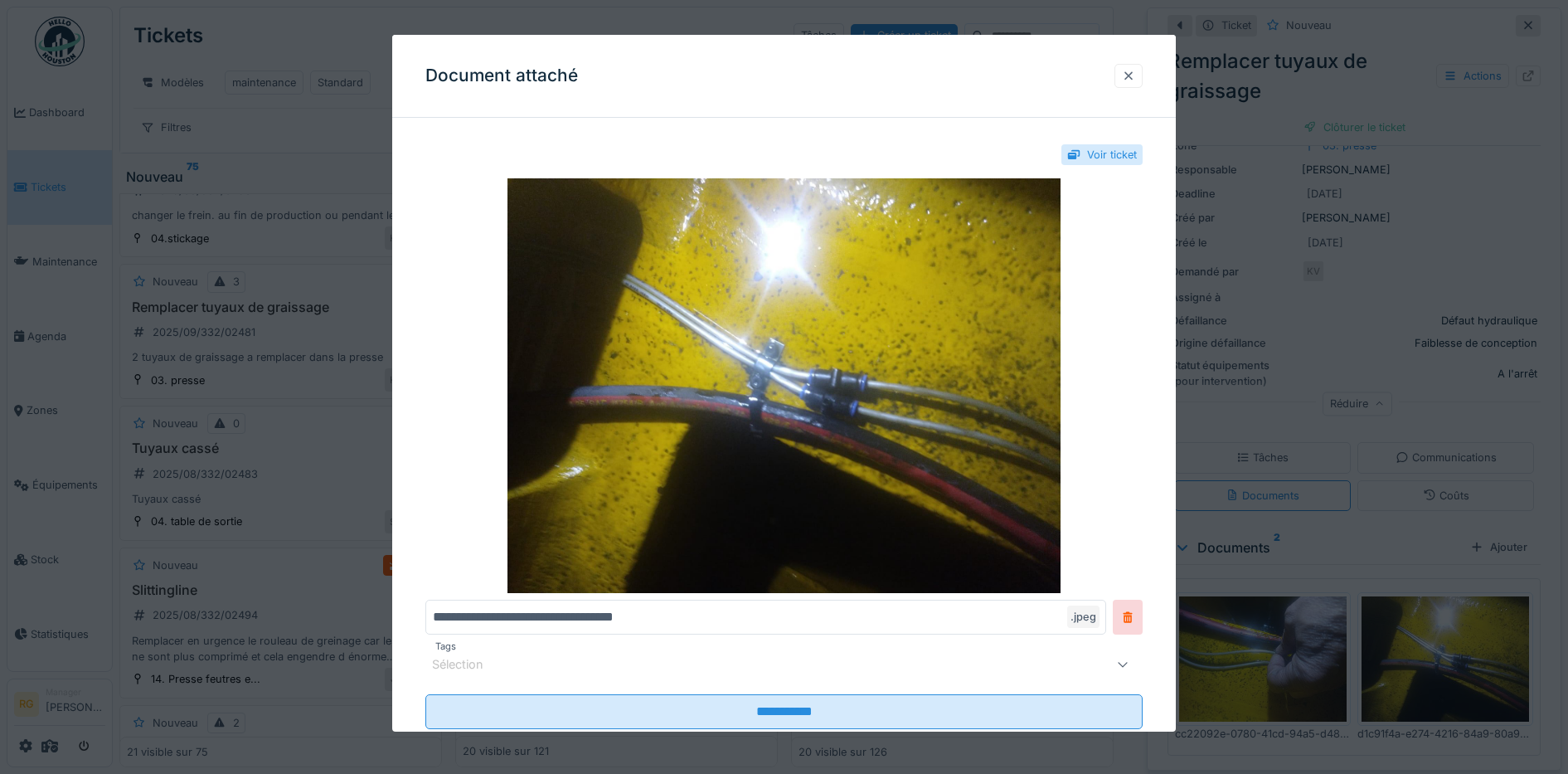
click at [1136, 76] on div at bounding box center [1129, 76] width 14 height 16
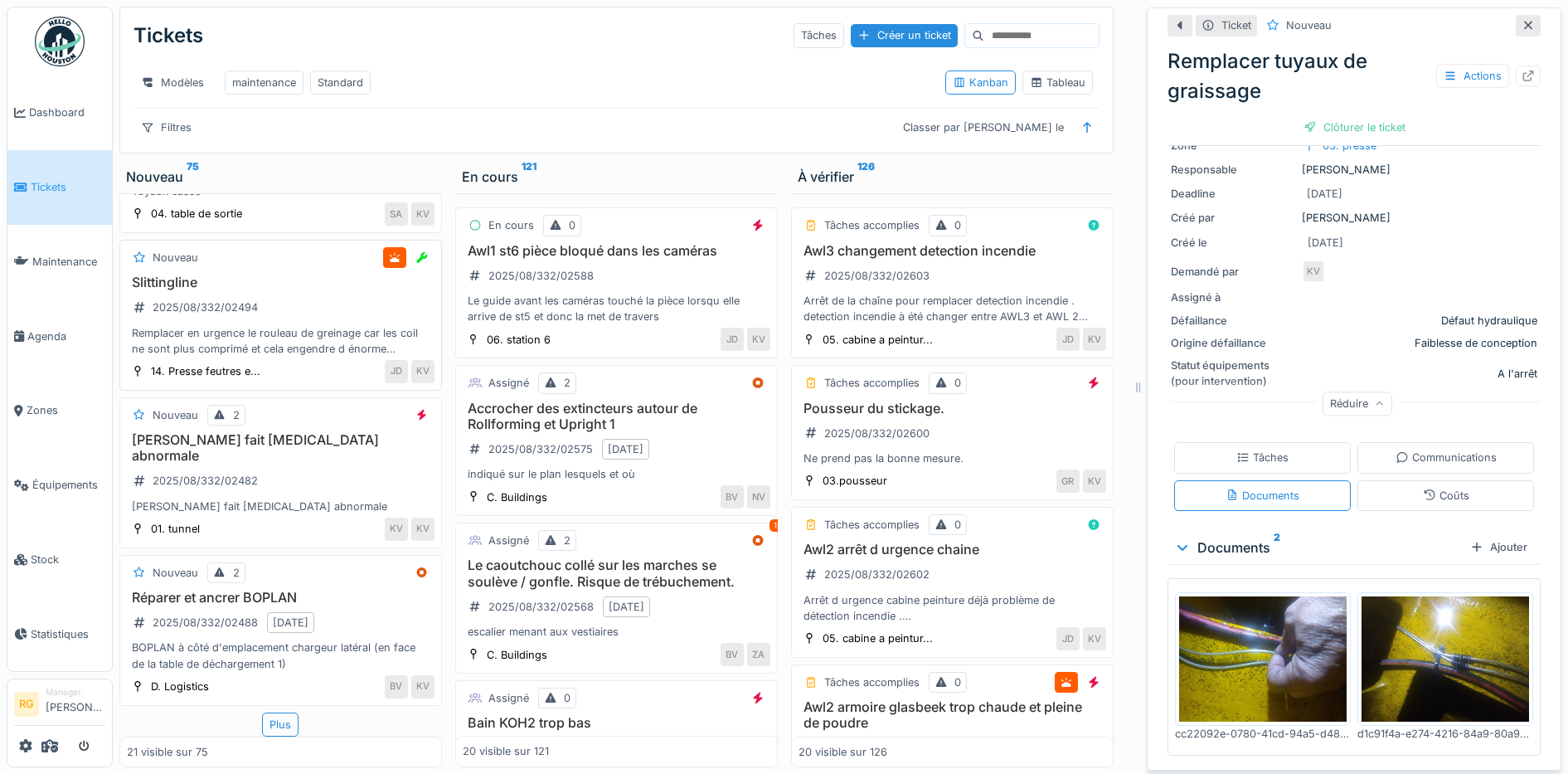
scroll to position [2724, 0]
click at [303, 462] on div "Pompe fait [MEDICAL_DATA] abnormale 2025/08/332/02482 Pompe fait [MEDICAL_DATA]…" at bounding box center [280, 473] width 308 height 82
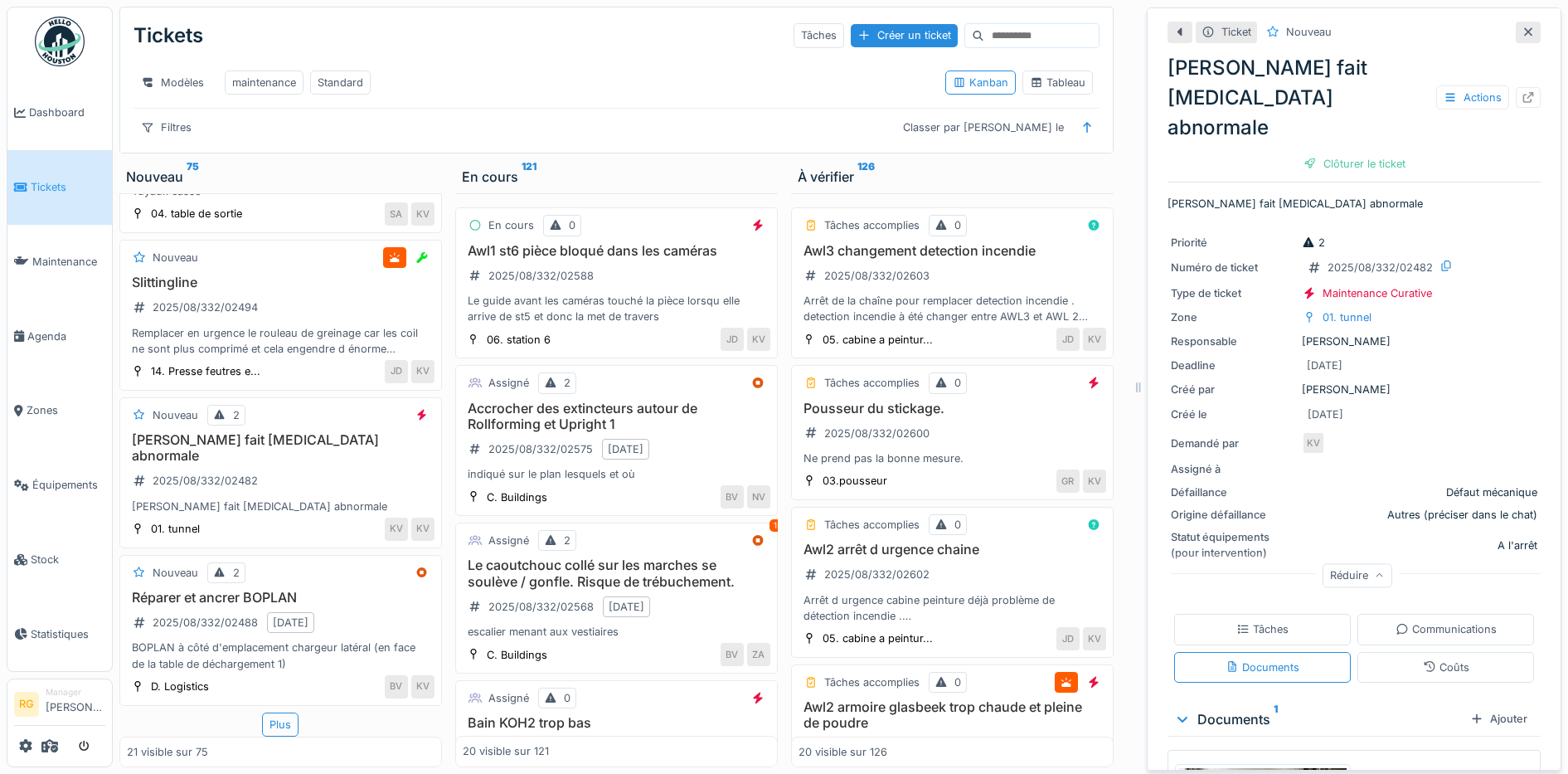
scroll to position [235, 0]
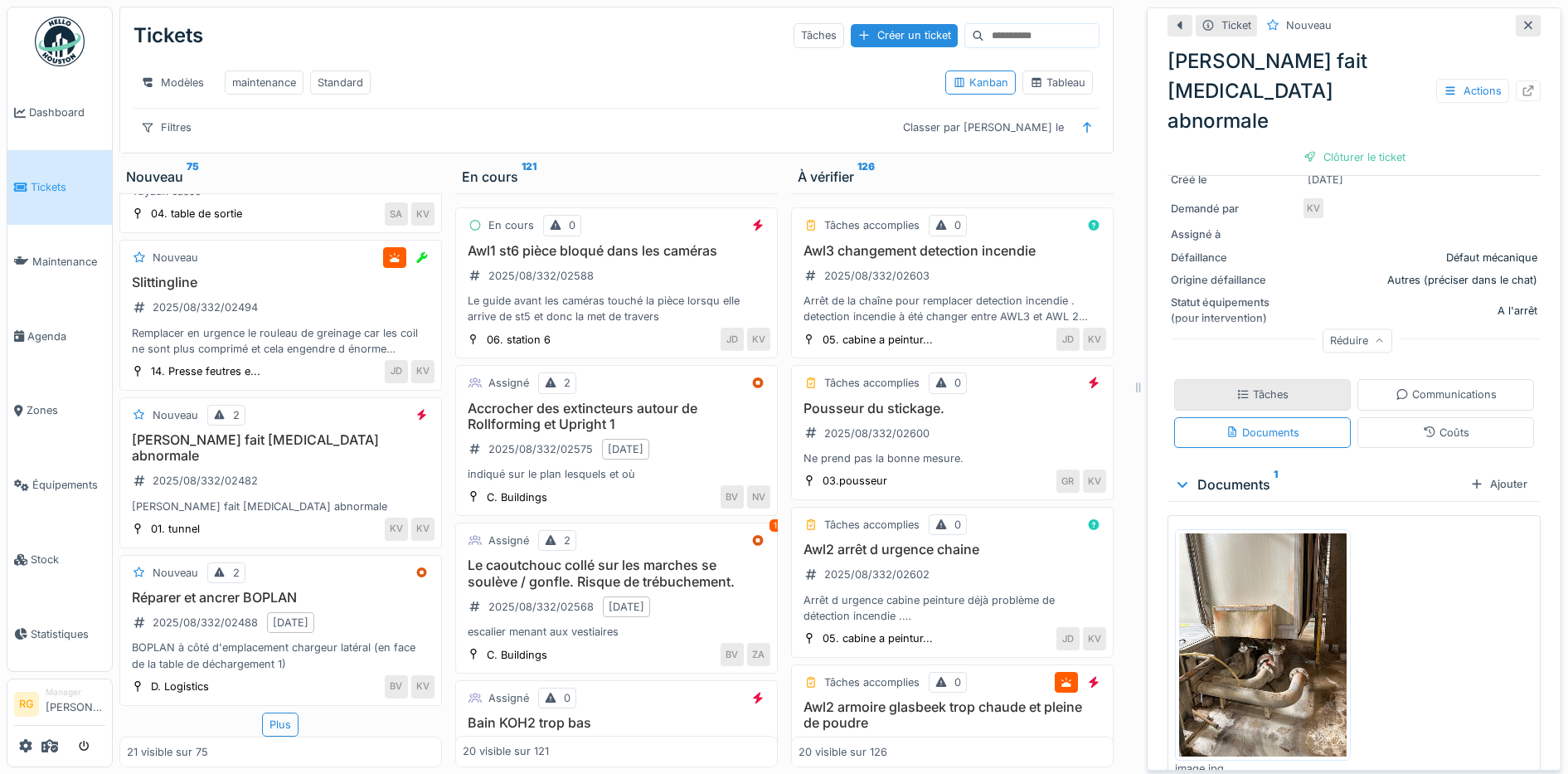
click at [1265, 387] on div "Tâches" at bounding box center [1263, 394] width 53 height 16
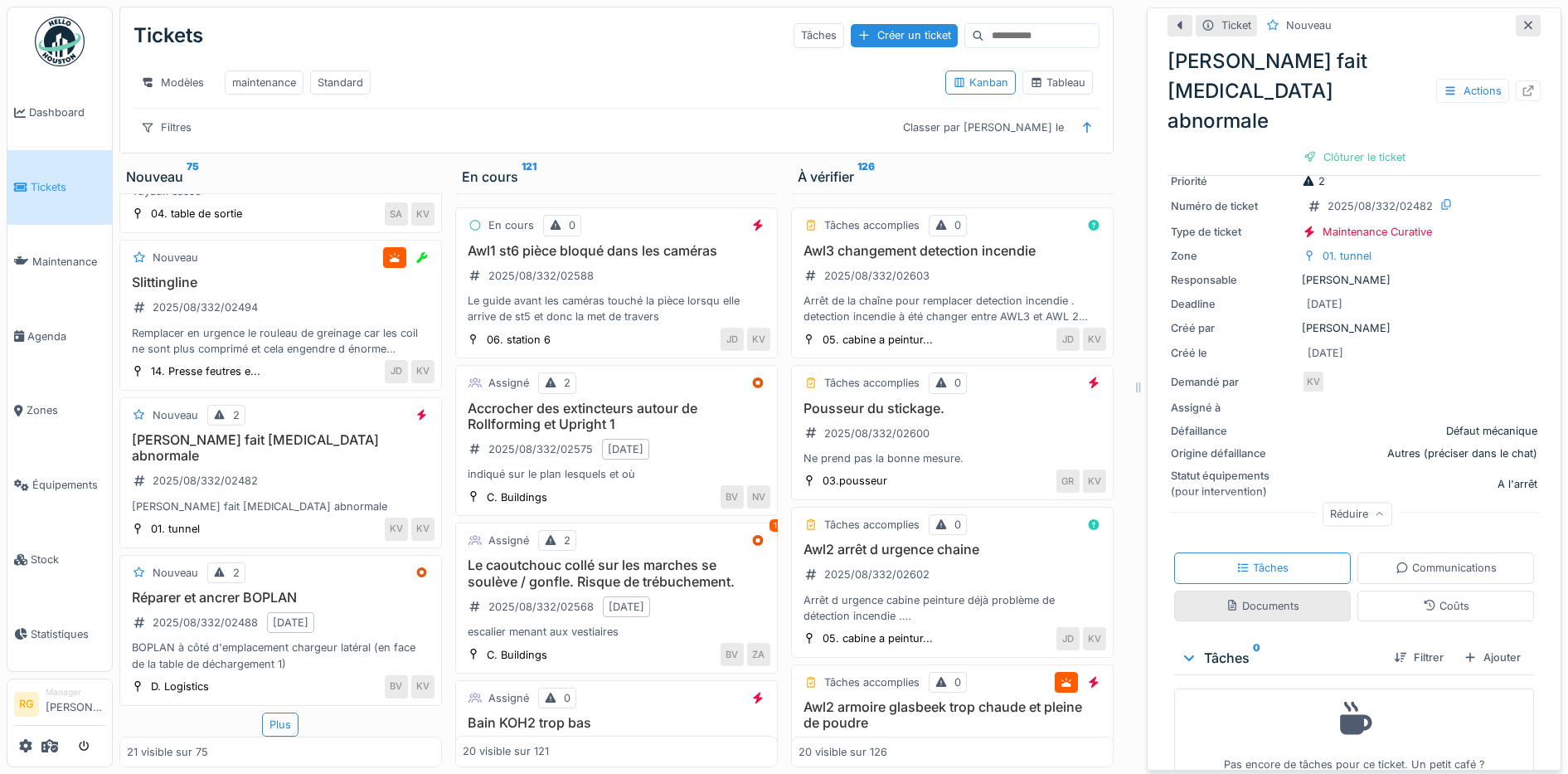
click at [1251, 591] on div "Documents" at bounding box center [1263, 607] width 177 height 31
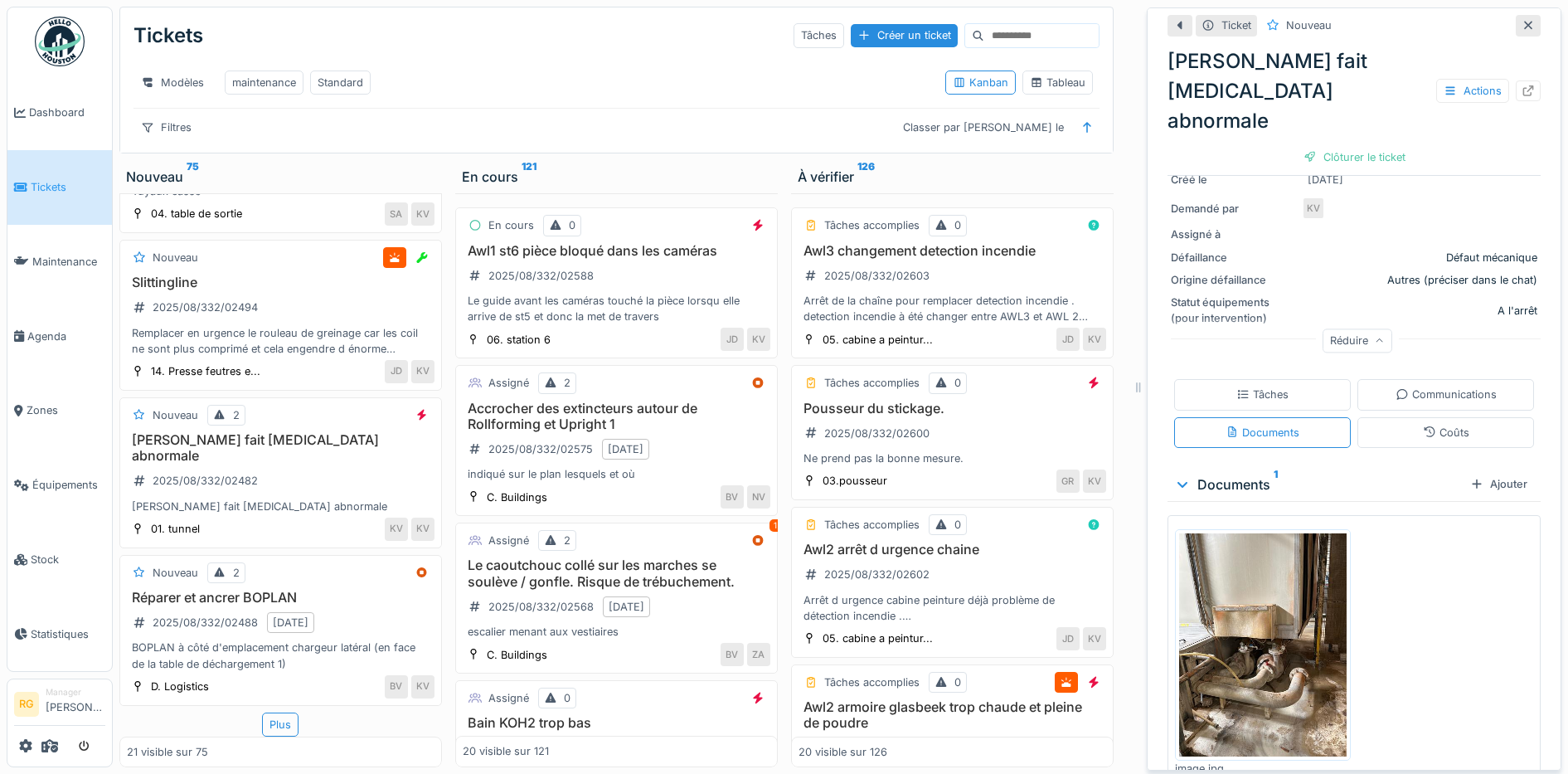
click at [1264, 606] on img at bounding box center [1263, 645] width 167 height 223
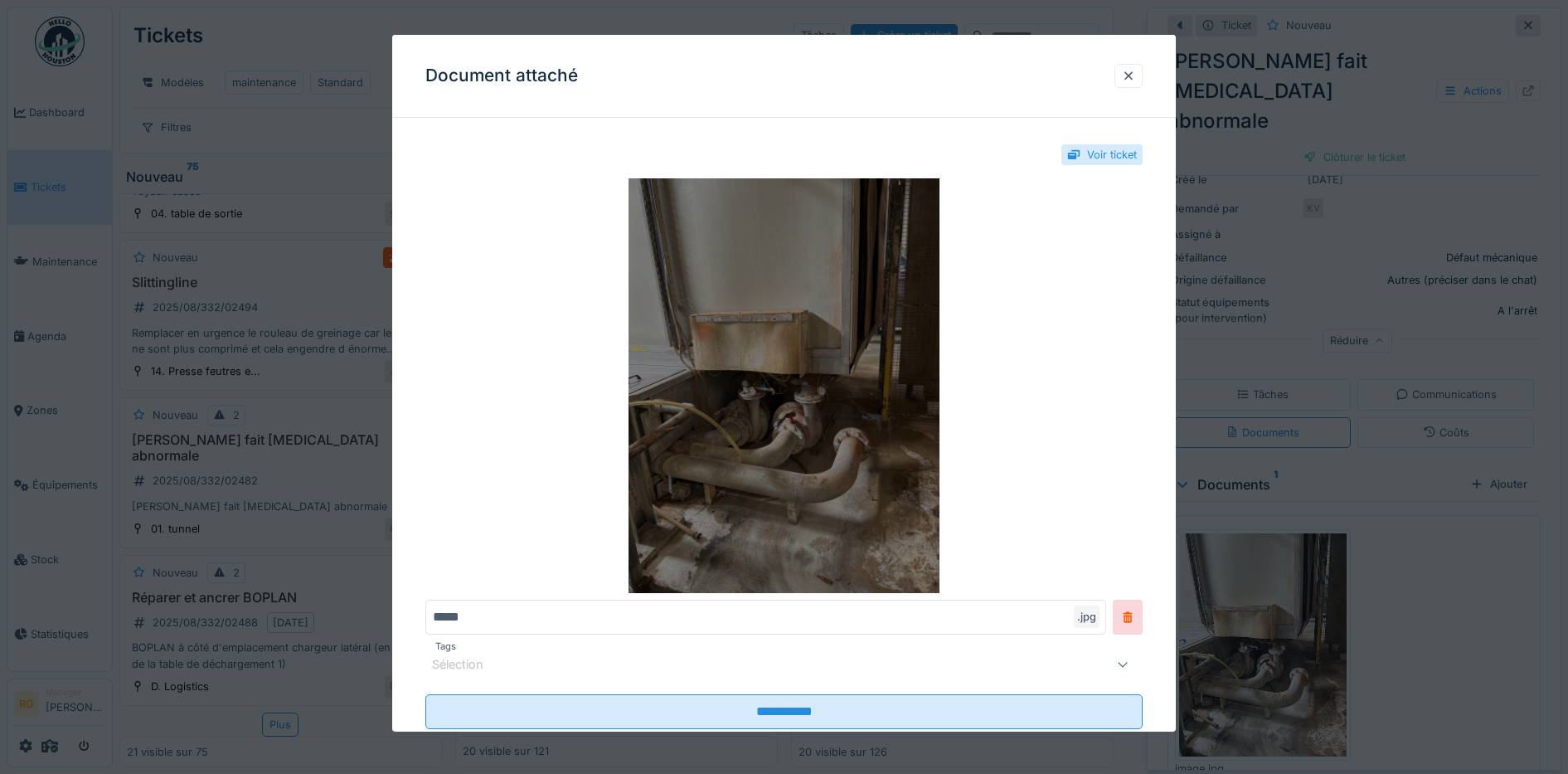
click at [799, 384] on img at bounding box center [784, 386] width 718 height 415
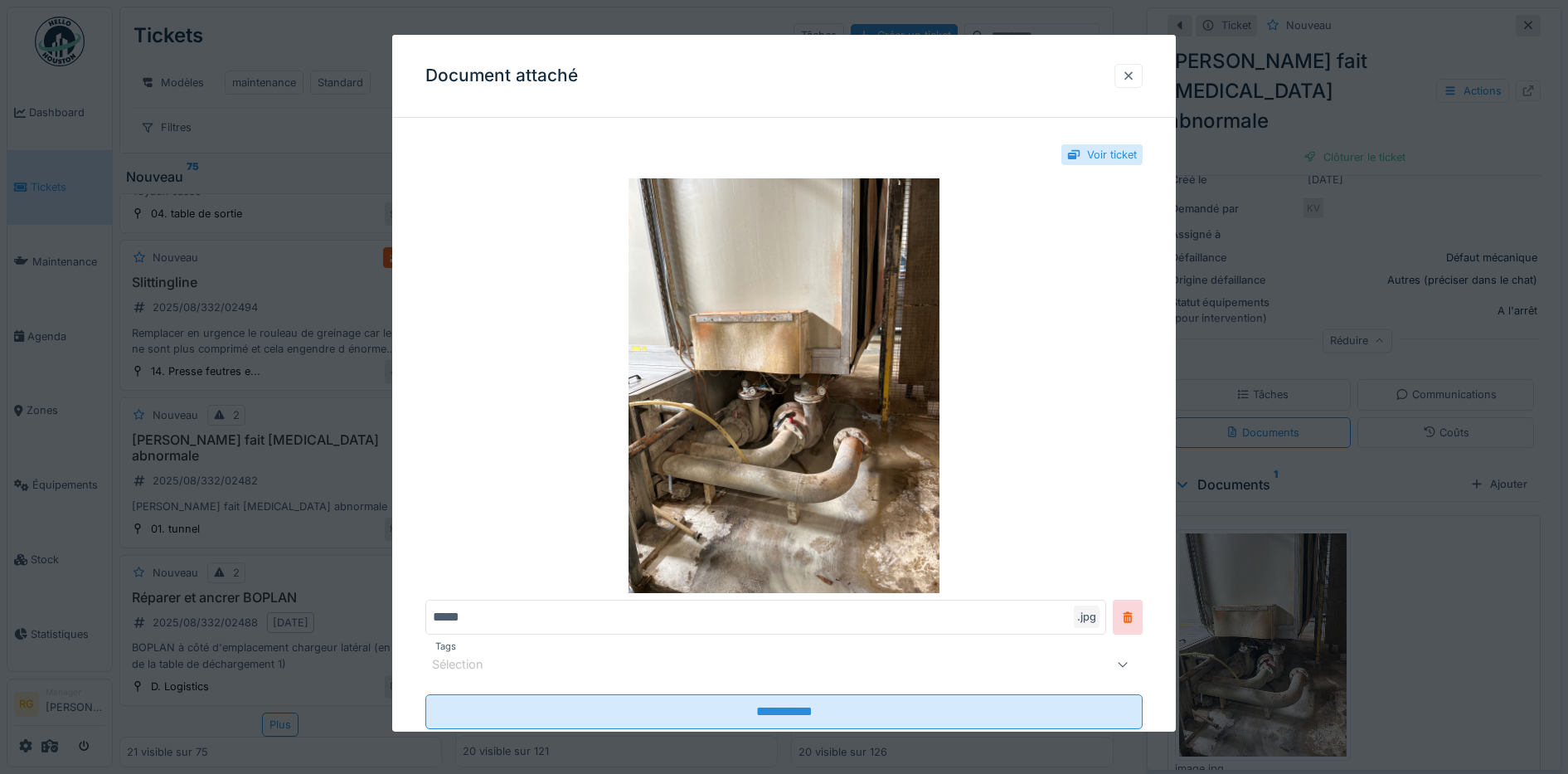
click at [1136, 75] on div at bounding box center [1129, 76] width 14 height 16
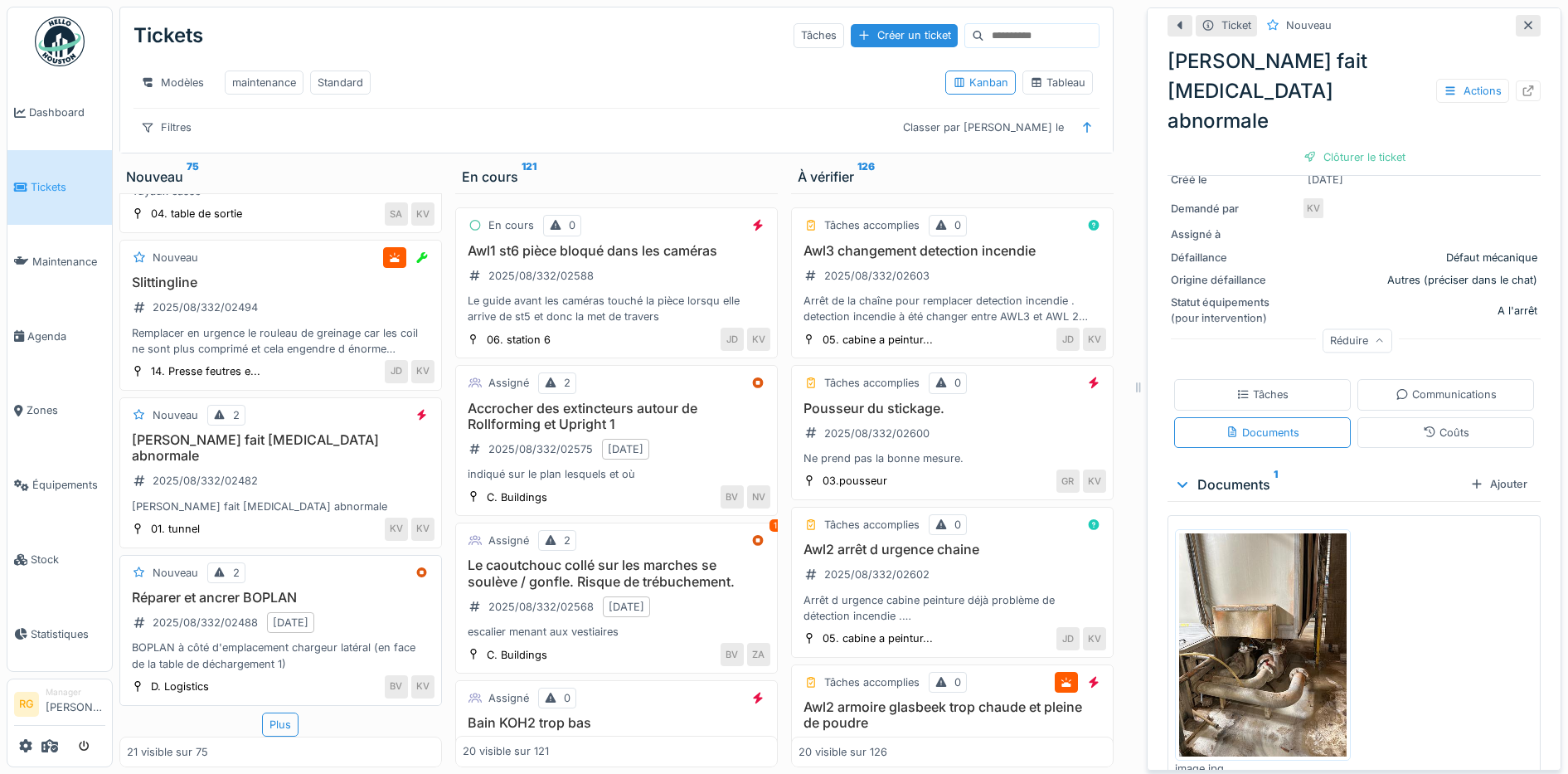
click at [348, 620] on div "Réparer et ancrer BOPLAN 2025/08/332/02488 [DATE] BOPLAN à côté d'emplacement c…" at bounding box center [280, 631] width 308 height 82
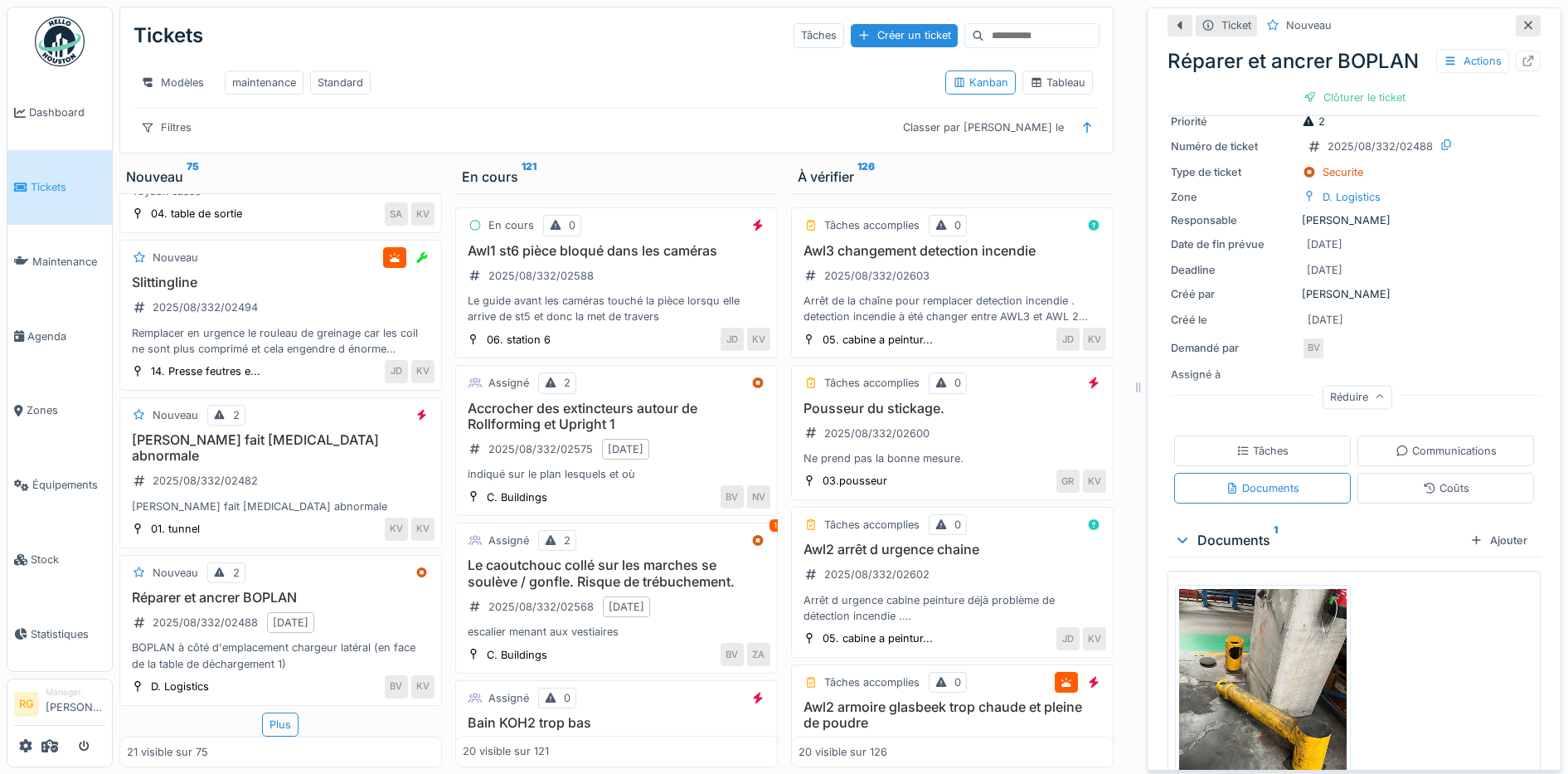
scroll to position [194, 0]
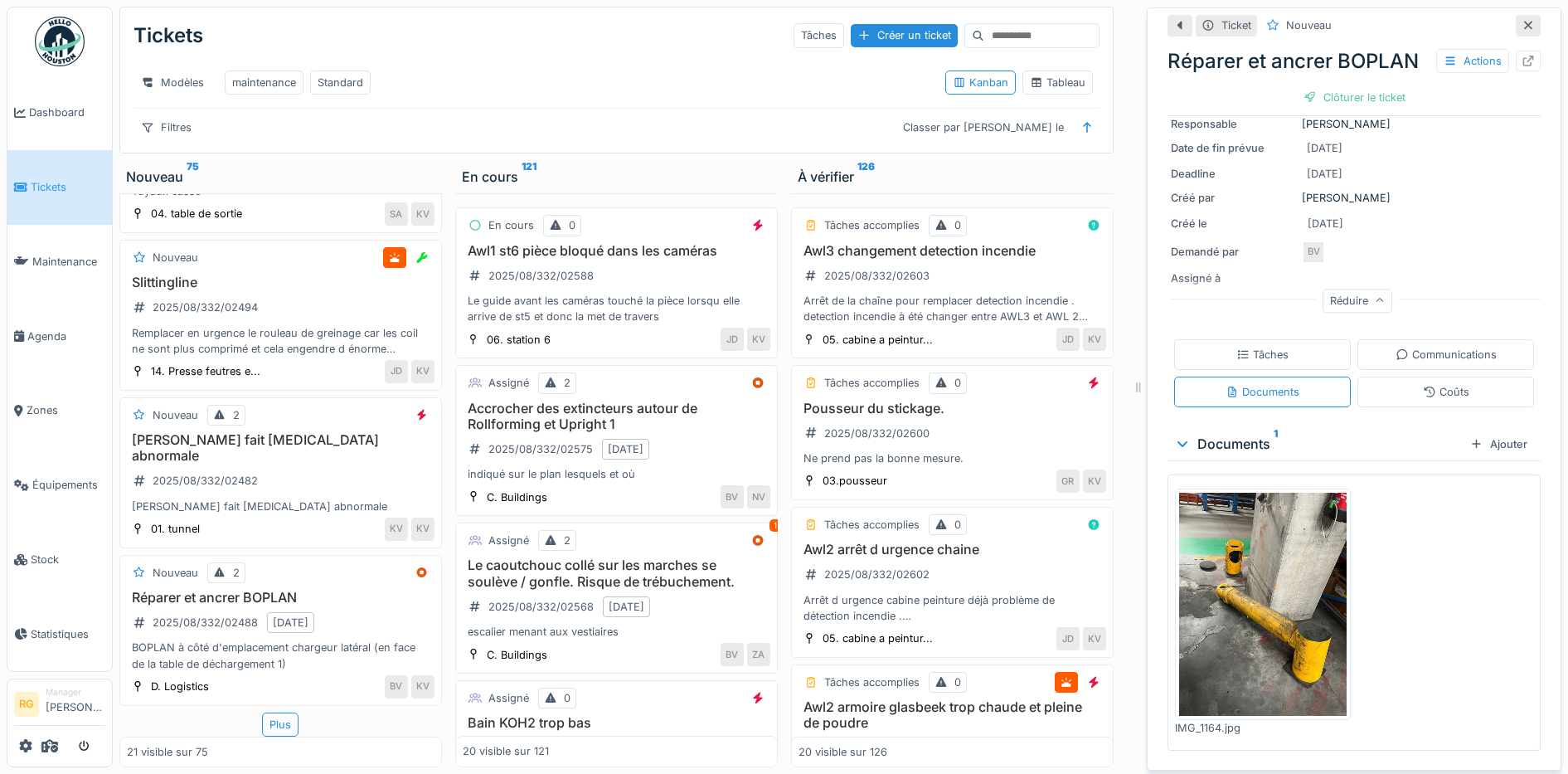
click at [1239, 599] on img at bounding box center [1263, 604] width 167 height 223
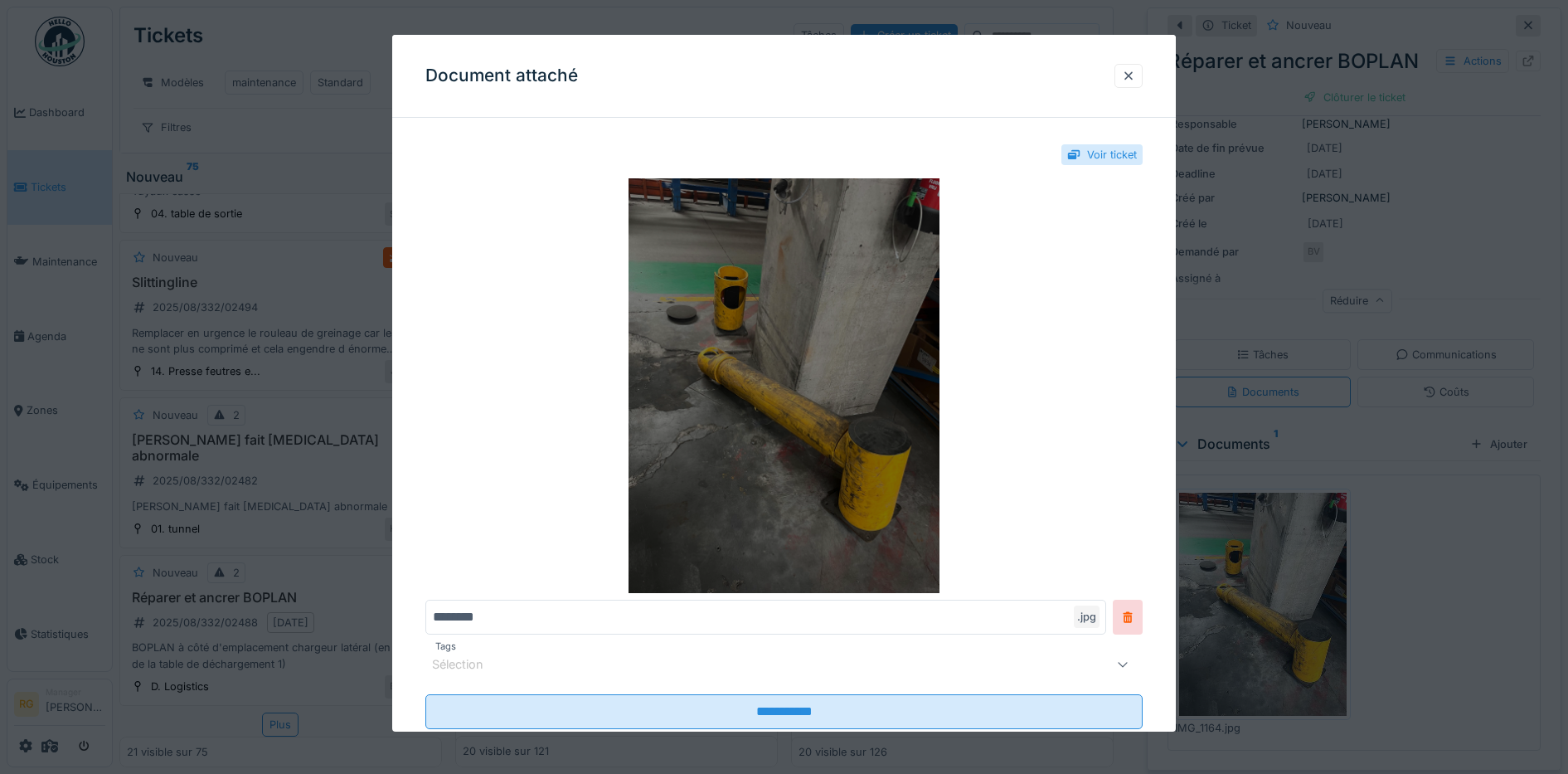
click at [820, 429] on img at bounding box center [784, 386] width 718 height 415
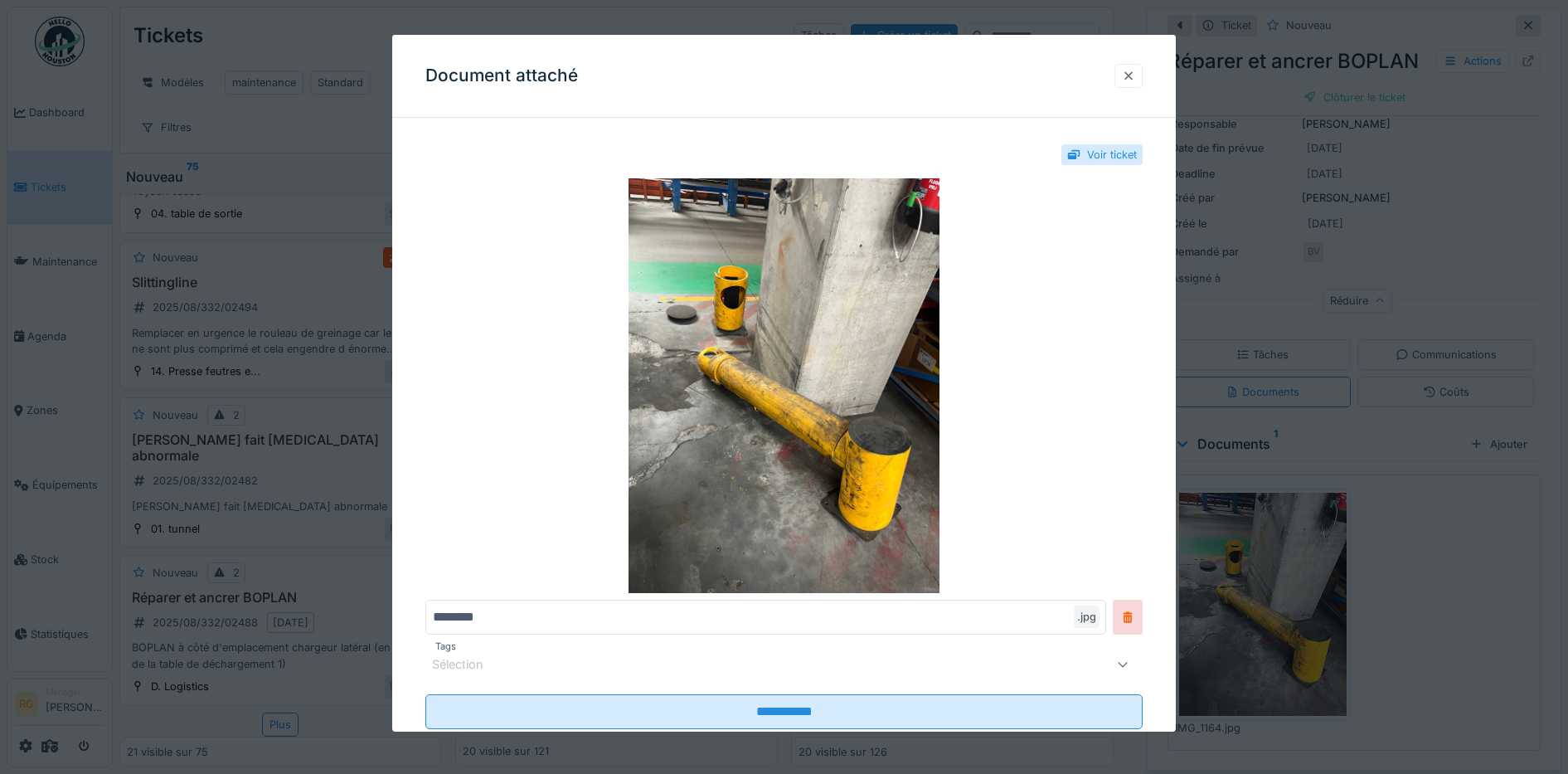
click at [1136, 79] on div at bounding box center [1129, 76] width 14 height 16
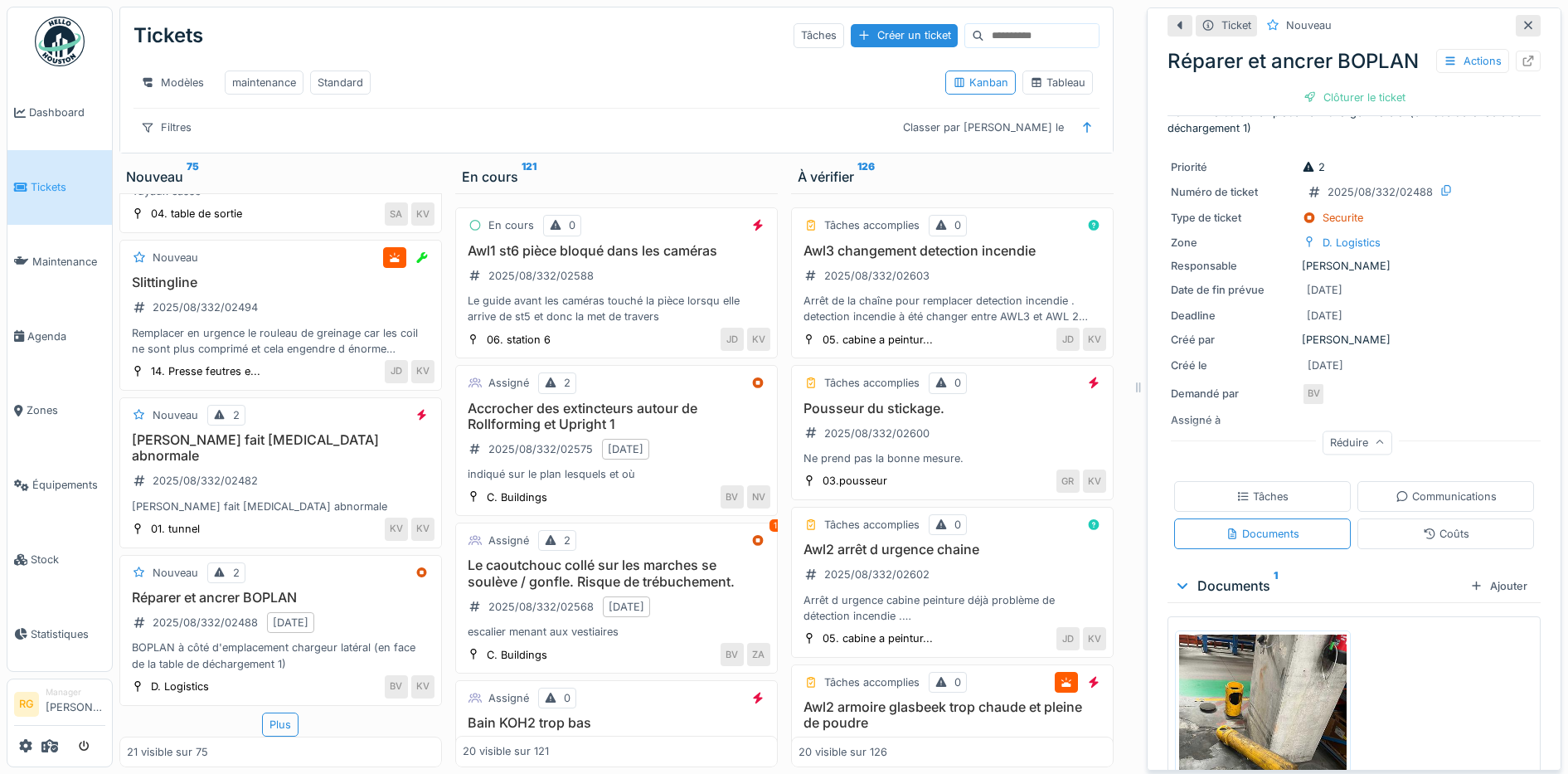
scroll to position [0, 0]
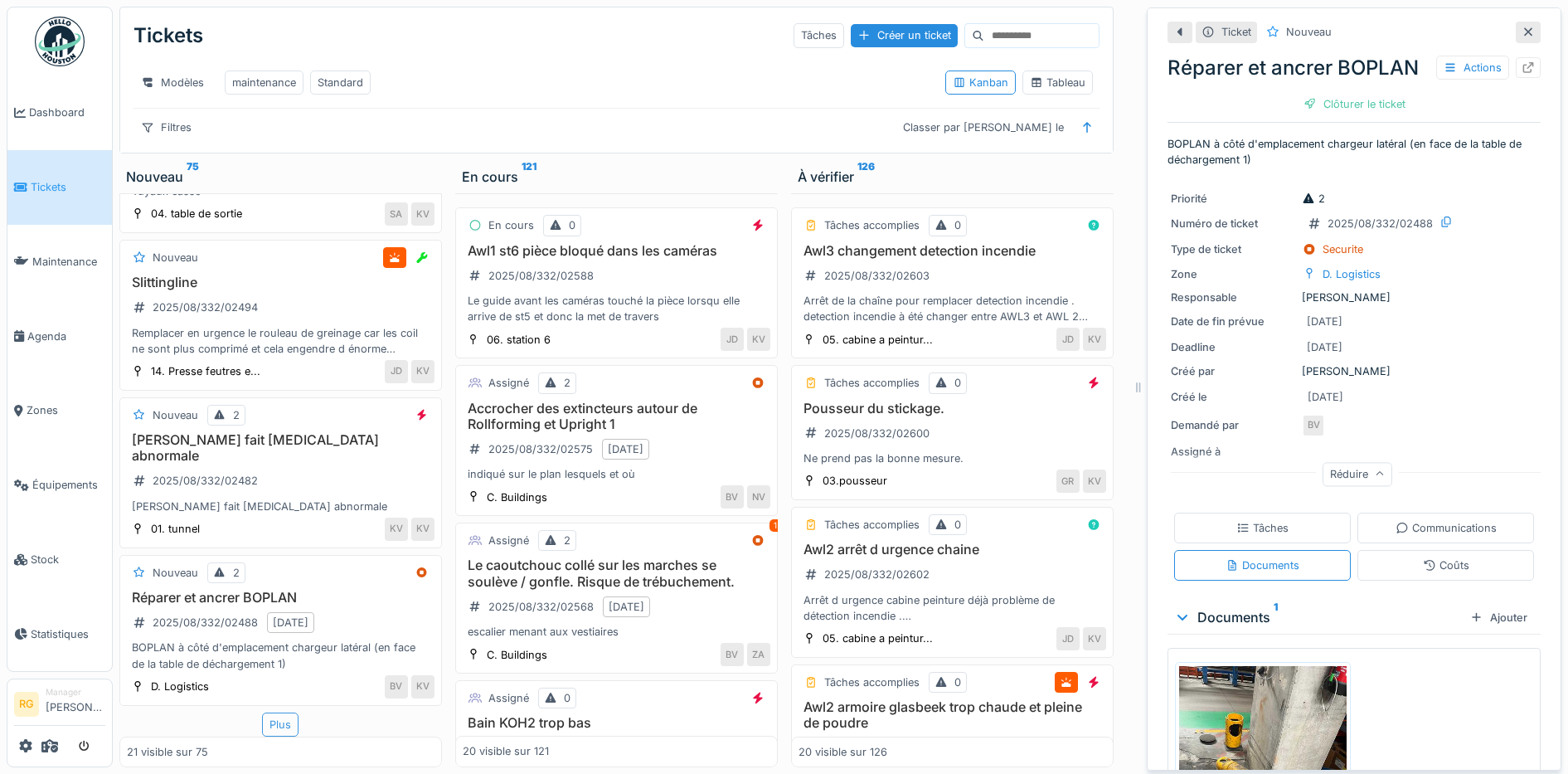
click at [262, 713] on div "Plus" at bounding box center [279, 724] width 36 height 24
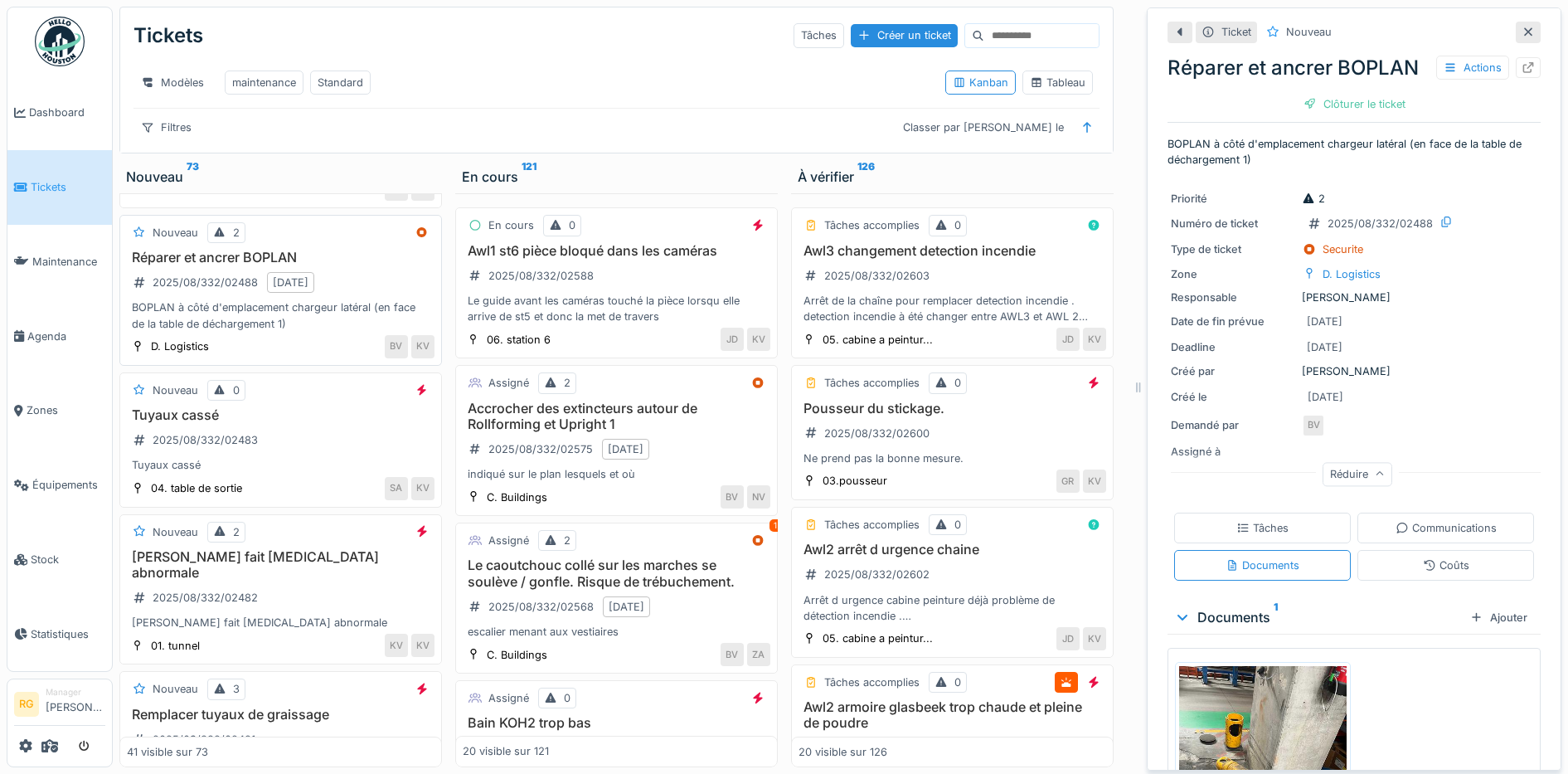
scroll to position [3036, 0]
click at [303, 470] on div "Tuyaux cassé" at bounding box center [280, 462] width 308 height 16
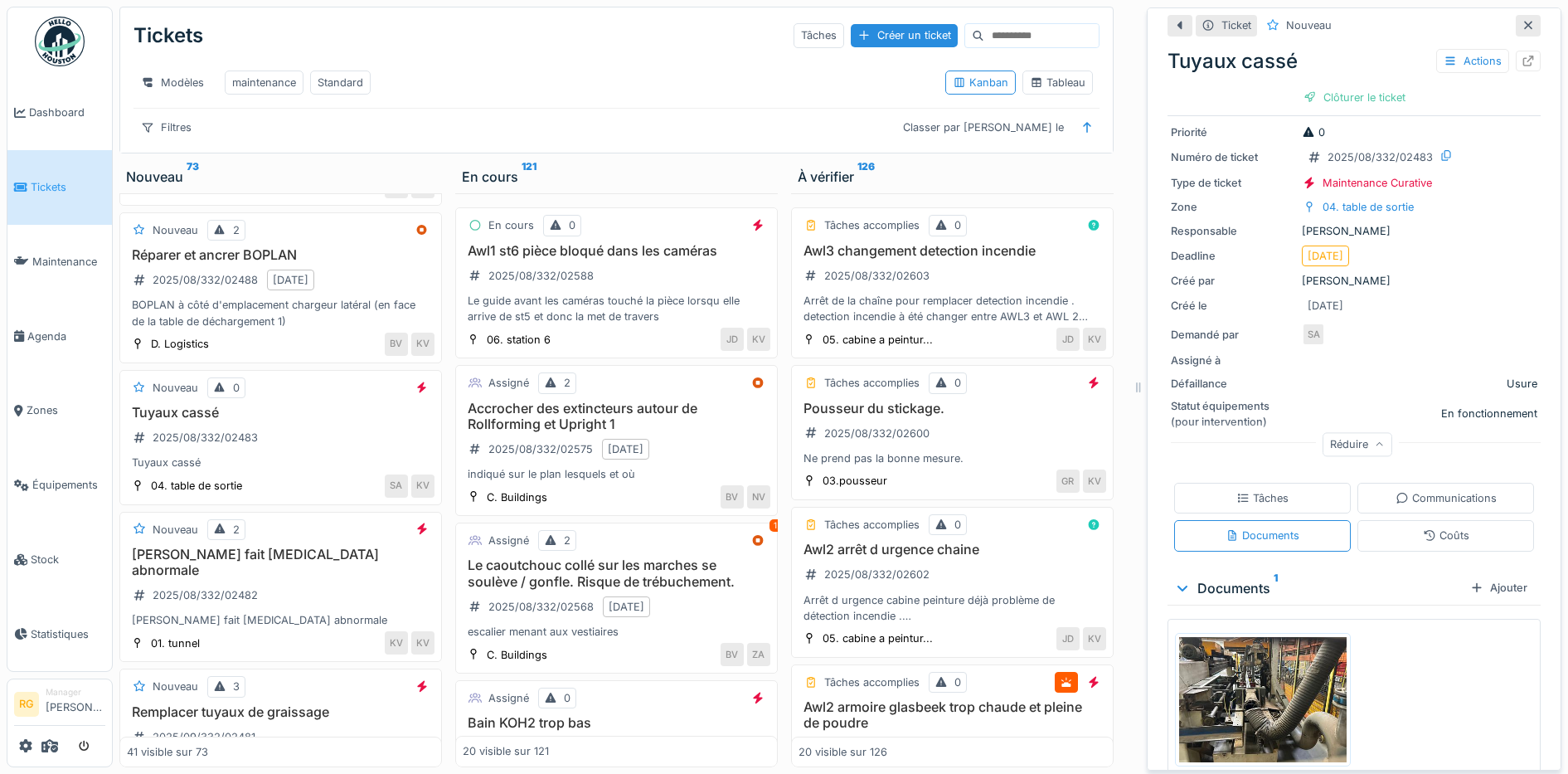
scroll to position [92, 0]
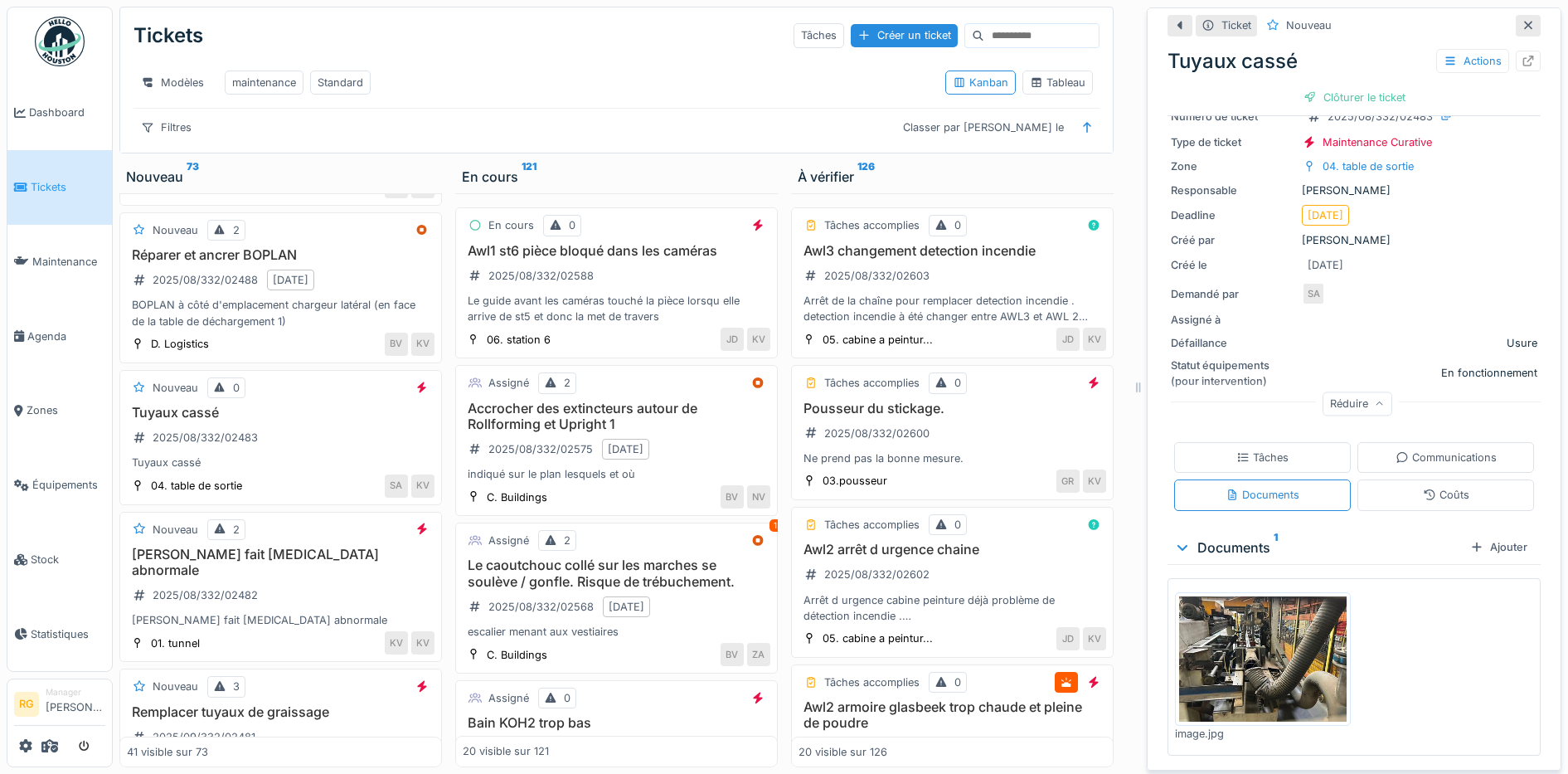
click at [1247, 631] on img at bounding box center [1263, 660] width 167 height 127
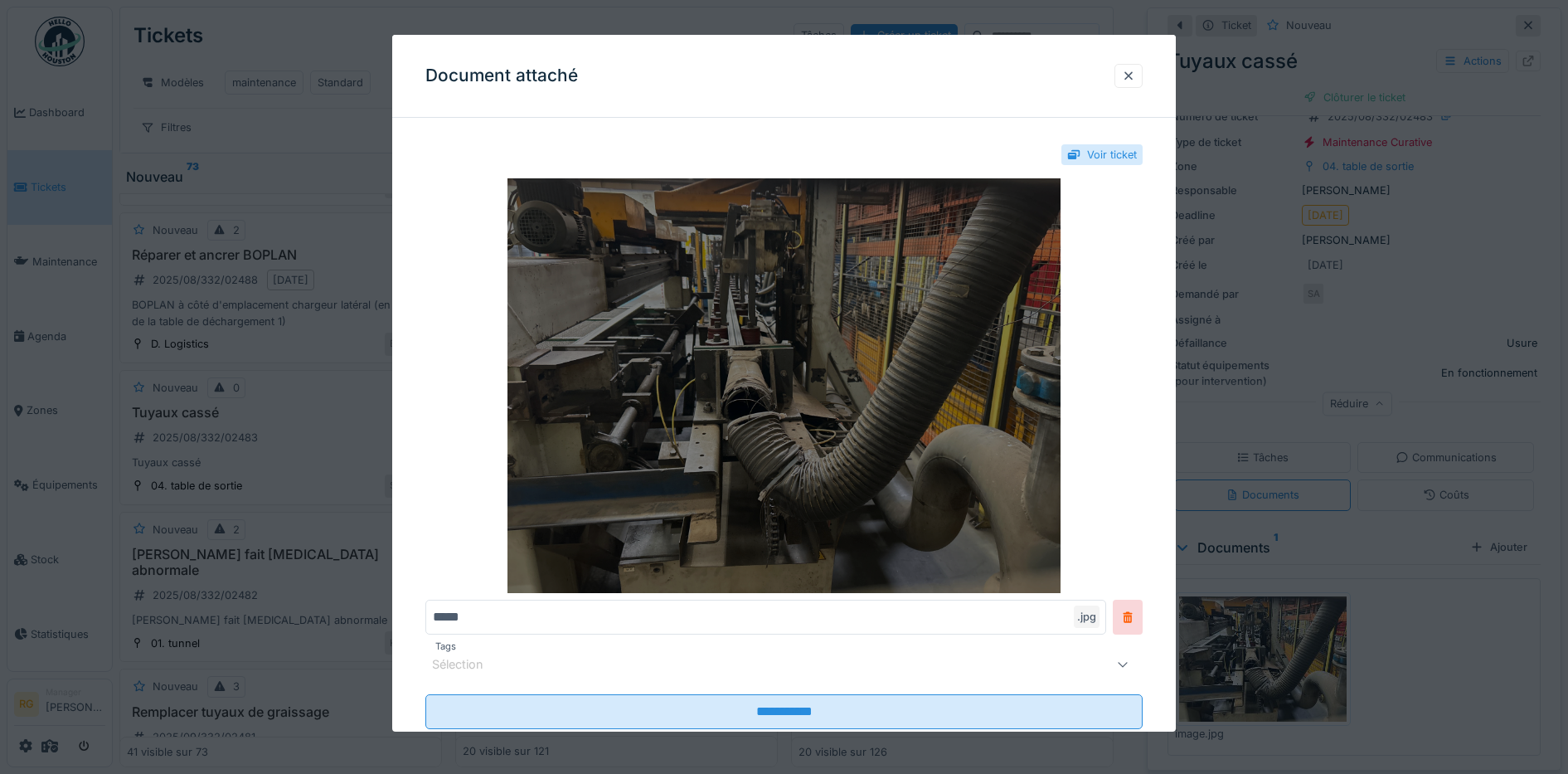
click at [744, 412] on img at bounding box center [784, 386] width 718 height 415
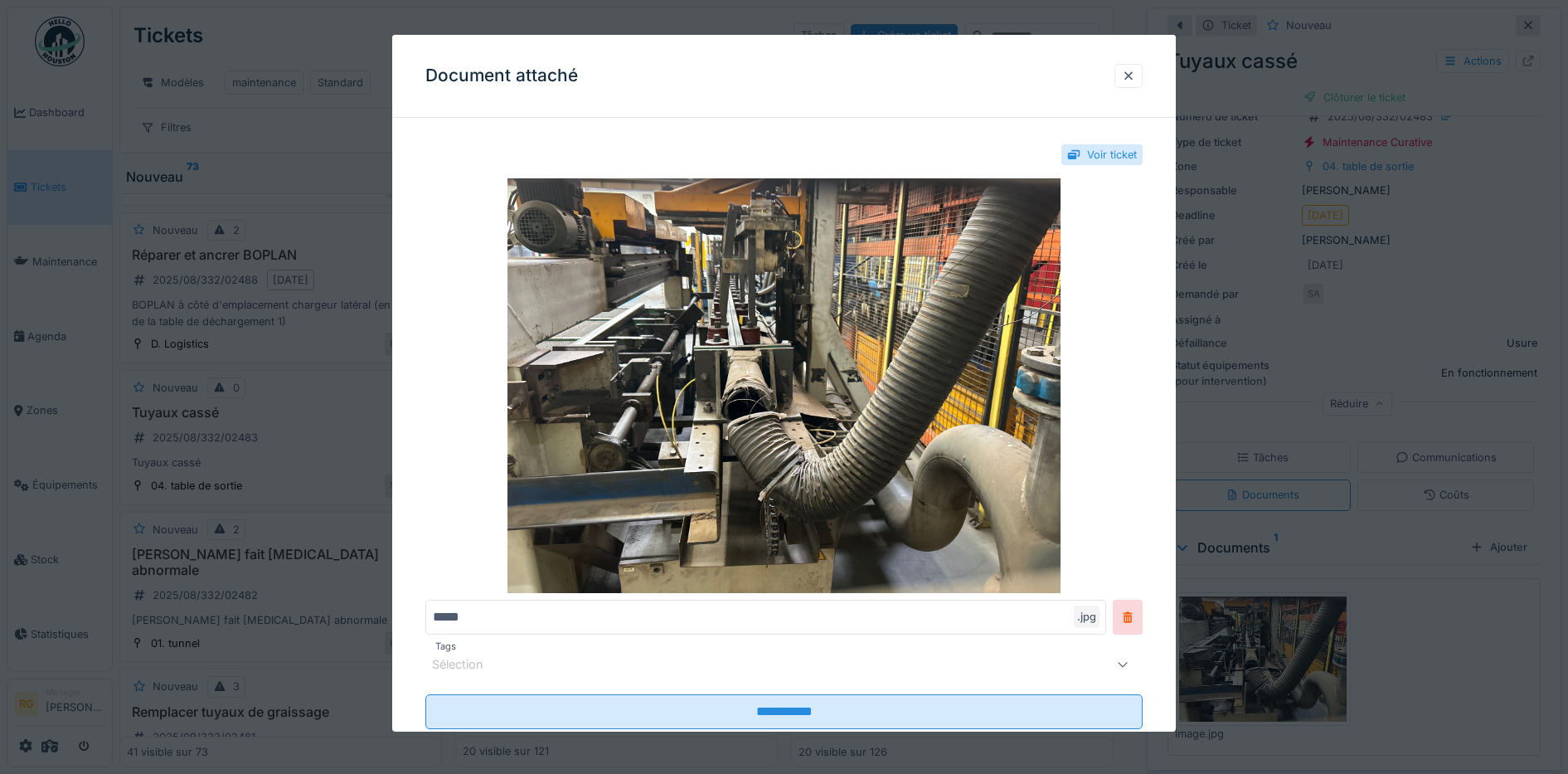
click at [1134, 78] on div at bounding box center [1129, 76] width 14 height 16
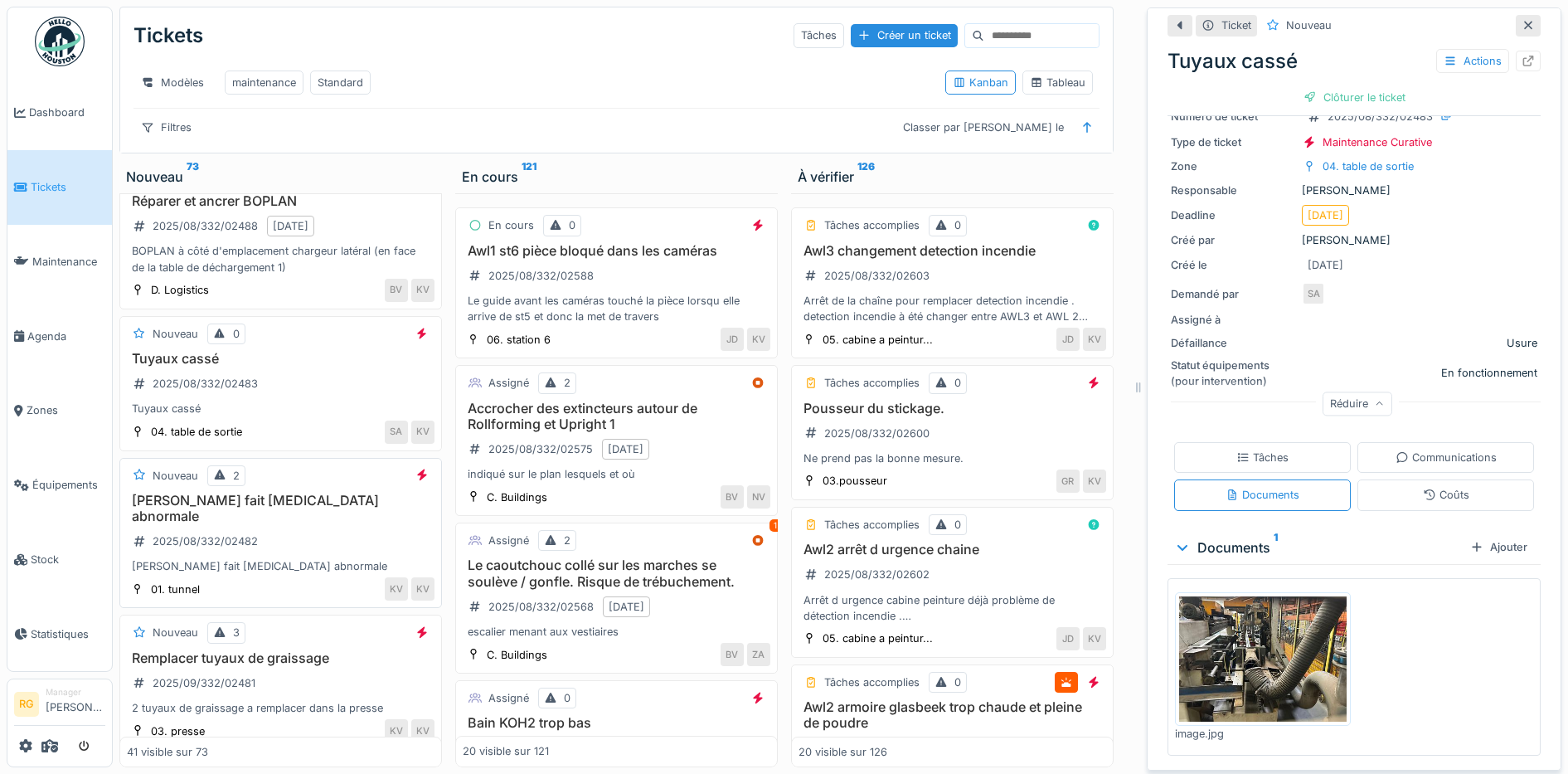
scroll to position [3139, 0]
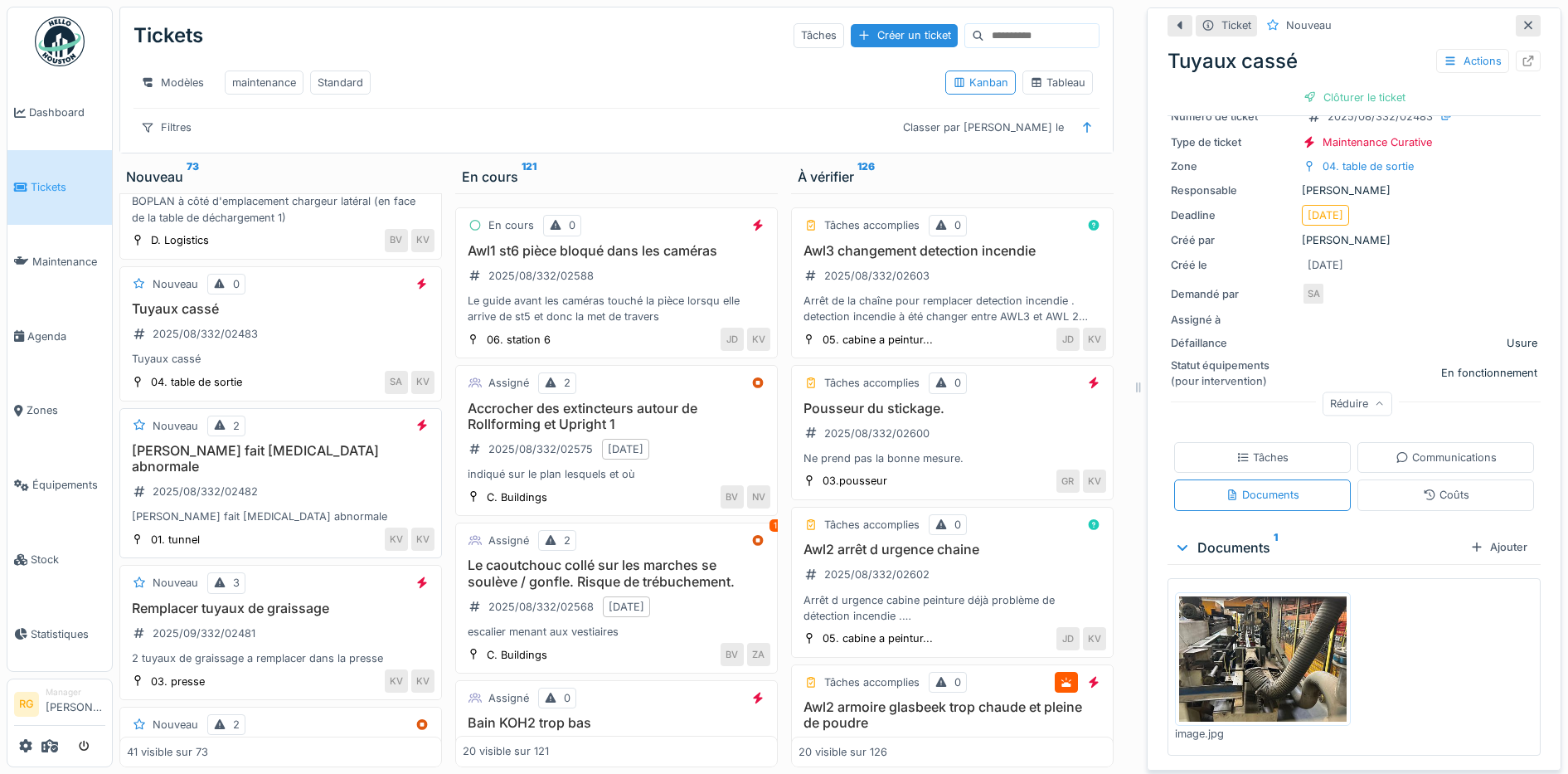
click at [296, 514] on div "[PERSON_NAME] fait [MEDICAL_DATA] abnormale" at bounding box center [280, 516] width 308 height 16
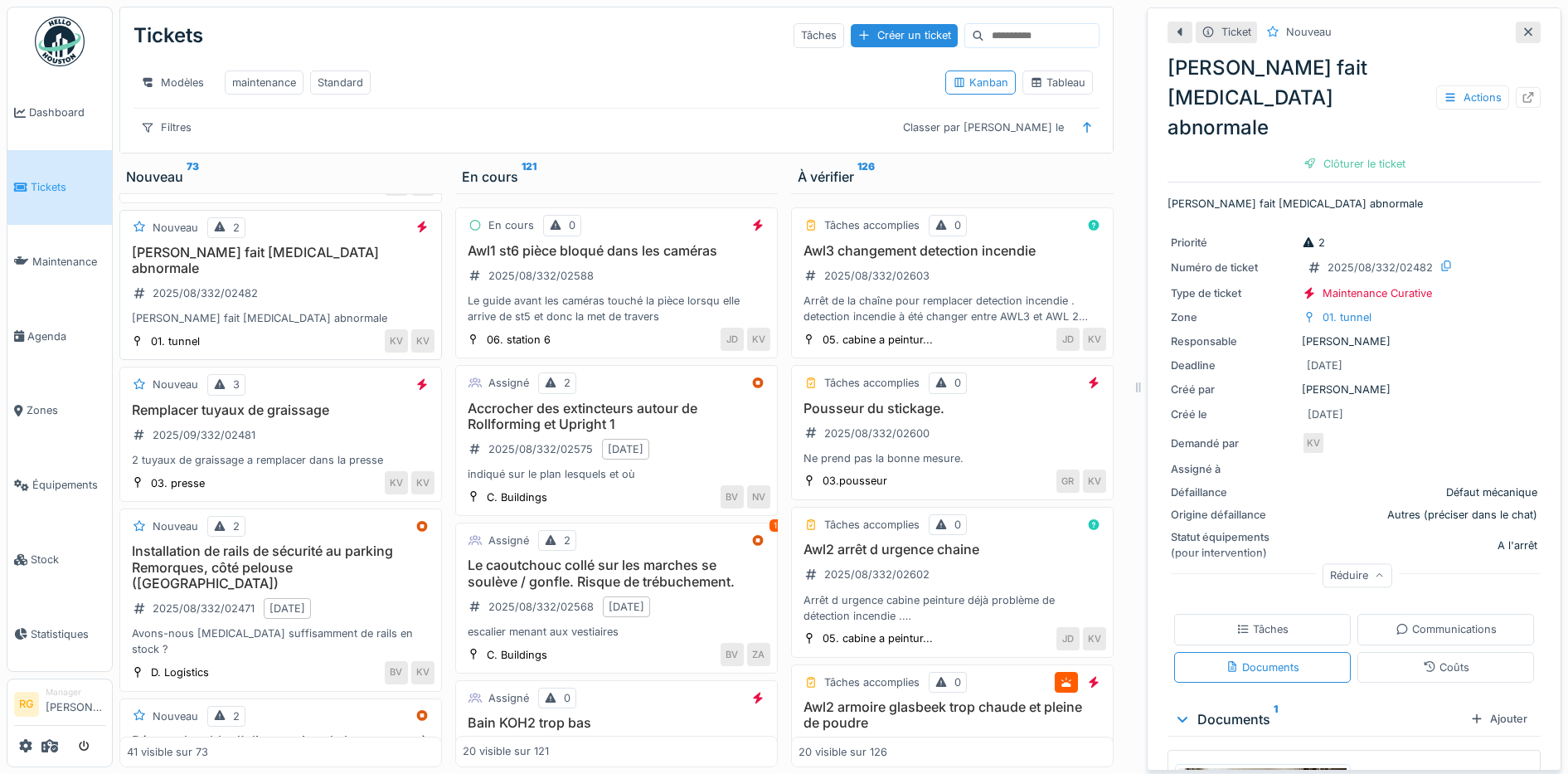
scroll to position [3346, 0]
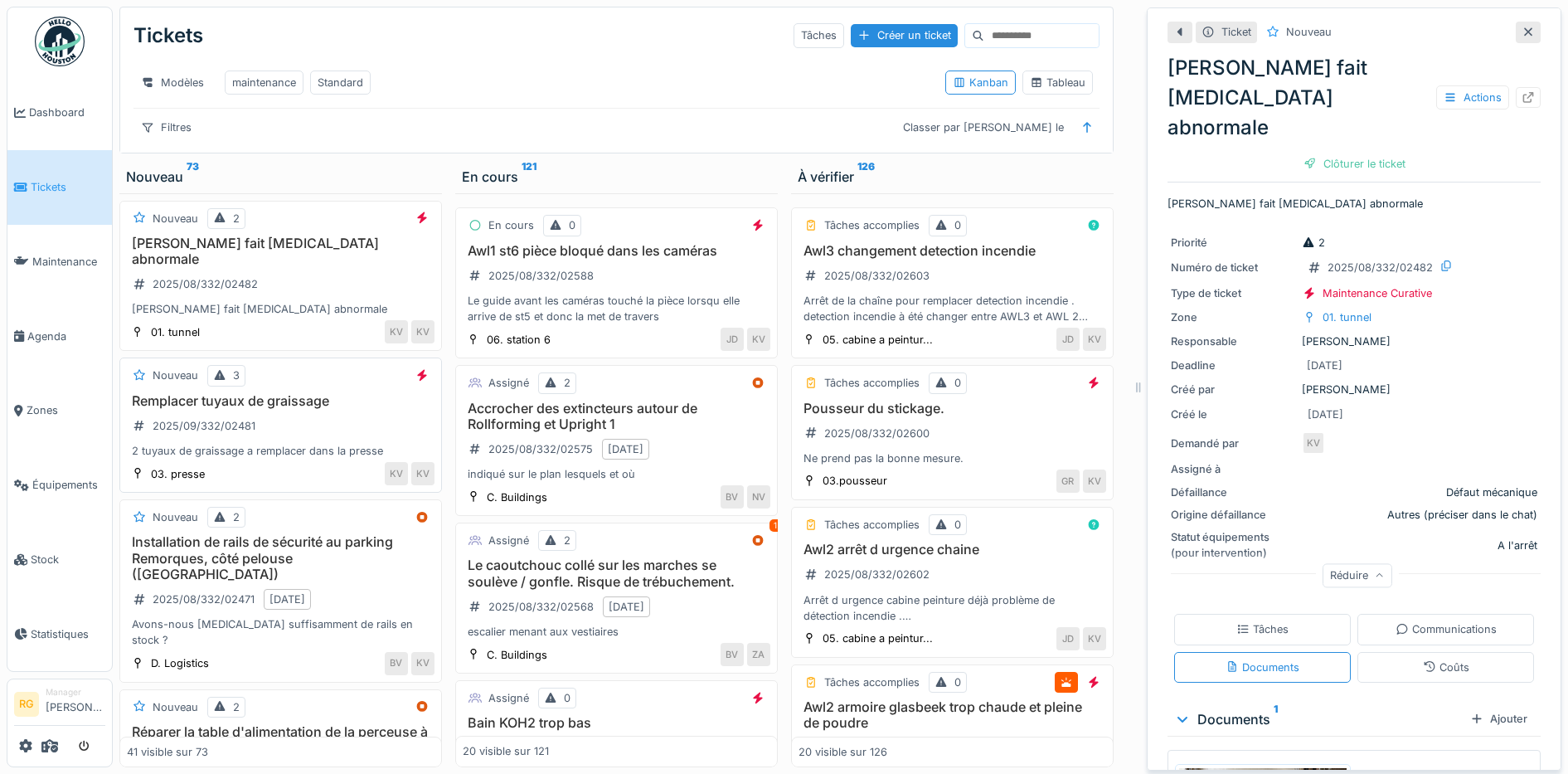
click at [296, 424] on div "Remplacer tuyaux de graissage 2025/09/332/02481 2 tuyaux de graissage a remplac…" at bounding box center [280, 426] width 308 height 66
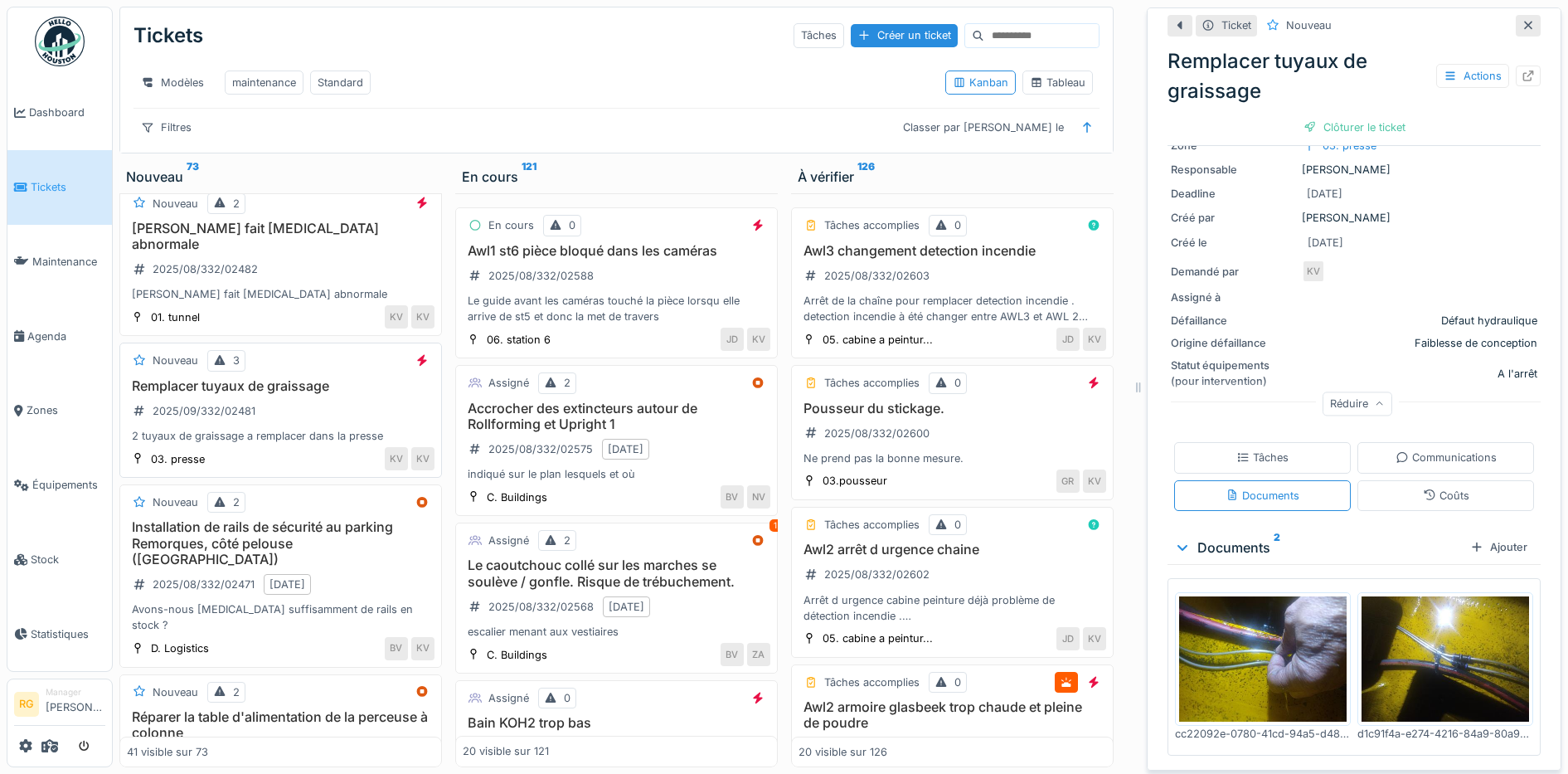
scroll to position [3450, 0]
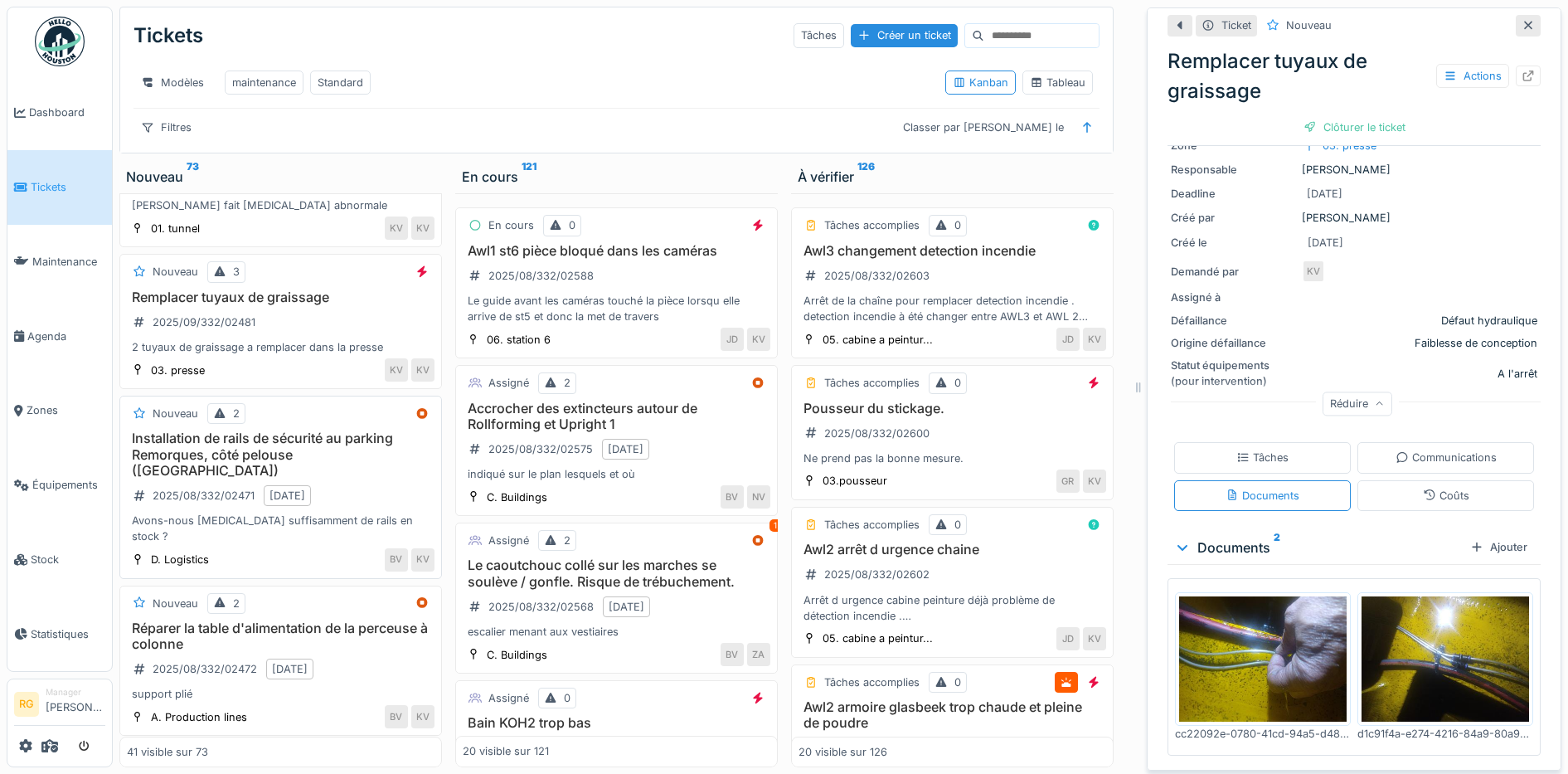
click at [371, 458] on h3 "Installation de rails de sécurité au parking Remorques, côté pelouse ([GEOGRAPH…" at bounding box center [280, 454] width 308 height 48
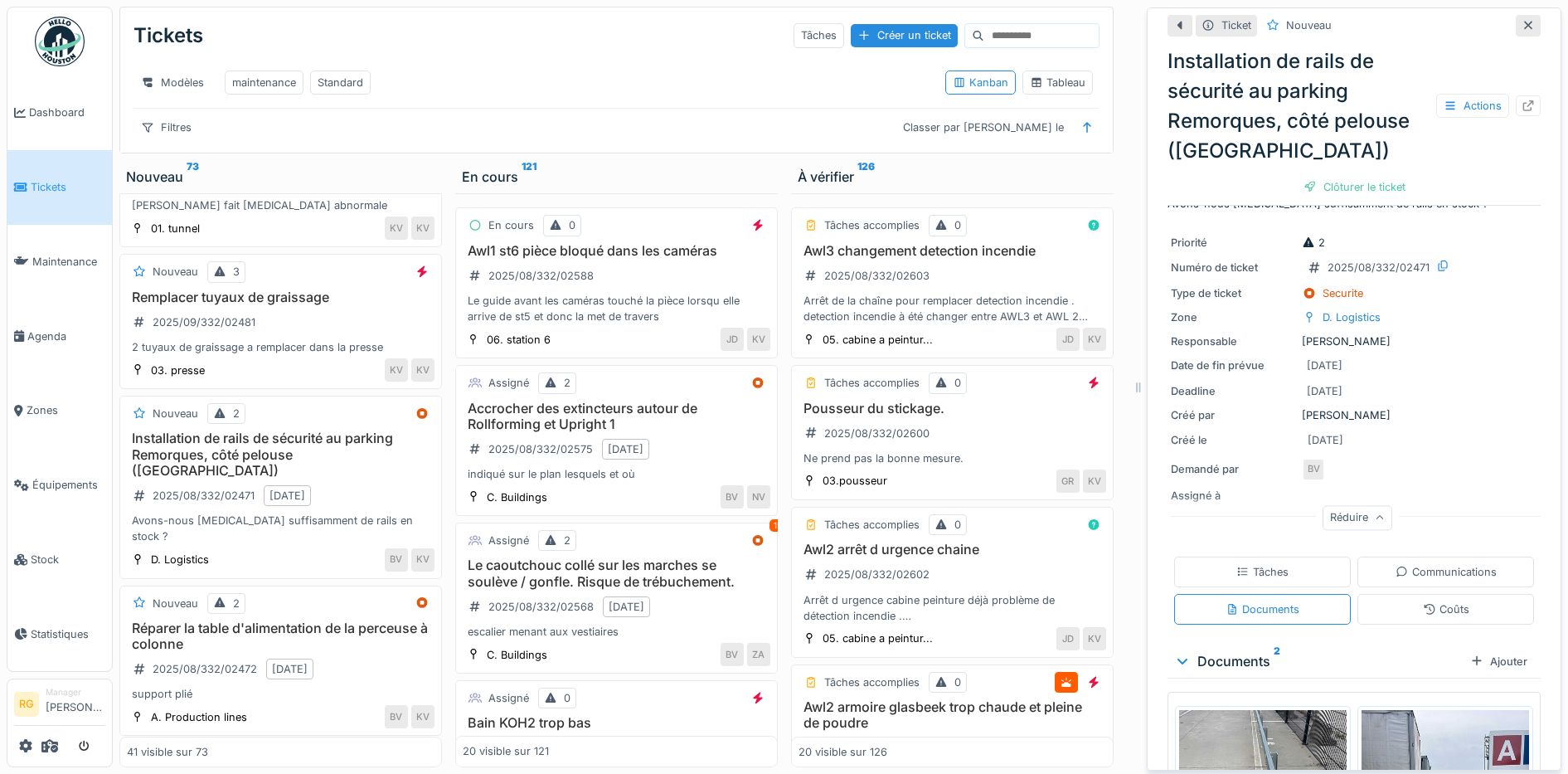
scroll to position [238, 0]
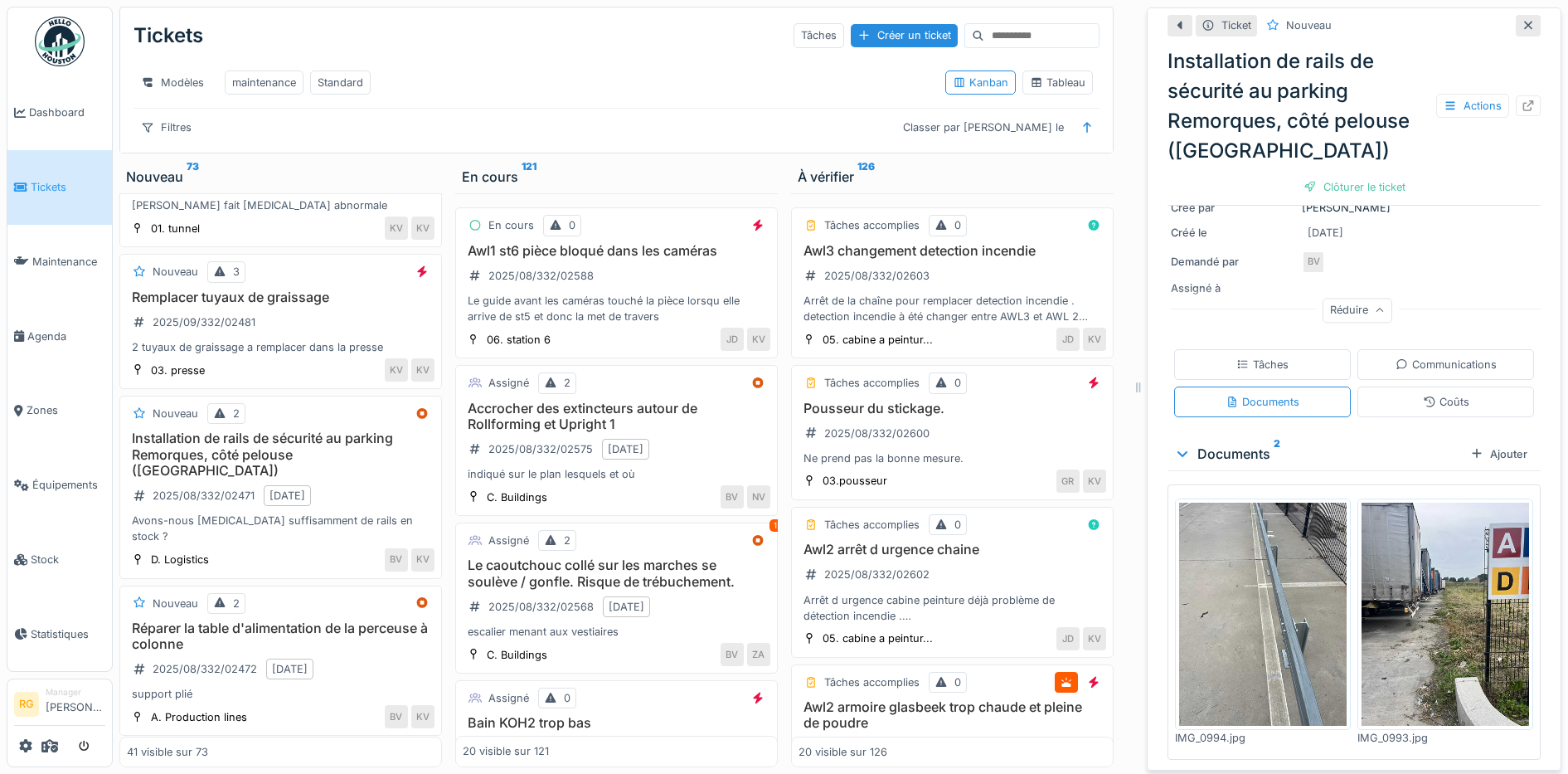
click at [1264, 554] on img at bounding box center [1263, 613] width 167 height 223
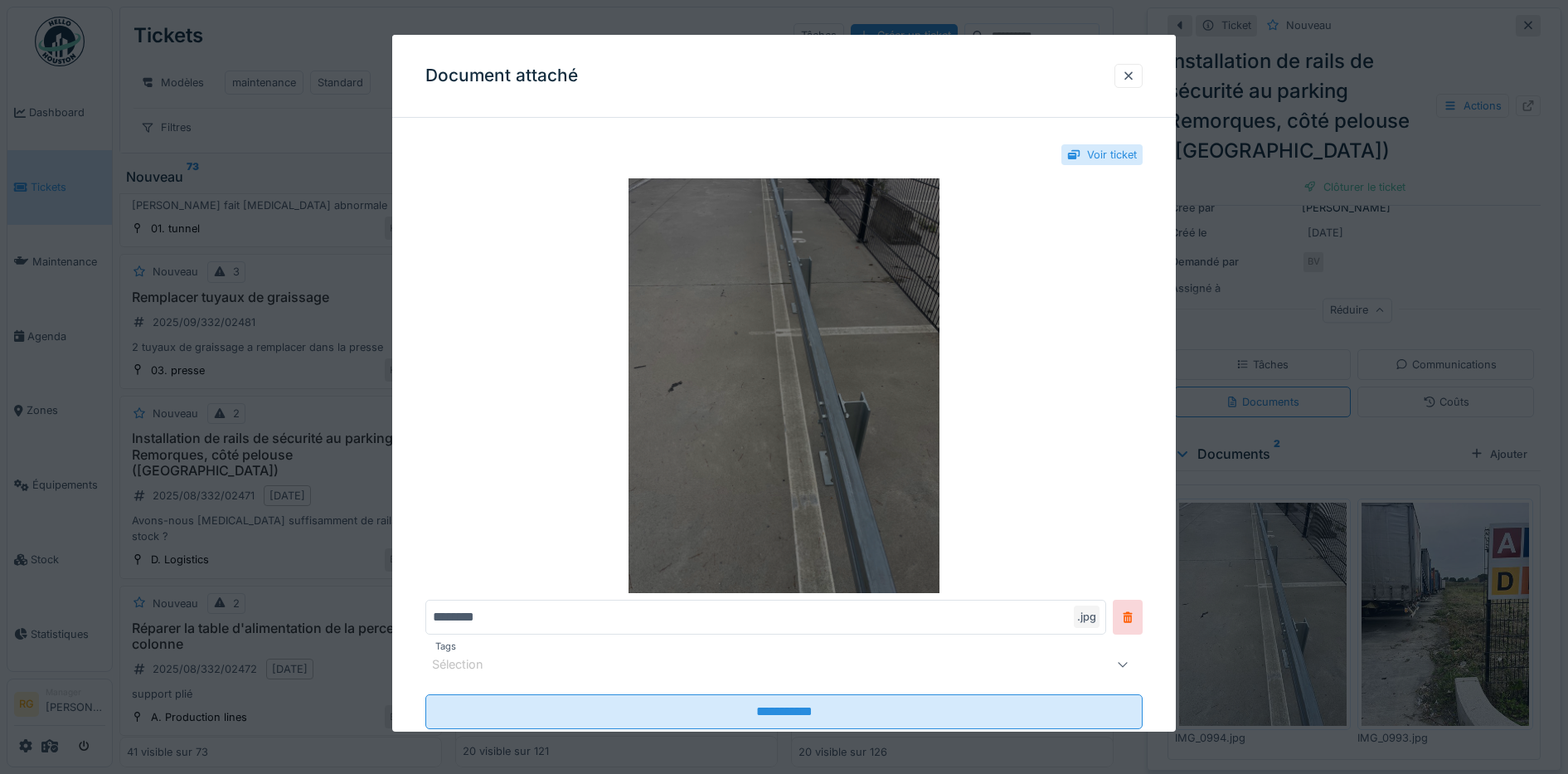
click at [788, 359] on img at bounding box center [784, 386] width 718 height 415
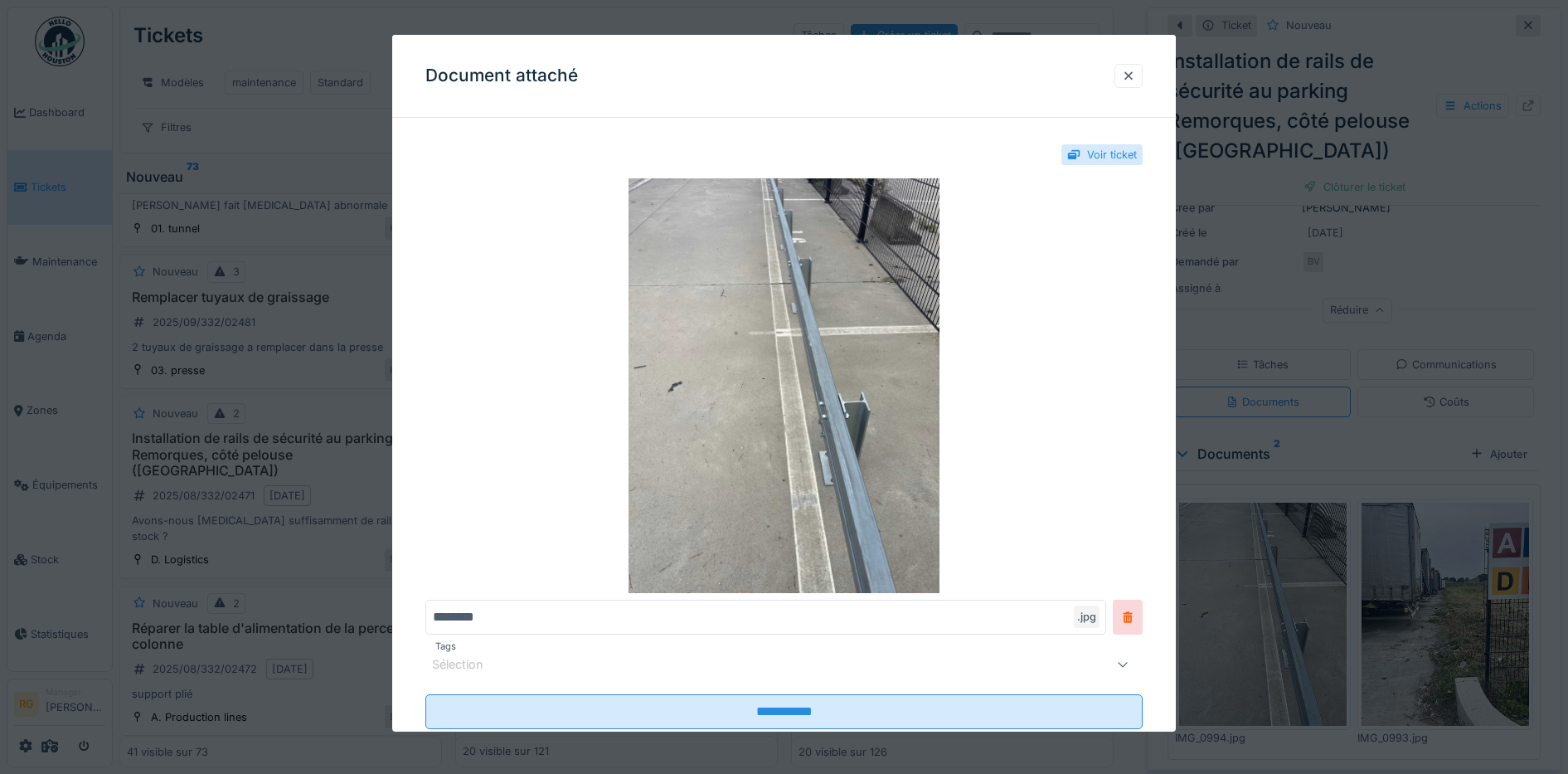
drag, startPoint x: 1140, startPoint y: 76, endPoint x: 1429, endPoint y: 540, distance: 546.6
click at [1136, 75] on div at bounding box center [1129, 76] width 14 height 16
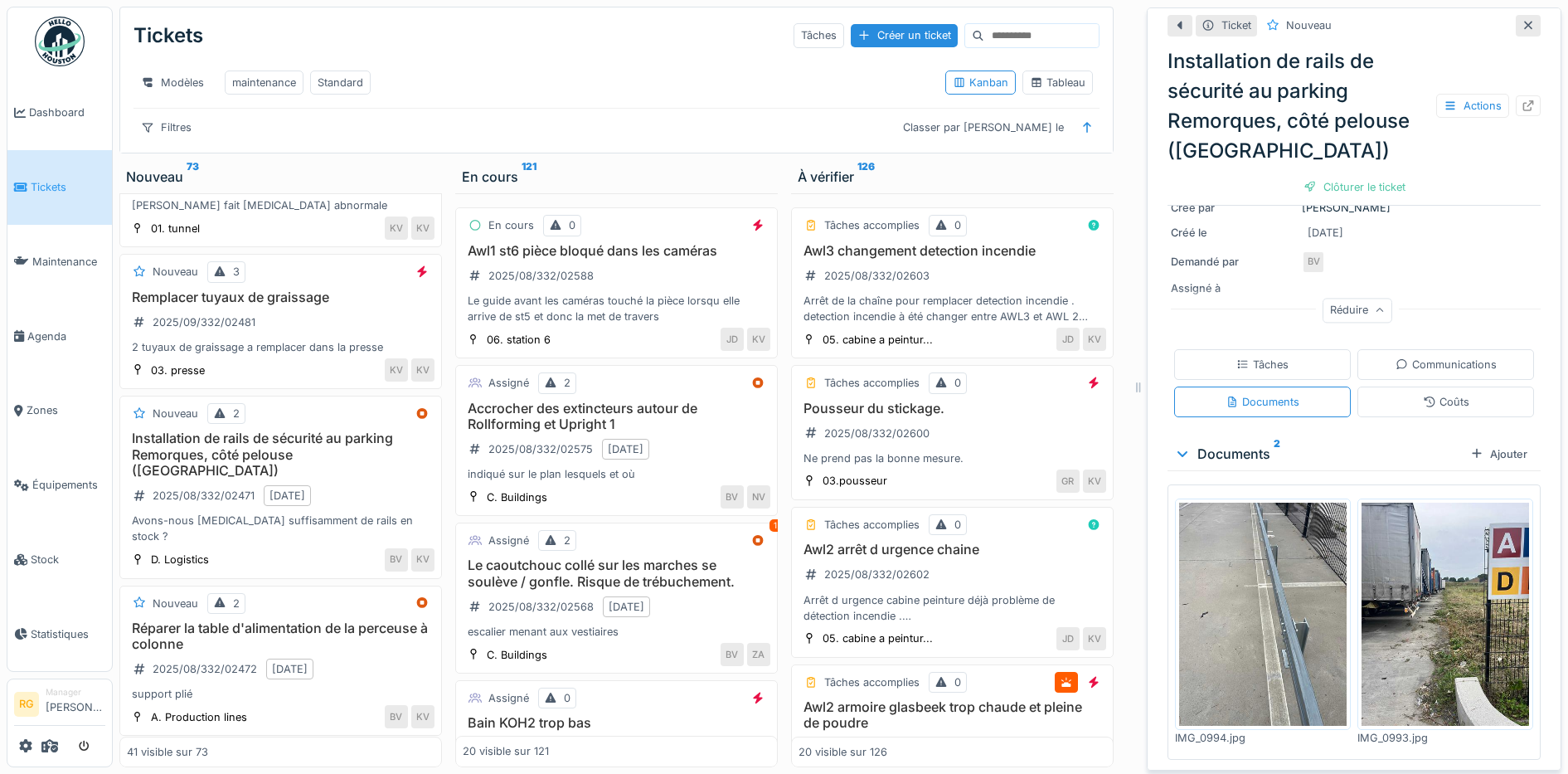
click at [1416, 580] on img at bounding box center [1445, 613] width 167 height 223
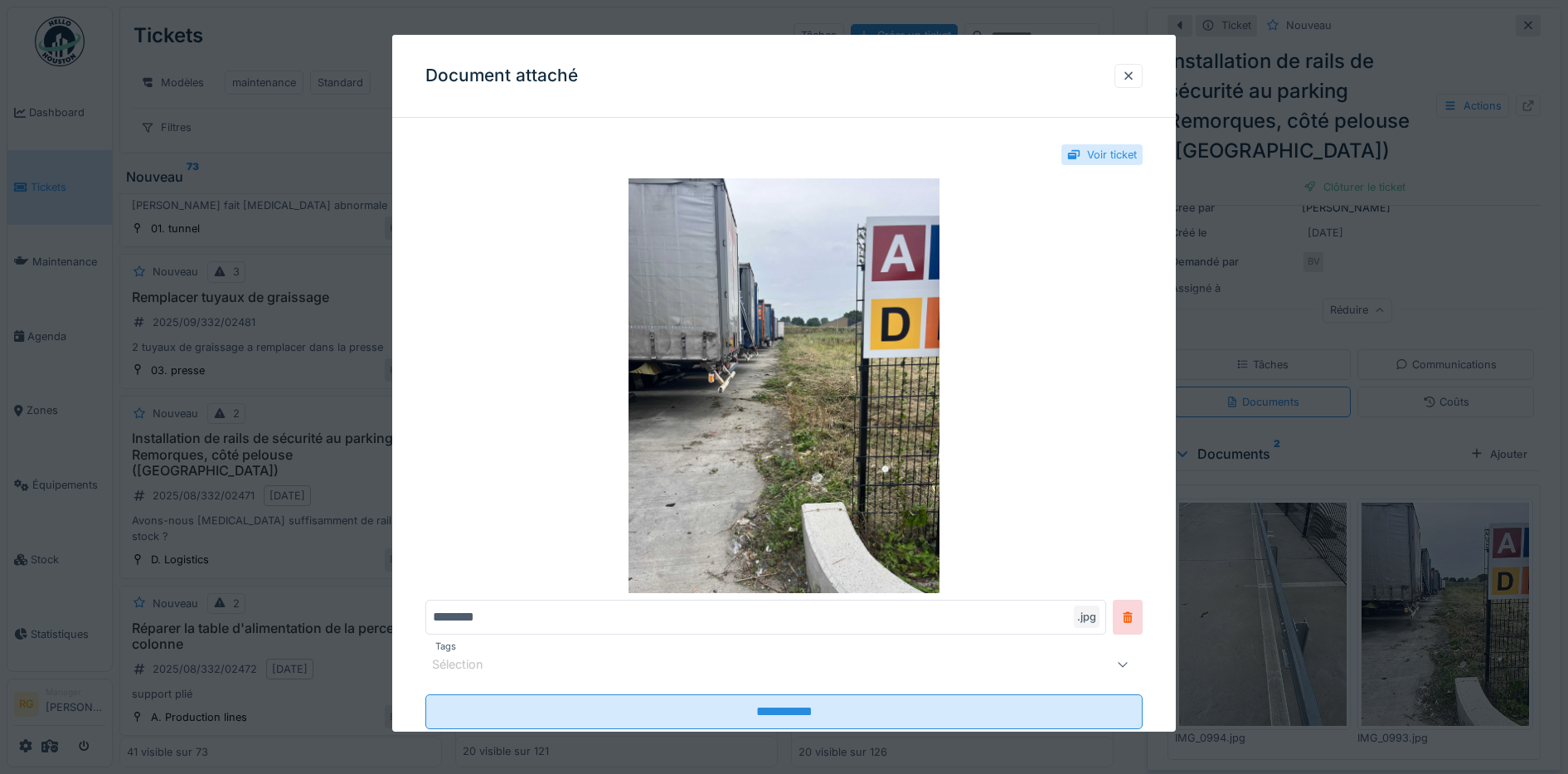
drag, startPoint x: 1139, startPoint y: 76, endPoint x: 1228, endPoint y: 4, distance: 114.5
click at [1136, 76] on div at bounding box center [1129, 76] width 14 height 16
